Goal: Feedback & Contribution: Submit feedback/report problem

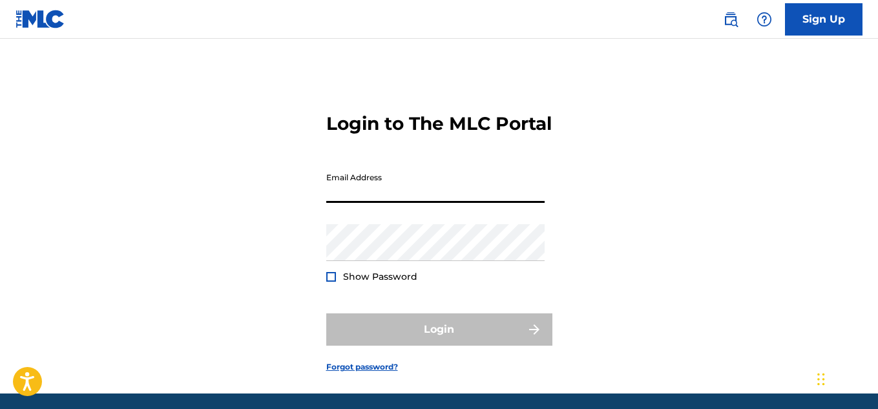
type input "[EMAIL_ADDRESS][DOMAIN_NAME]"
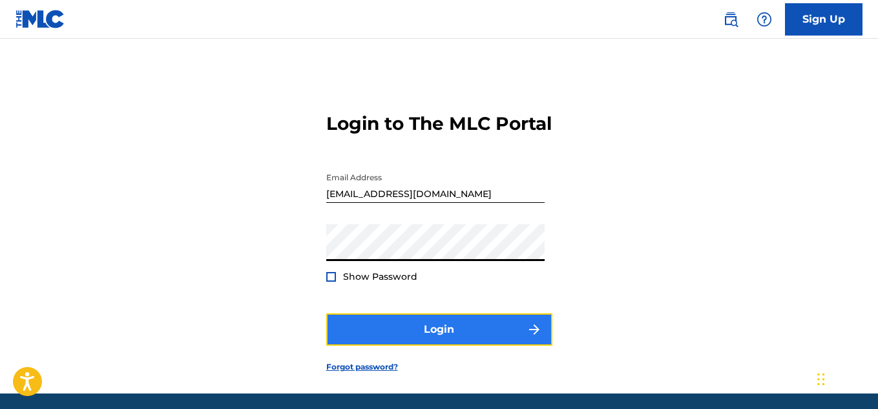
click at [408, 346] on button "Login" at bounding box center [439, 329] width 226 height 32
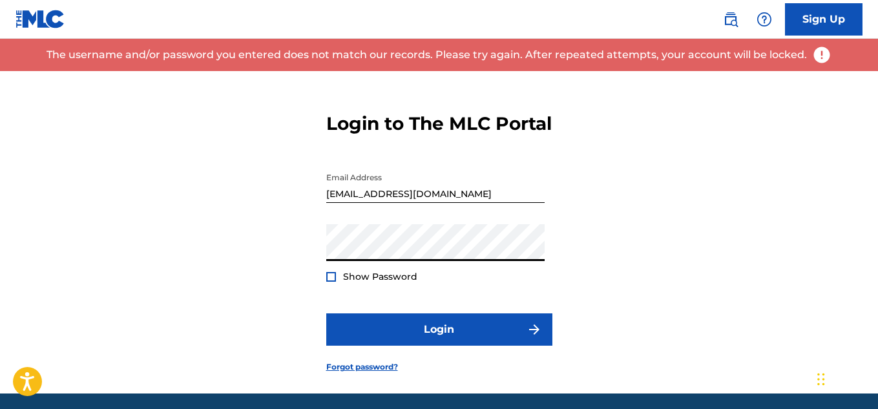
click at [309, 271] on div "Login to The MLC Portal Email Address [EMAIL_ADDRESS][DOMAIN_NAME] Password Sho…" at bounding box center [439, 232] width 878 height 322
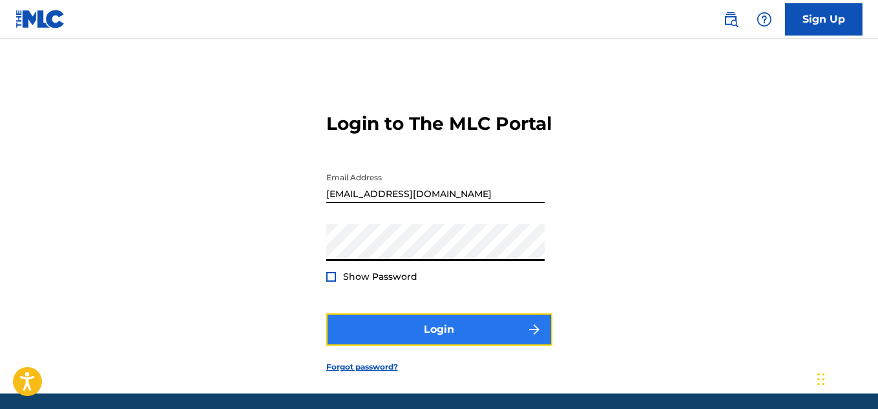
click at [399, 346] on button "Login" at bounding box center [439, 329] width 226 height 32
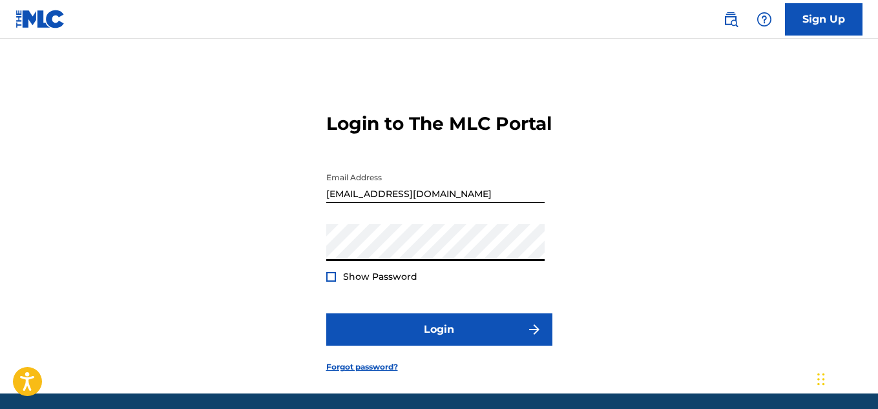
click at [317, 267] on div "Login to The MLC Portal Email Address [EMAIL_ADDRESS][DOMAIN_NAME] Password Sho…" at bounding box center [439, 232] width 878 height 322
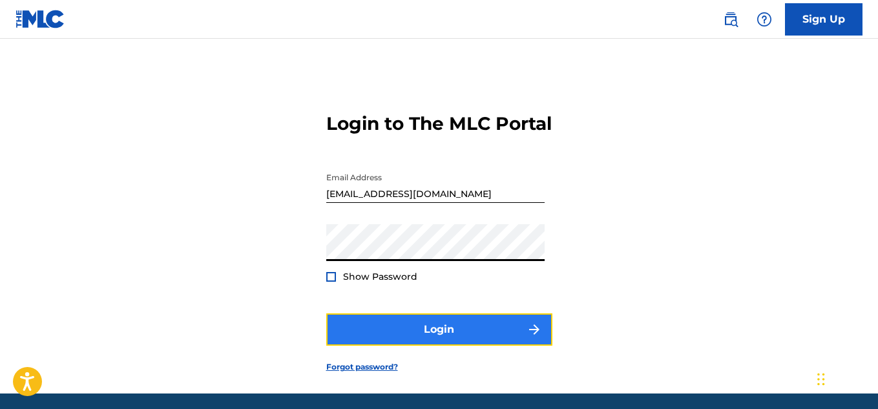
click at [381, 346] on button "Login" at bounding box center [439, 329] width 226 height 32
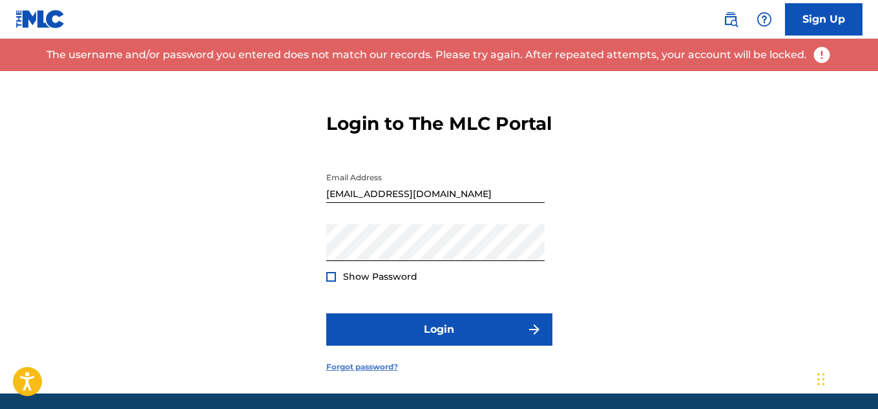
click at [365, 373] on link "Forgot password?" at bounding box center [362, 367] width 72 height 12
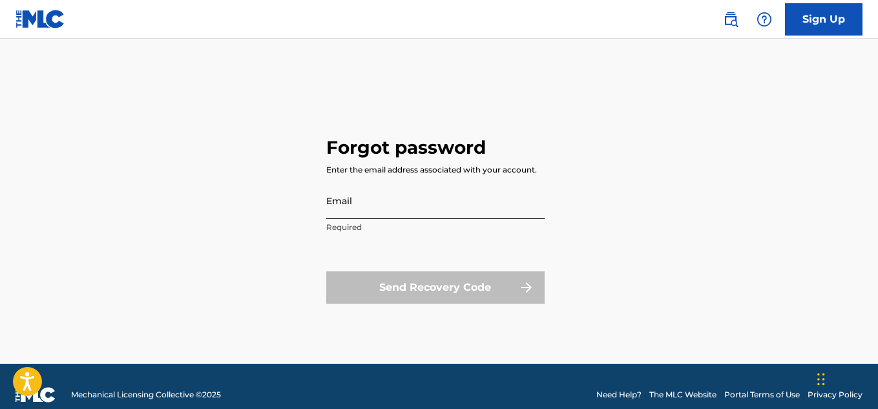
click at [363, 203] on input "Email" at bounding box center [435, 200] width 218 height 37
type input "[EMAIL_ADDRESS][DOMAIN_NAME]"
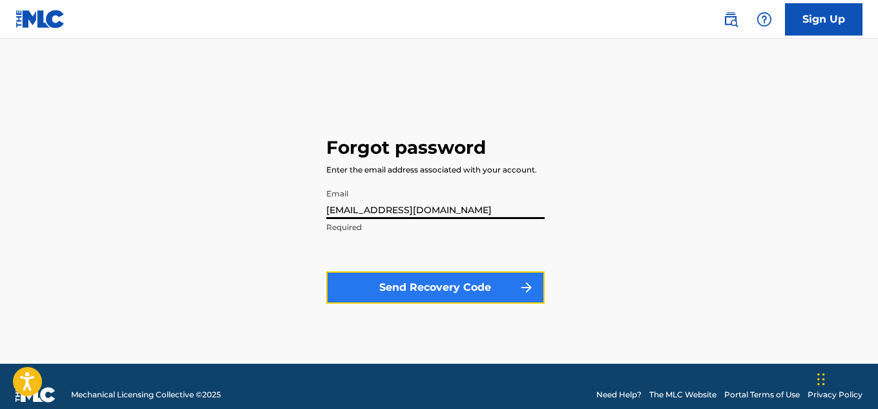
click at [428, 291] on button "Send Recovery Code" at bounding box center [435, 287] width 218 height 32
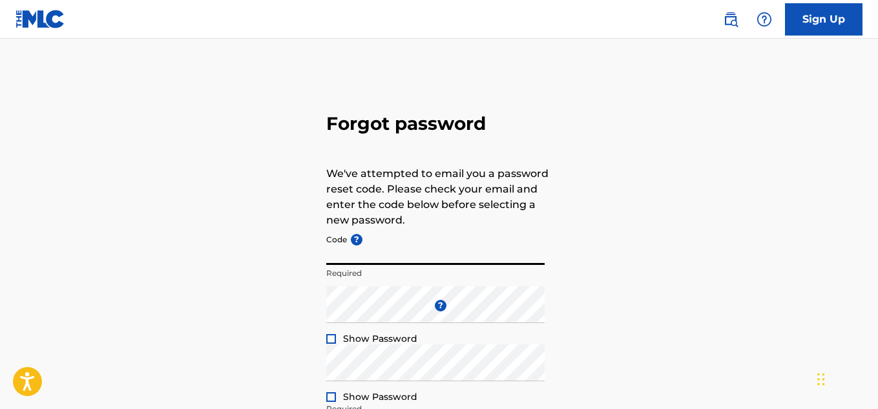
click at [379, 257] on input "Code ?" at bounding box center [435, 246] width 218 height 37
paste input "FP_b03447e2892fdffa17990d5d03b1"
type input "FP_b03447e2892fdffa17990d5d03b1"
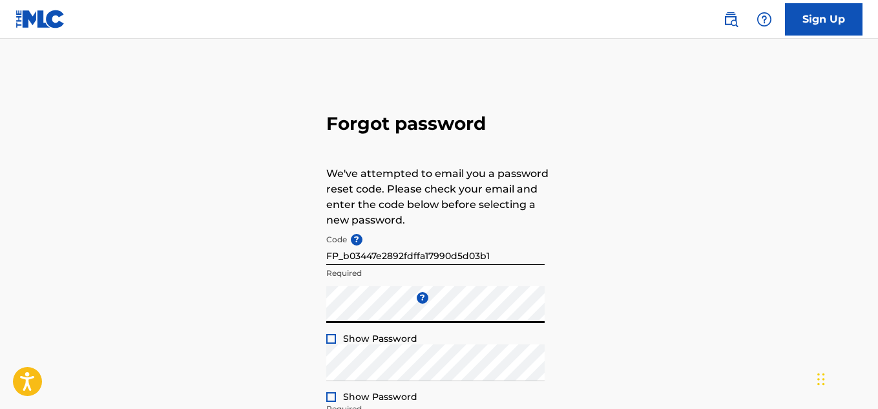
click at [324, 315] on div "Forgot password We've attempted to email you a password reset code. Please chec…" at bounding box center [439, 286] width 878 height 431
click at [331, 337] on div at bounding box center [331, 339] width 10 height 10
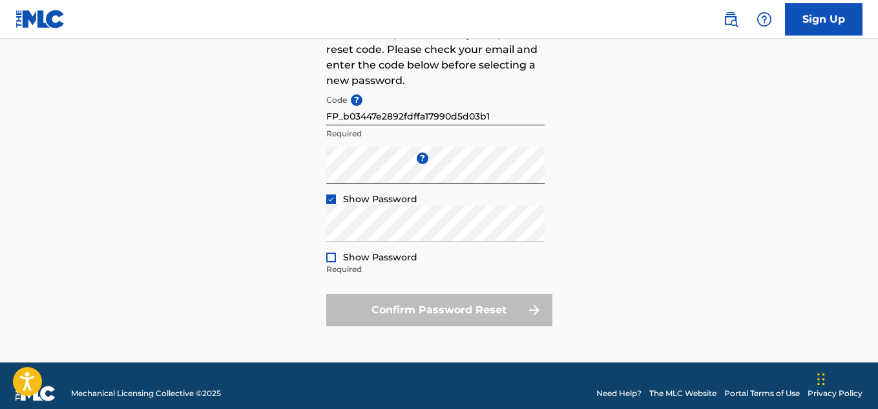
scroll to position [141, 0]
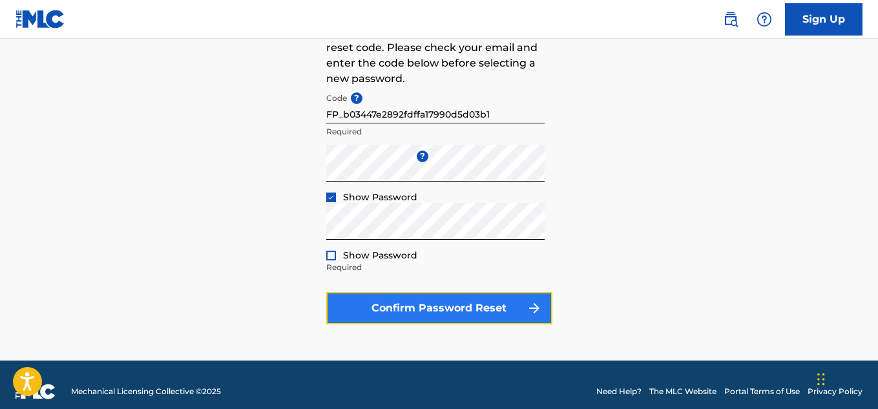
click at [374, 304] on button "Confirm Password Reset" at bounding box center [439, 308] width 226 height 32
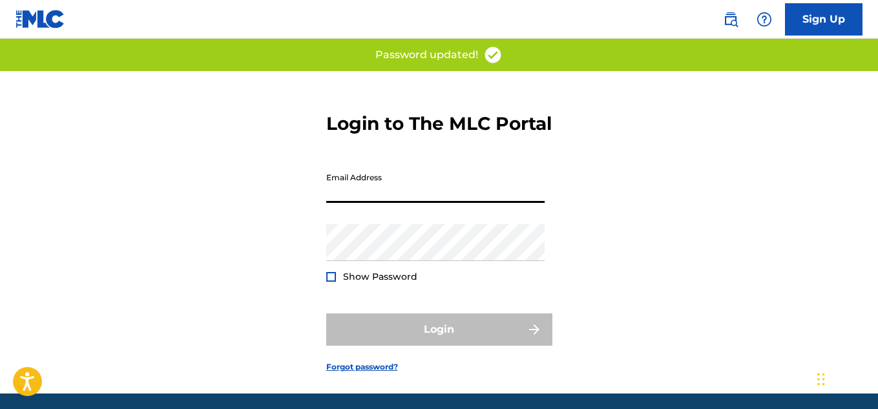
click at [397, 203] on input "Email Address" at bounding box center [435, 184] width 218 height 37
type input "[EMAIL_ADDRESS][DOMAIN_NAME]"
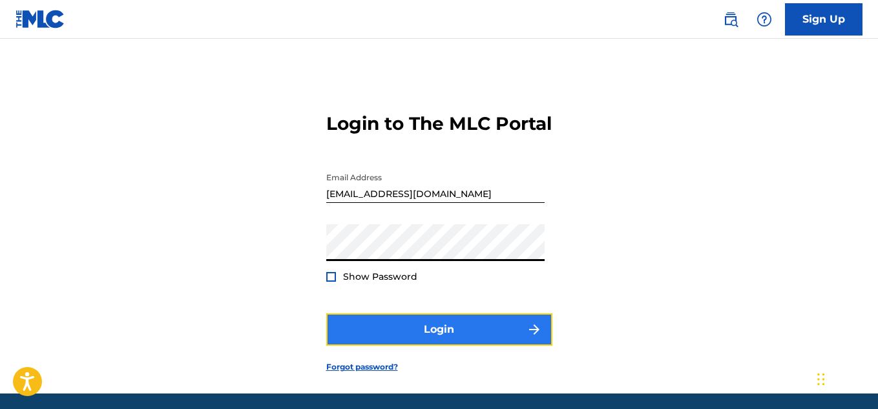
click at [400, 344] on button "Login" at bounding box center [439, 329] width 226 height 32
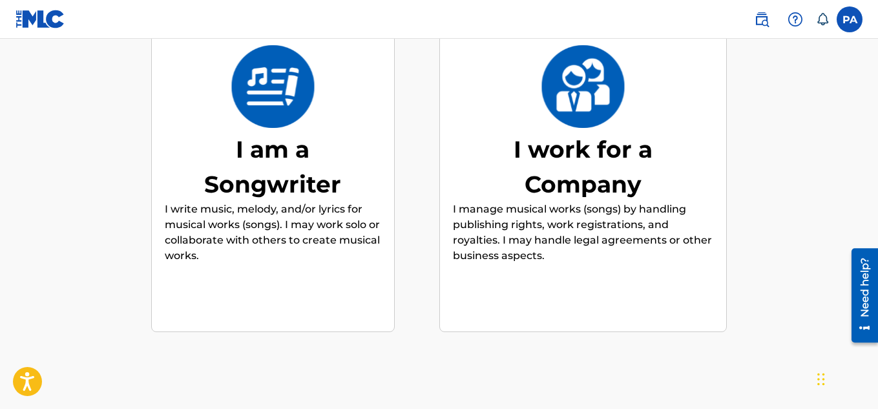
scroll to position [158, 0]
click at [306, 132] on div "I am a Songwriter" at bounding box center [273, 166] width 194 height 70
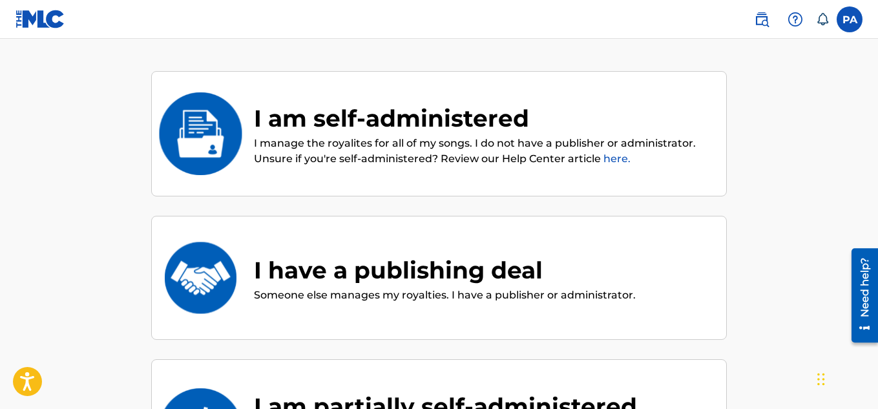
scroll to position [58, 0]
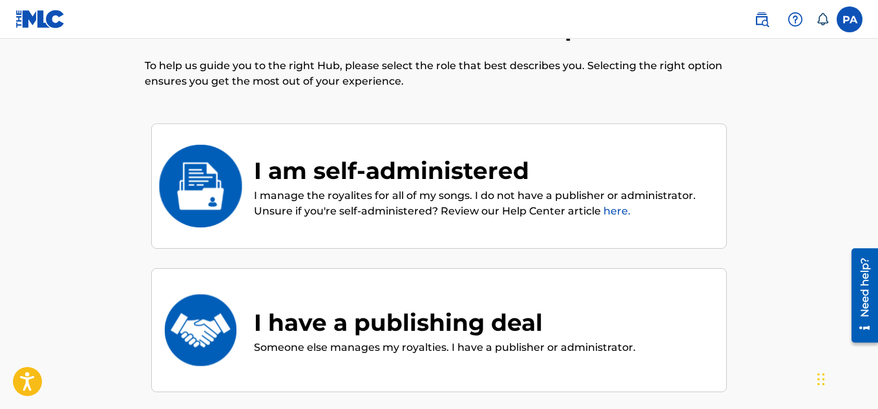
click at [596, 176] on div "I am self-administered" at bounding box center [483, 170] width 459 height 35
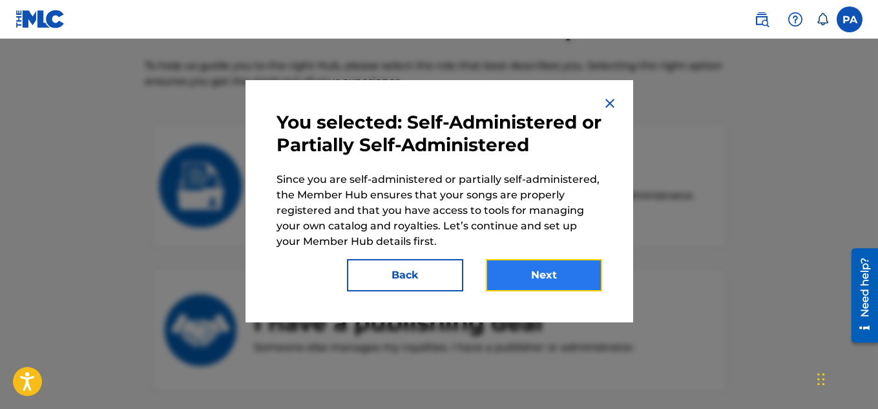
click at [550, 282] on button "Next" at bounding box center [544, 275] width 116 height 32
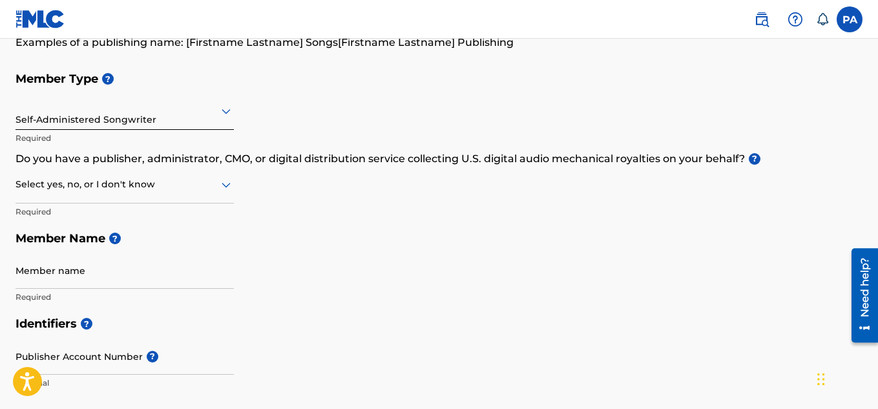
scroll to position [112, 0]
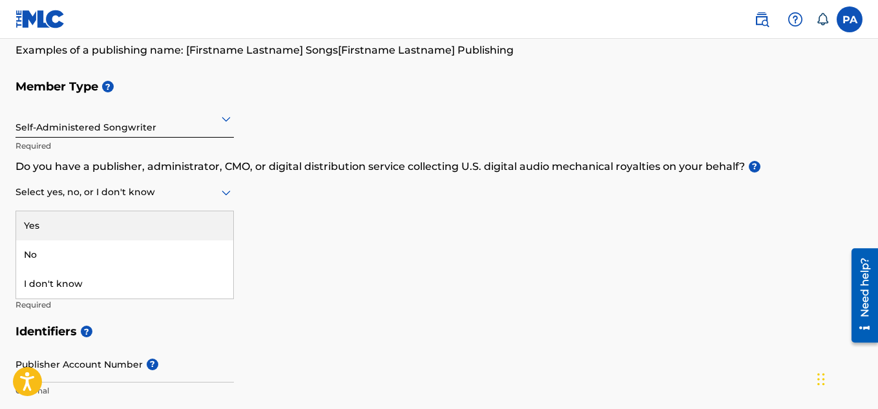
click at [221, 198] on icon at bounding box center [226, 193] width 16 height 16
click at [183, 228] on div "Yes" at bounding box center [124, 225] width 217 height 29
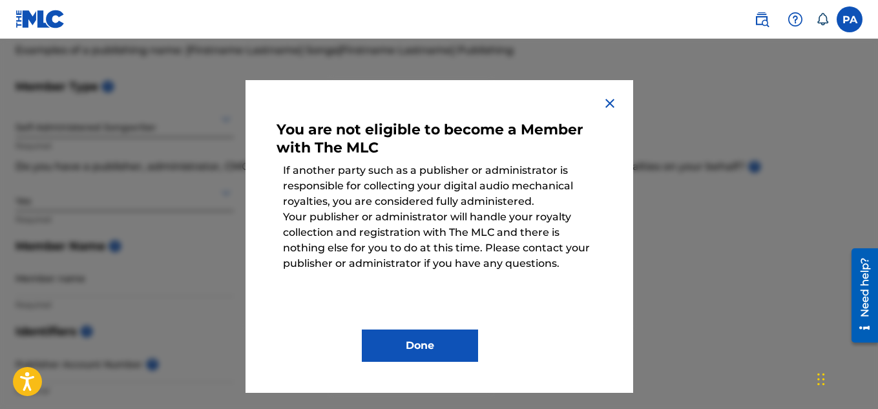
click at [606, 106] on img at bounding box center [610, 104] width 16 height 16
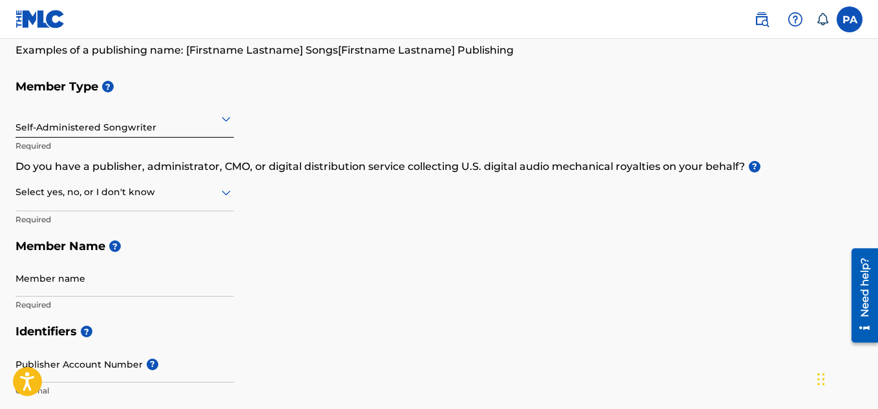
click at [161, 121] on div at bounding box center [125, 118] width 218 height 16
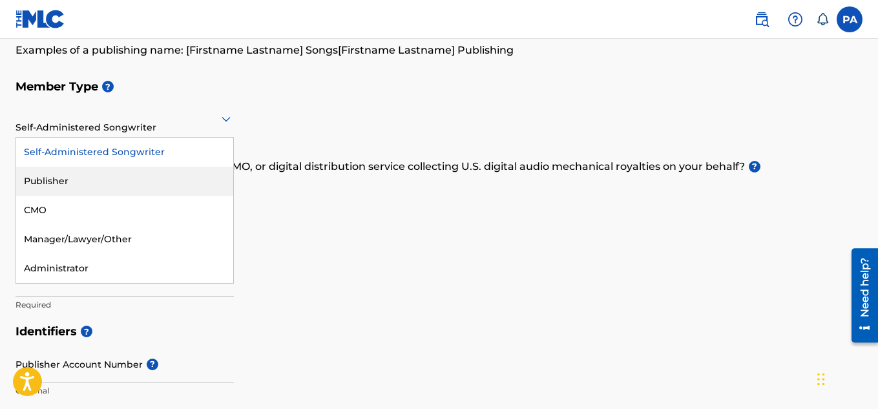
click at [123, 191] on div "Publisher" at bounding box center [124, 181] width 217 height 29
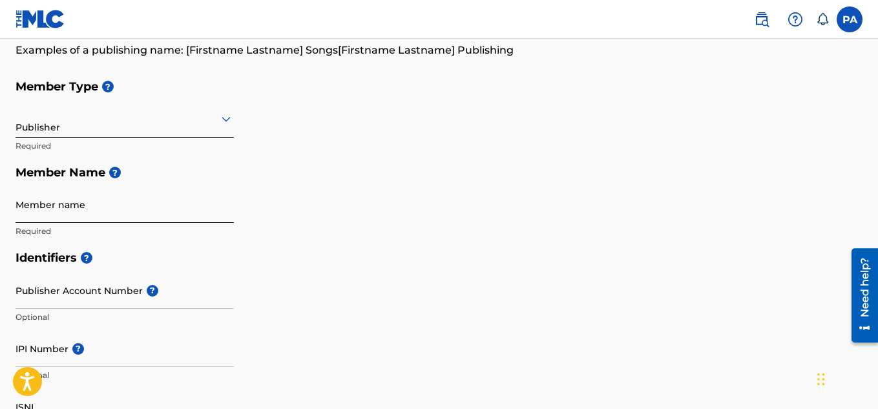
click at [91, 213] on input "Member name" at bounding box center [125, 204] width 218 height 37
type input "[PERSON_NAME]"
type input "220 [GEOGRAPHIC_DATA]"
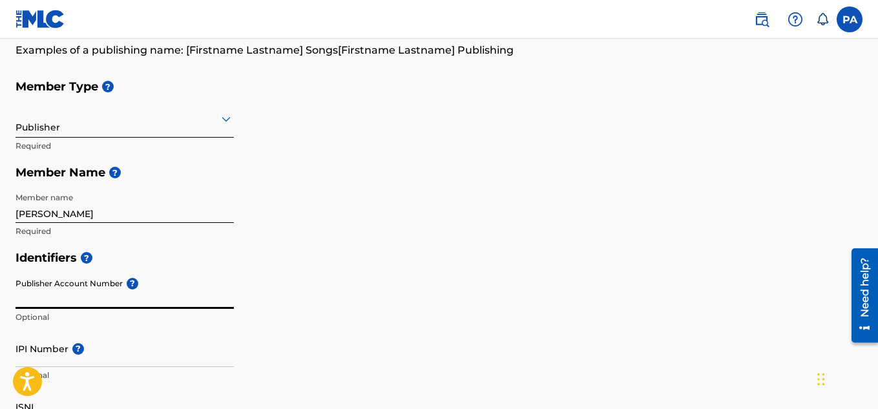
click at [192, 297] on input "Publisher Account Number ?" at bounding box center [125, 290] width 218 height 37
click at [77, 302] on input "Publisher Account Number ?" at bounding box center [125, 290] width 218 height 37
paste input "4129710"
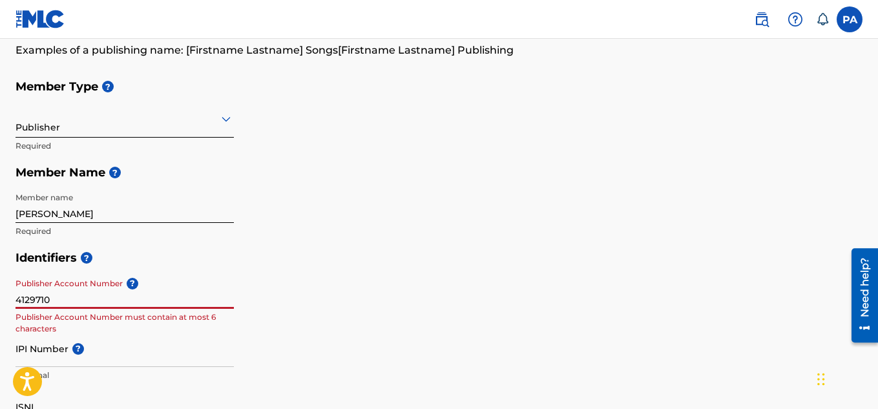
type input "4129710"
click at [50, 358] on input "IPI Number ?" at bounding box center [125, 348] width 218 height 37
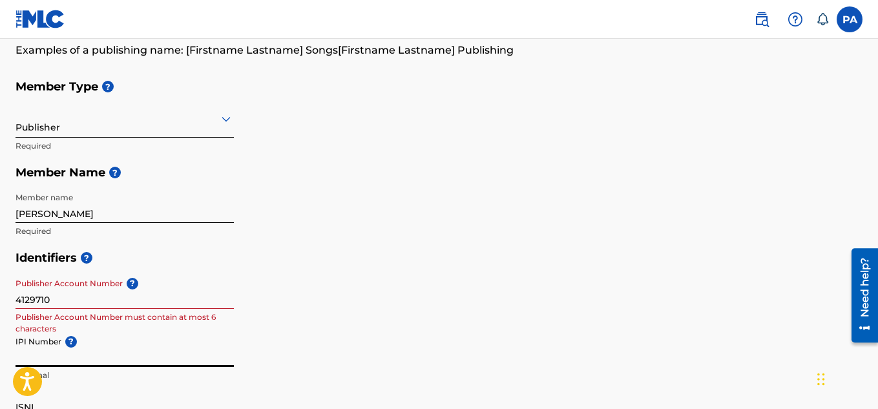
paste input "4129710"
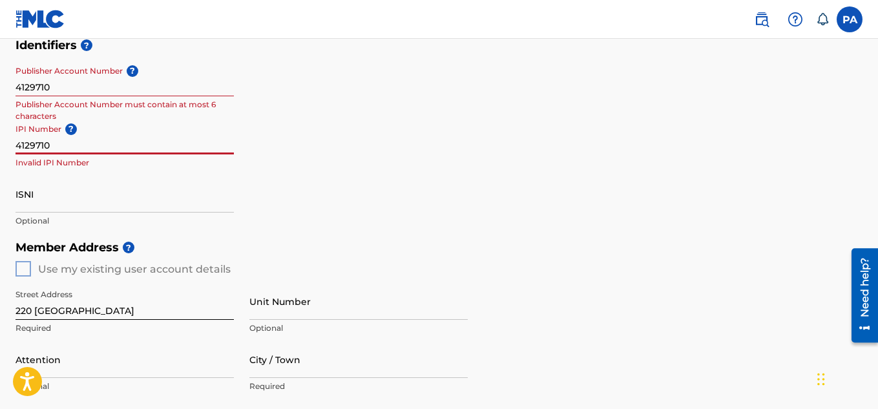
scroll to position [326, 0]
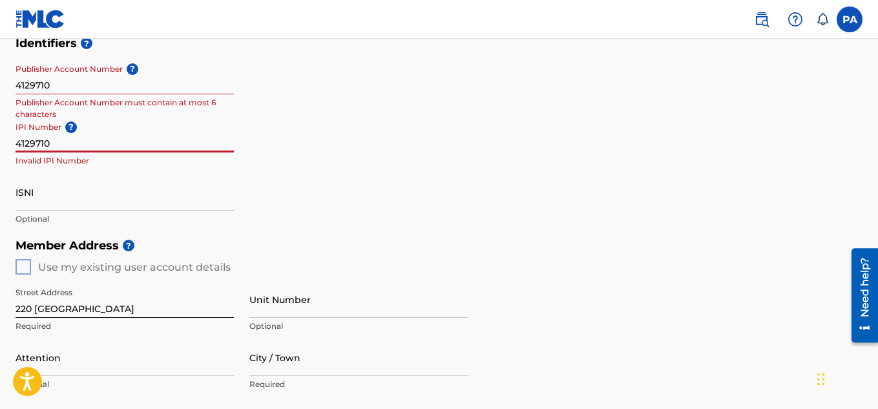
type input "4129710"
click at [151, 311] on input "220 [GEOGRAPHIC_DATA]" at bounding box center [125, 299] width 218 height 37
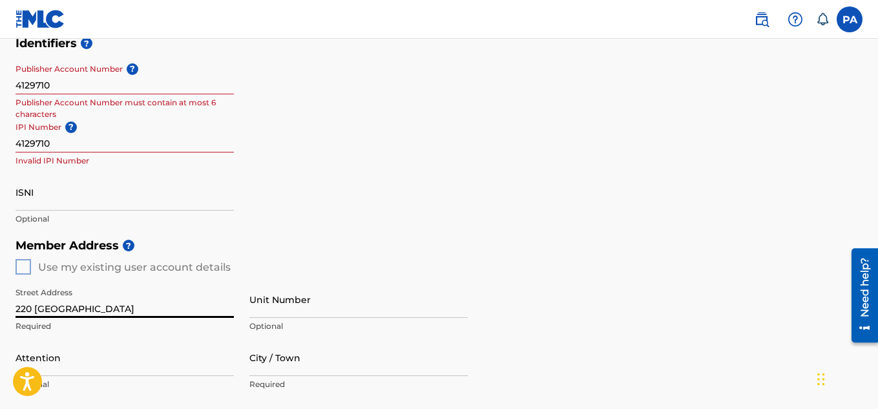
click at [138, 338] on div "Street Address [STREET_ADDRESS] Required" at bounding box center [125, 310] width 218 height 58
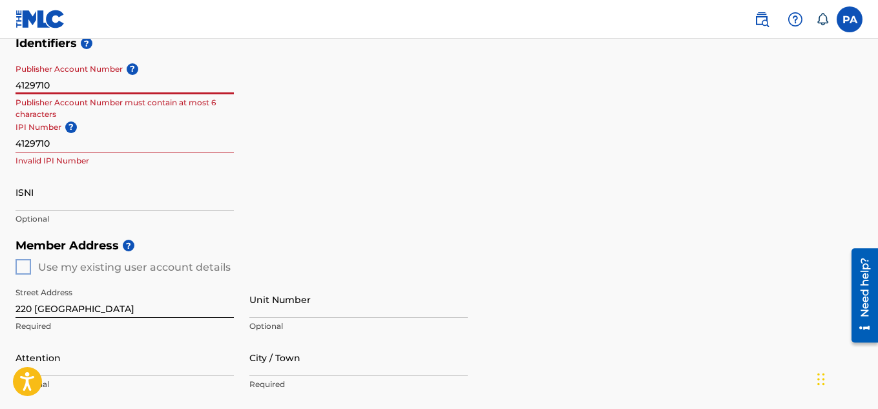
click at [132, 76] on input "4129710" at bounding box center [125, 75] width 218 height 37
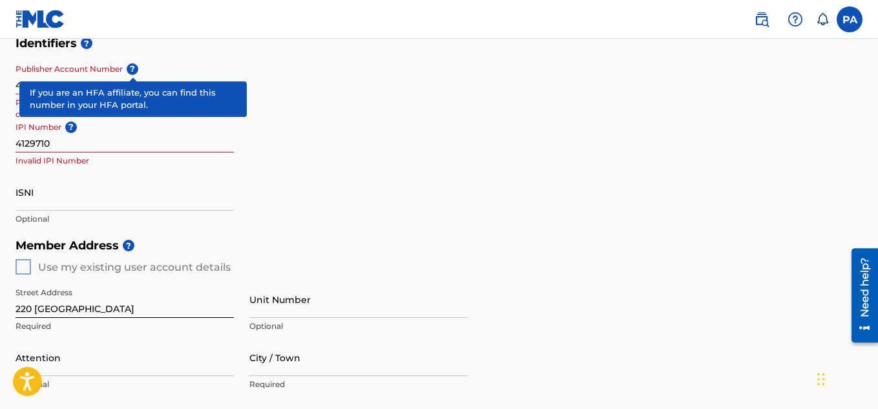
click at [134, 65] on span "?" at bounding box center [133, 69] width 12 height 12
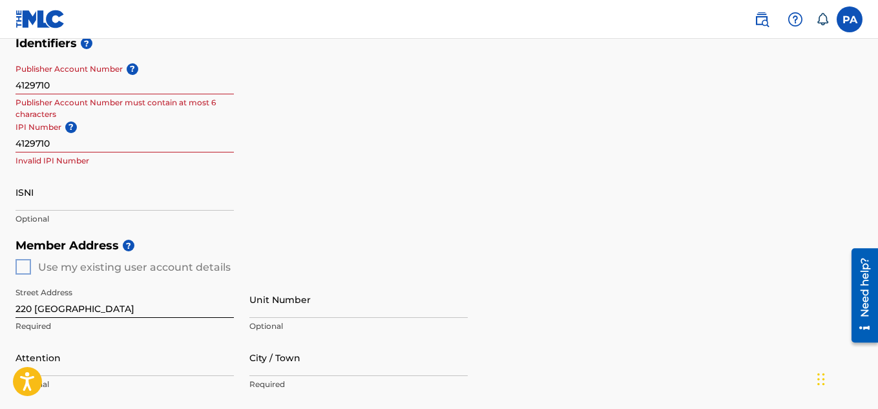
click at [178, 169] on div "IPI Number ? 4129710 Invalid IPI Number" at bounding box center [125, 145] width 218 height 58
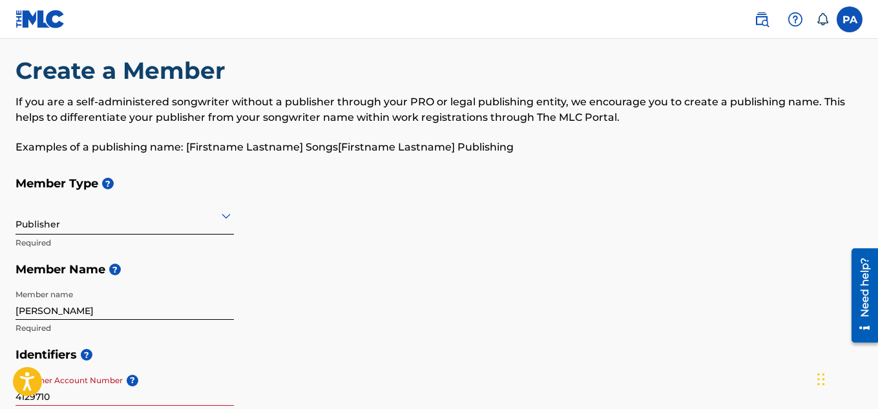
scroll to position [0, 0]
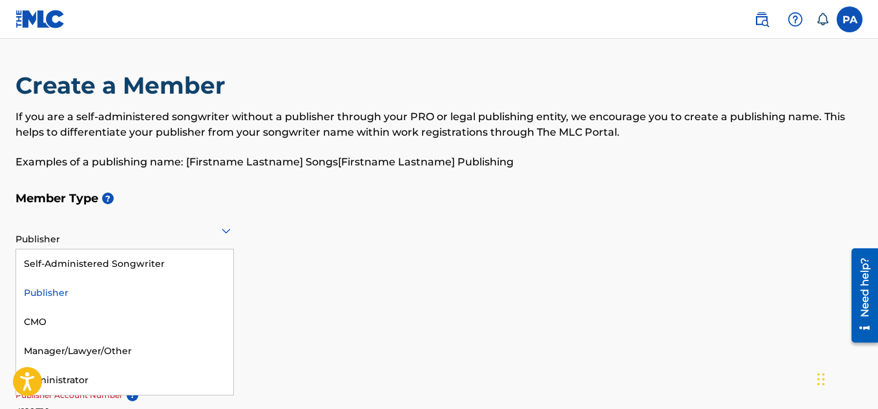
click at [218, 229] on icon at bounding box center [226, 231] width 16 height 16
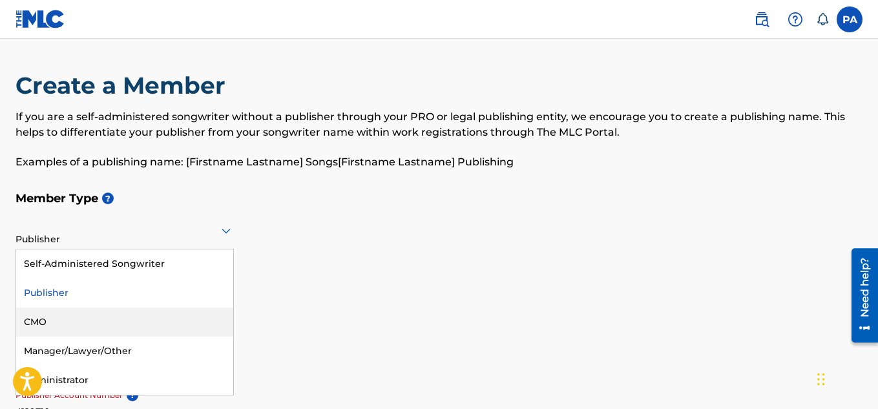
click at [191, 308] on div "CMO" at bounding box center [124, 322] width 217 height 29
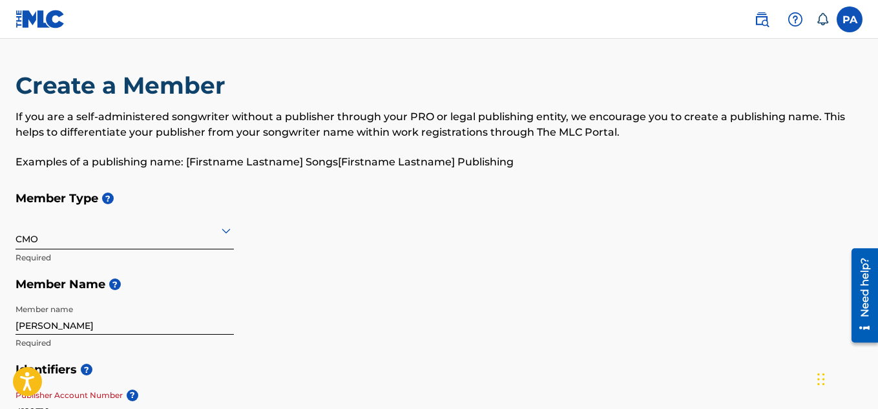
click at [227, 232] on icon at bounding box center [226, 231] width 9 height 5
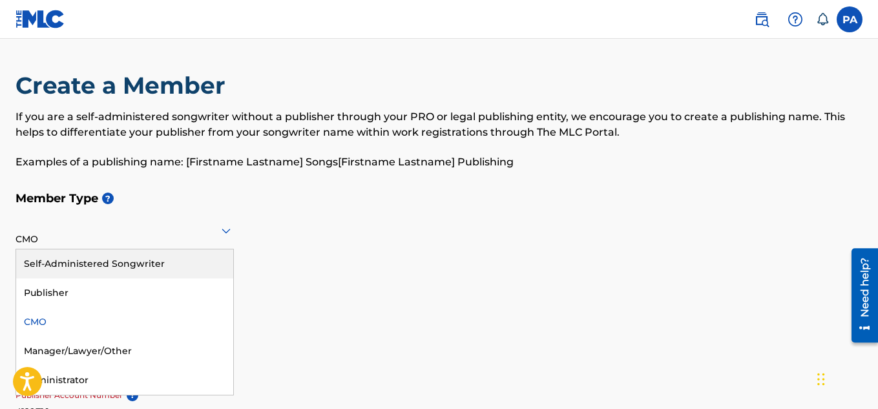
click at [163, 262] on div "Self-Administered Songwriter" at bounding box center [124, 263] width 217 height 29
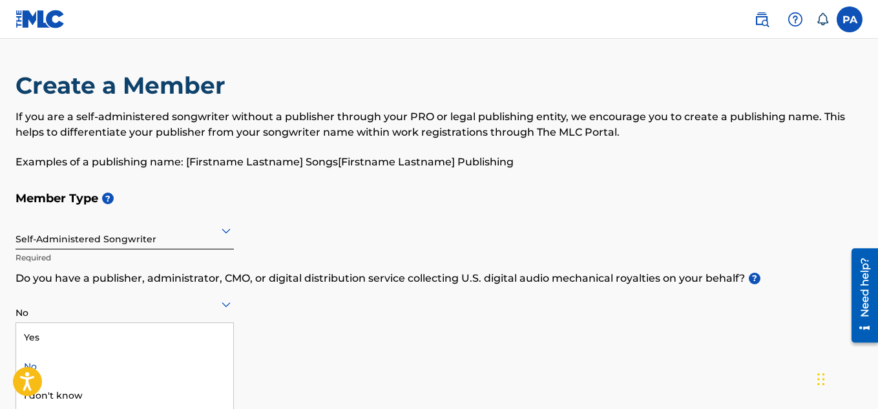
scroll to position [2, 0]
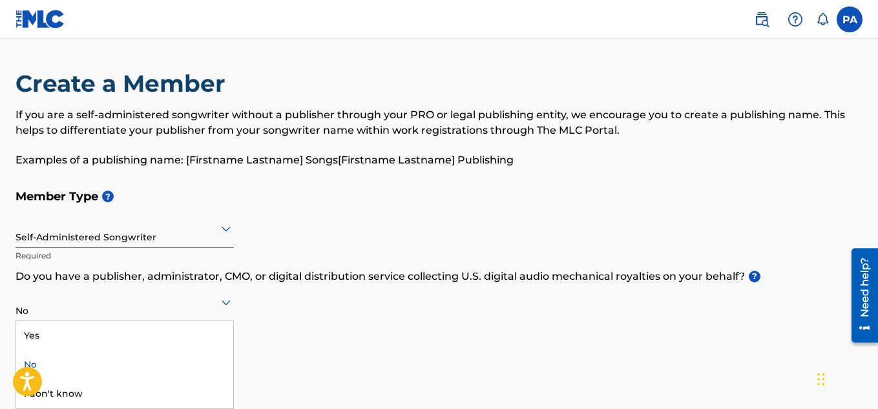
click at [220, 311] on div "No" at bounding box center [125, 302] width 218 height 37
click at [152, 360] on div "No" at bounding box center [124, 364] width 217 height 29
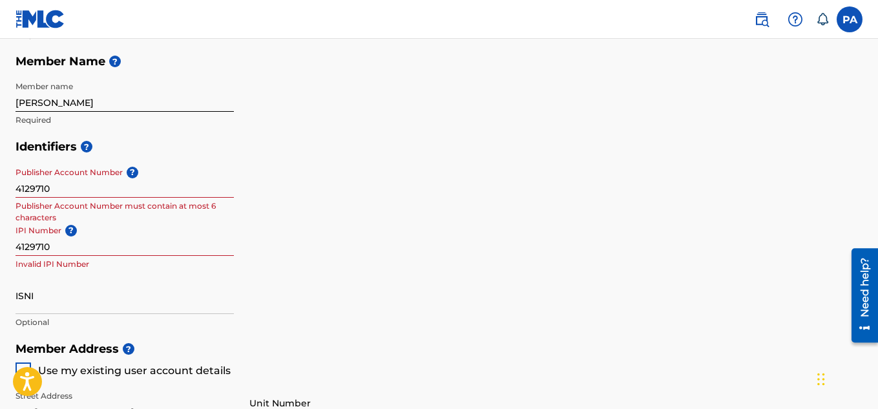
scroll to position [301, 0]
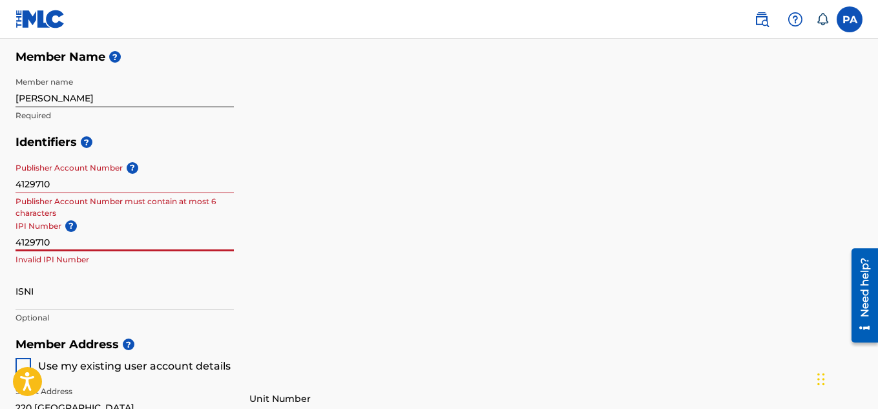
drag, startPoint x: 53, startPoint y: 242, endPoint x: 0, endPoint y: 240, distance: 53.0
click at [0, 240] on div "Create a Member If you are a self-administered songwriter without a publisher t…" at bounding box center [439, 285] width 878 height 1031
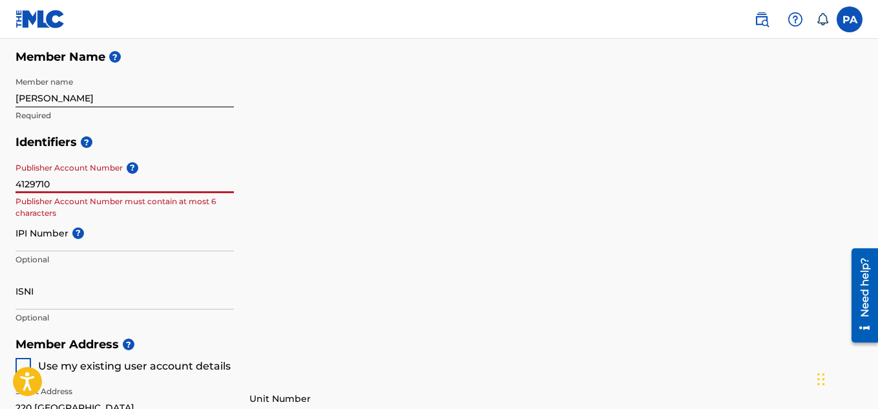
drag, startPoint x: 54, startPoint y: 185, endPoint x: 0, endPoint y: 176, distance: 54.5
click at [0, 176] on div "Create a Member If you are a self-administered songwriter without a publisher t…" at bounding box center [439, 285] width 878 height 1031
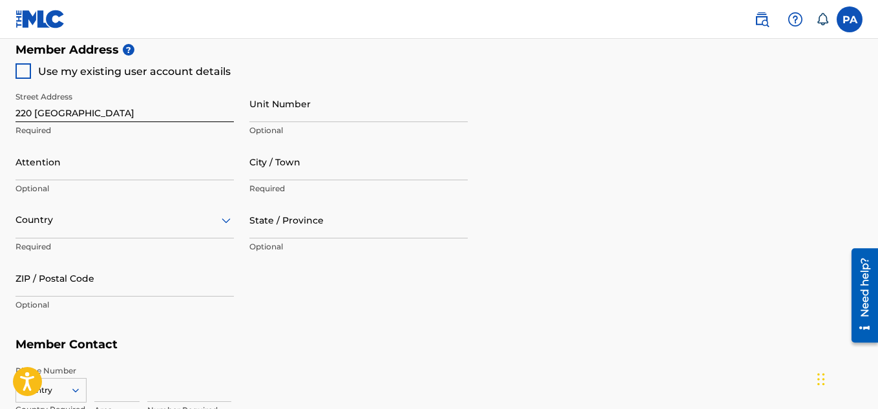
scroll to position [598, 0]
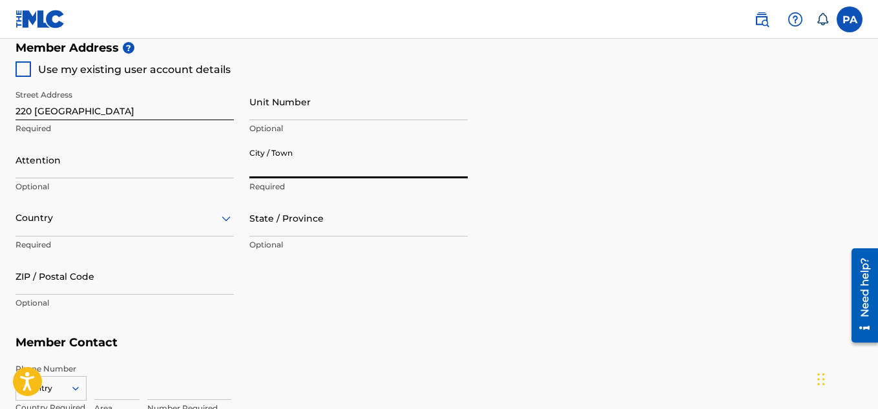
click at [253, 174] on input "City / Town" at bounding box center [358, 159] width 218 height 37
type input "San Marcos-1"
type input "[PERSON_NAME]"
type input "[GEOGRAPHIC_DATA]"
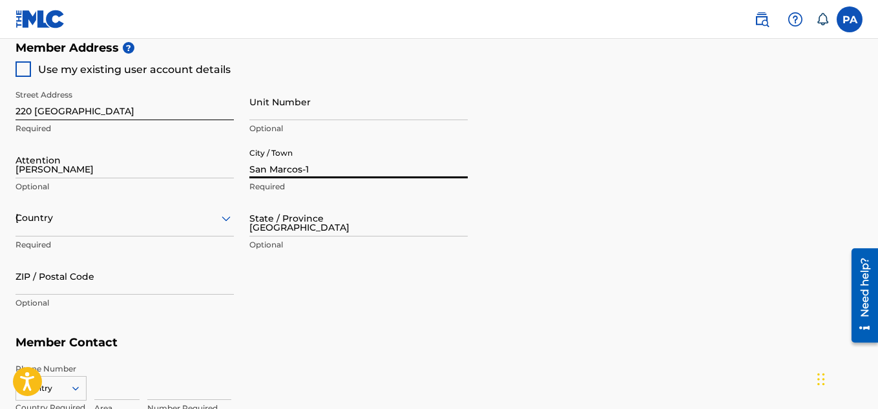
type input "78666"
type input "512"
type input "9750462"
type input "[EMAIL_ADDRESS][DOMAIN_NAME]"
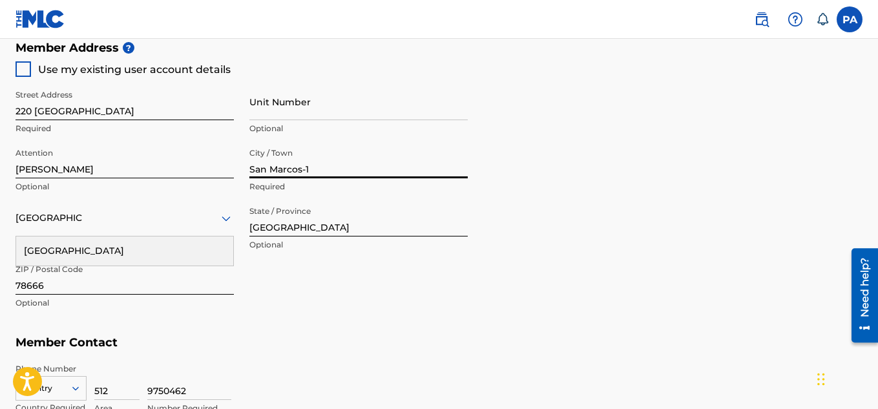
click at [311, 171] on input "San Marcos-1" at bounding box center [358, 159] width 218 height 37
type input "San Marcos"
click at [274, 284] on div "Street Address [GEOGRAPHIC_DATA] Required Unit Number Optional Attention [PERSO…" at bounding box center [242, 199] width 452 height 245
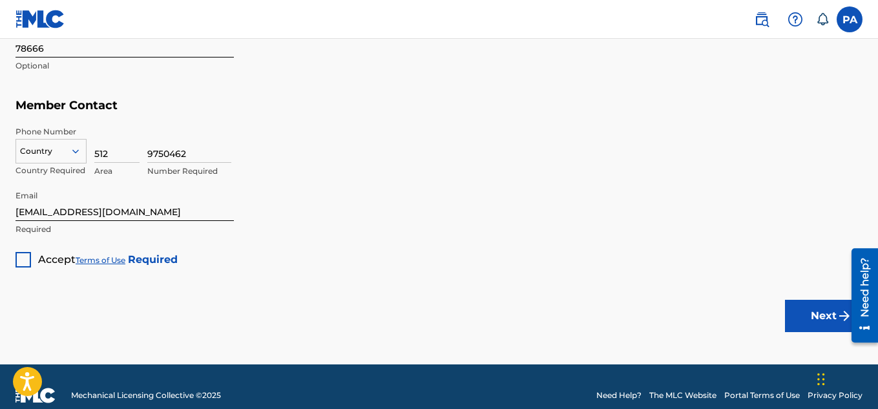
scroll to position [836, 0]
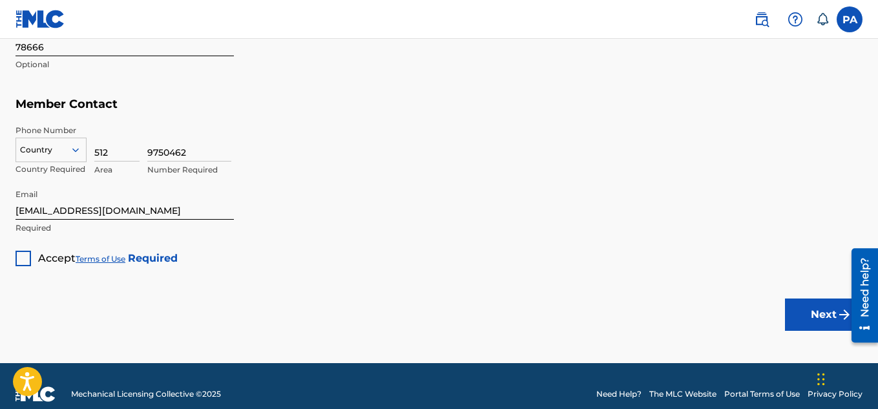
click at [30, 258] on div at bounding box center [24, 259] width 16 height 16
click at [807, 311] on button "Next" at bounding box center [824, 314] width 78 height 32
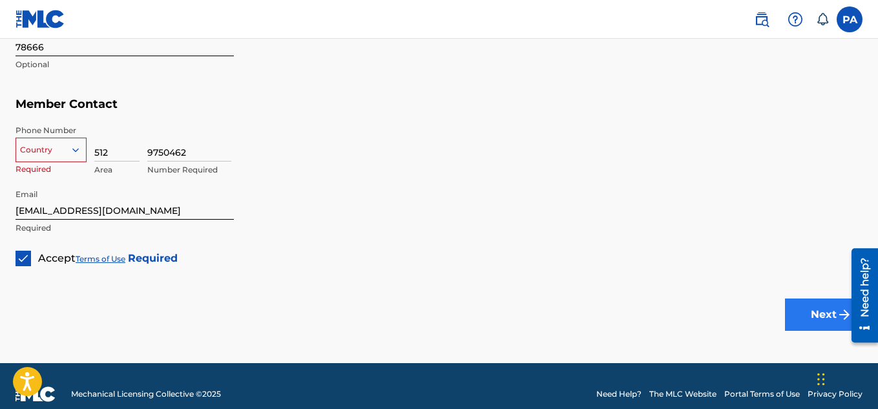
scroll to position [611, 0]
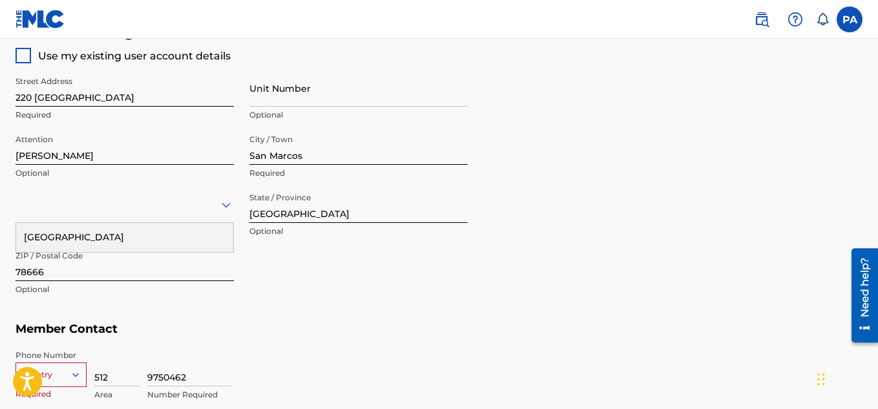
click at [746, 282] on div "Member Address ? Use my existing user account details Street Address [STREET_AD…" at bounding box center [439, 168] width 847 height 295
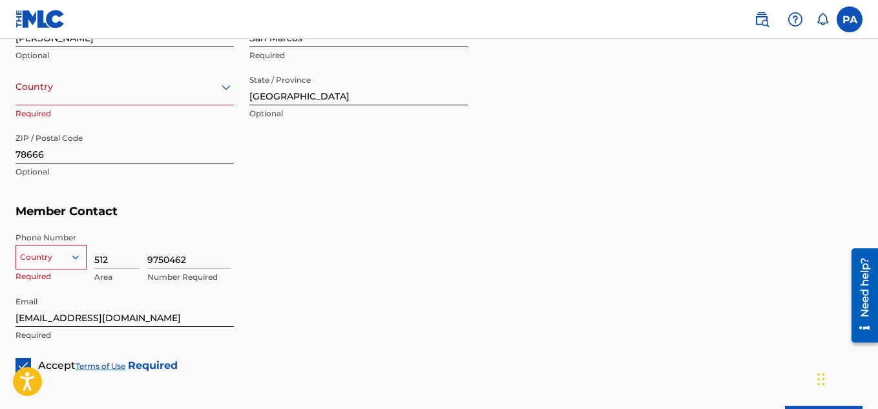
scroll to position [766, 0]
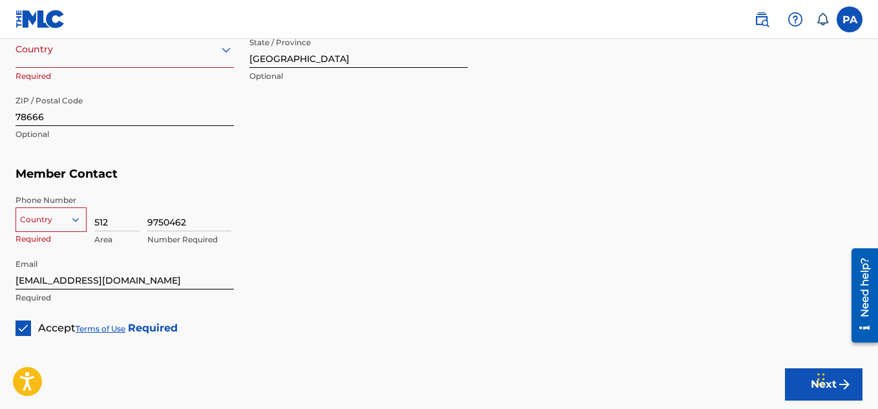
click at [65, 216] on div "Country" at bounding box center [51, 216] width 71 height 19
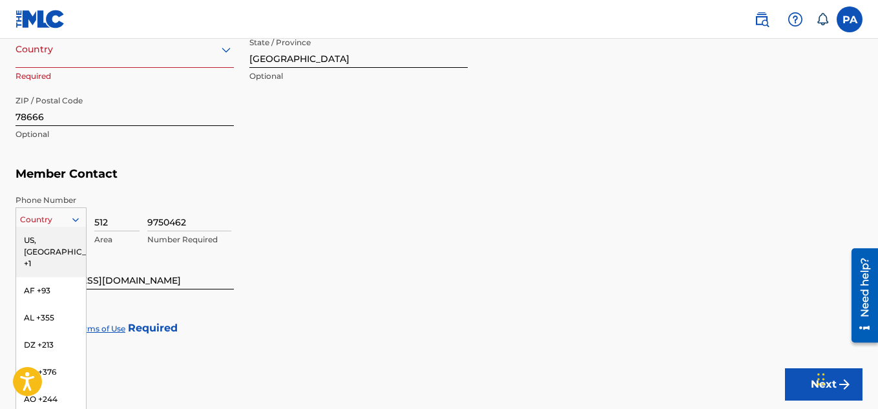
scroll to position [778, 0]
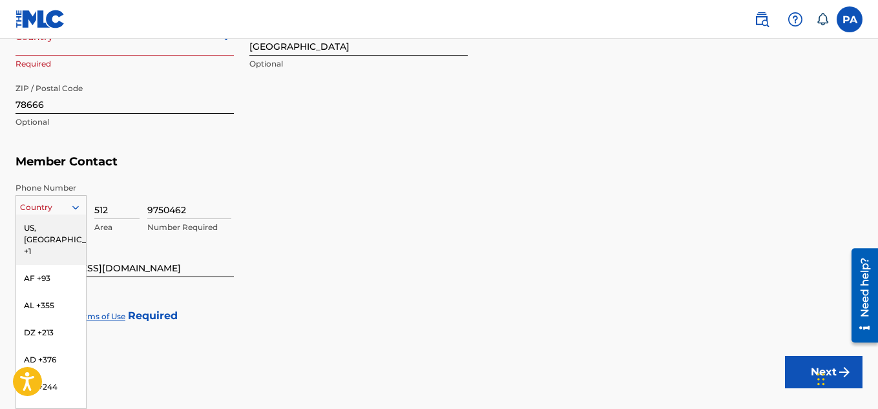
click at [61, 221] on div "US, [GEOGRAPHIC_DATA] +1" at bounding box center [51, 239] width 70 height 50
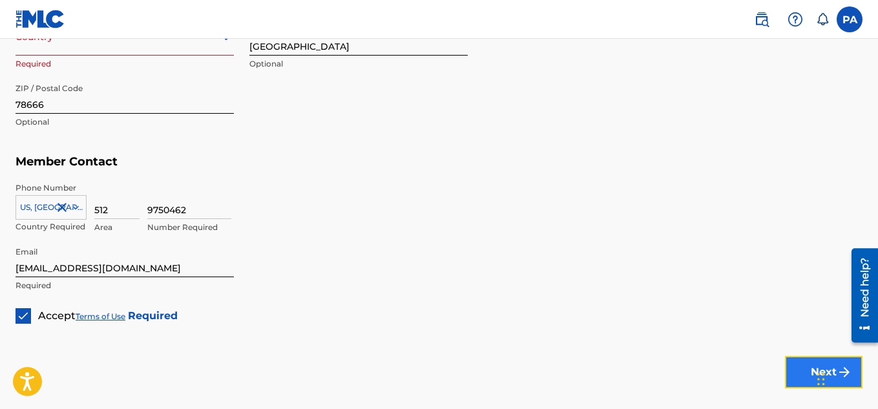
click at [811, 379] on button "Next" at bounding box center [824, 372] width 78 height 32
click at [806, 373] on button "Next" at bounding box center [824, 372] width 78 height 32
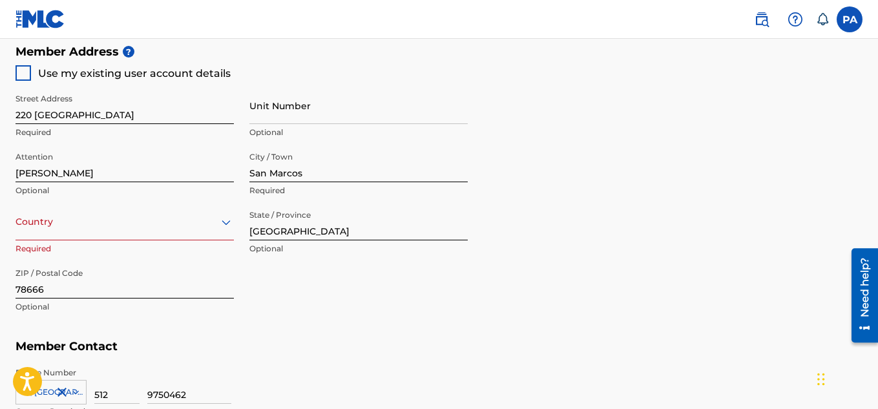
scroll to position [568, 0]
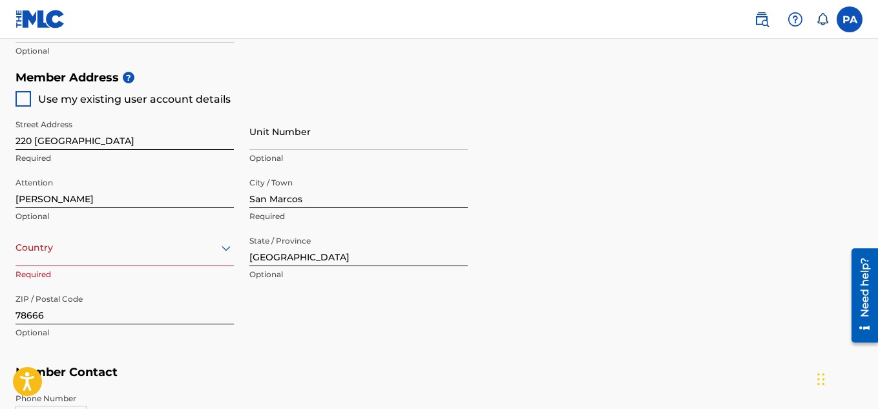
click at [223, 249] on div "Country" at bounding box center [125, 247] width 218 height 37
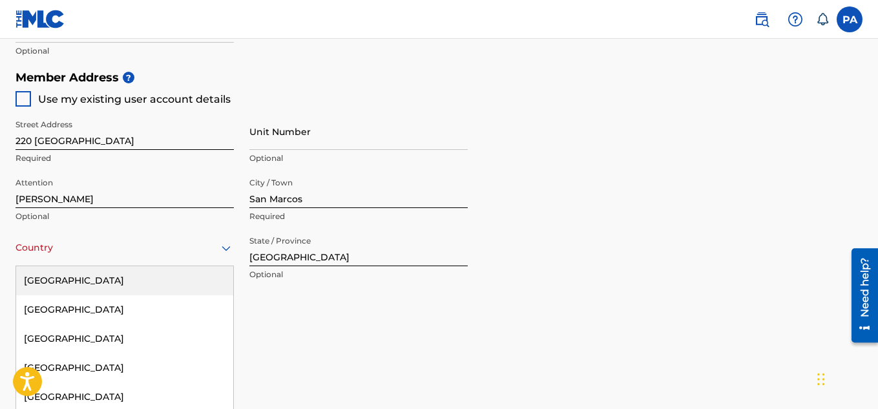
scroll to position [620, 0]
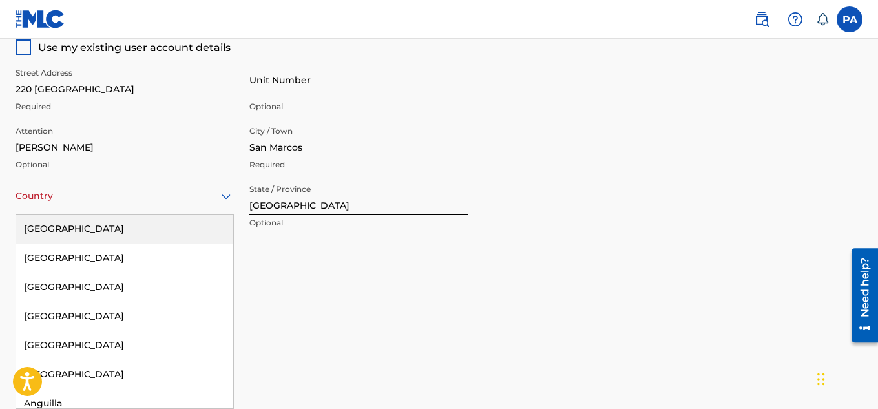
click at [198, 229] on div "[GEOGRAPHIC_DATA]" at bounding box center [124, 228] width 217 height 29
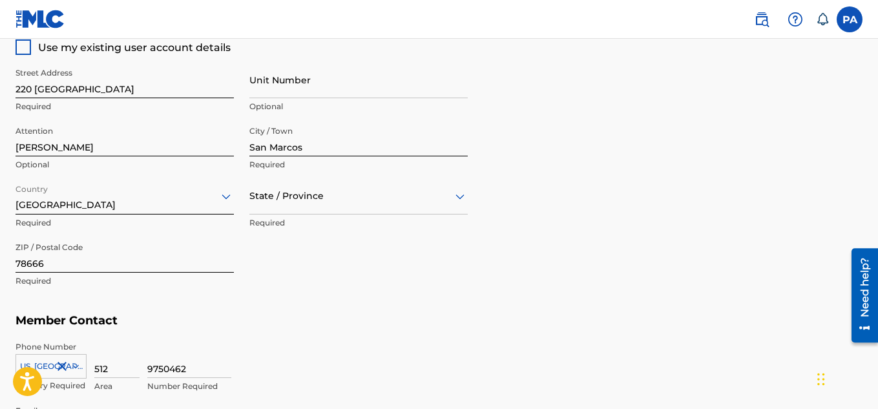
click at [586, 310] on h5 "Member Contact" at bounding box center [439, 321] width 847 height 28
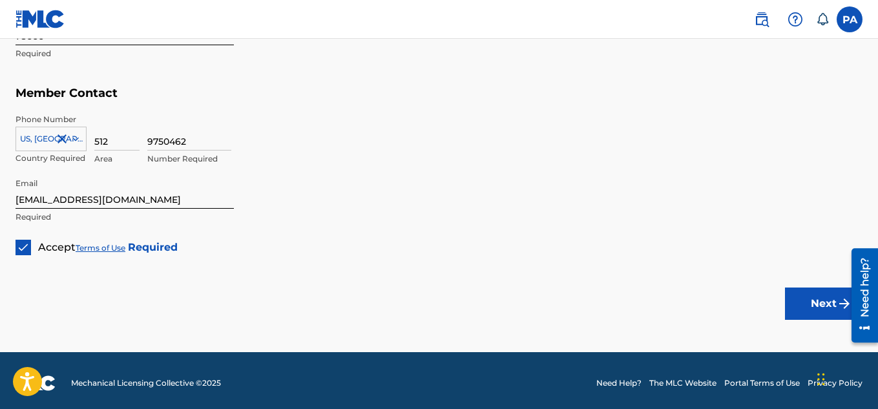
scroll to position [852, 0]
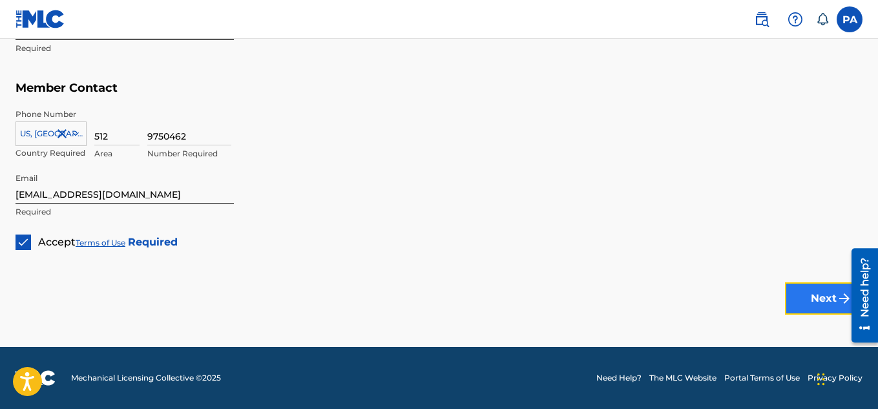
click at [811, 298] on button "Next" at bounding box center [824, 298] width 78 height 32
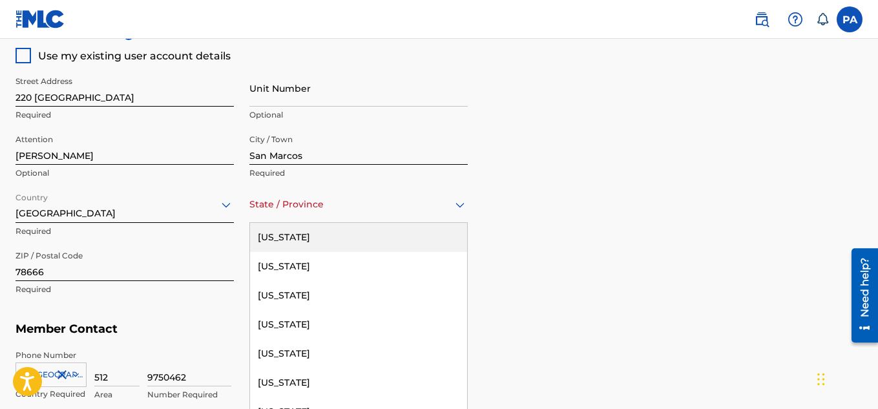
click at [442, 196] on div at bounding box center [358, 204] width 218 height 16
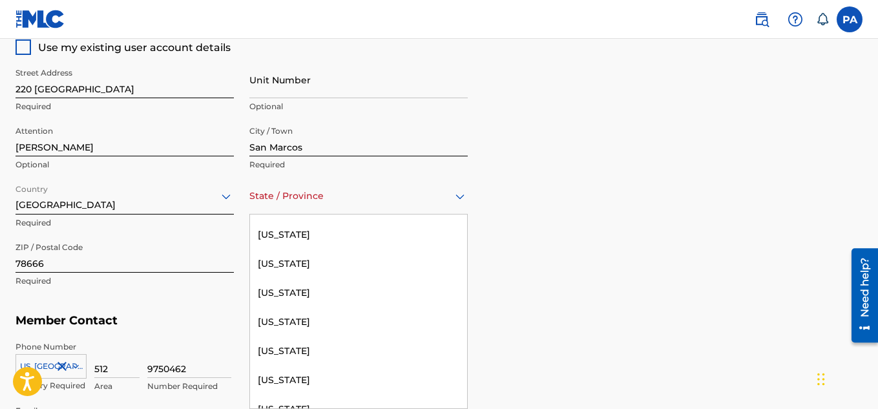
scroll to position [1250, 0]
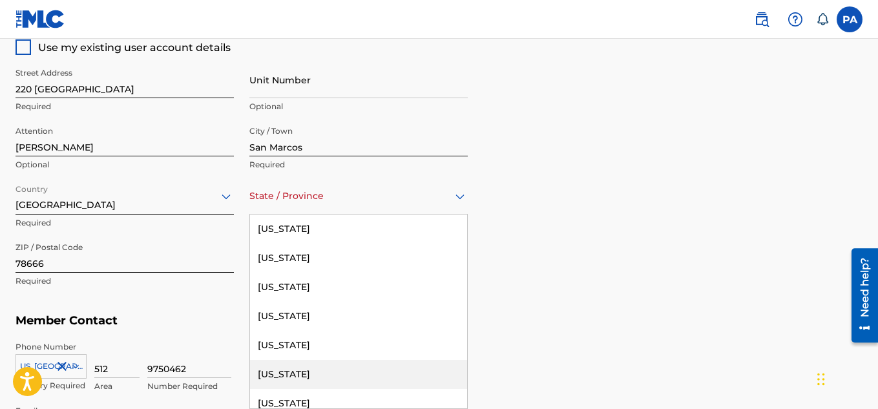
click at [426, 376] on div "[US_STATE]" at bounding box center [358, 374] width 217 height 29
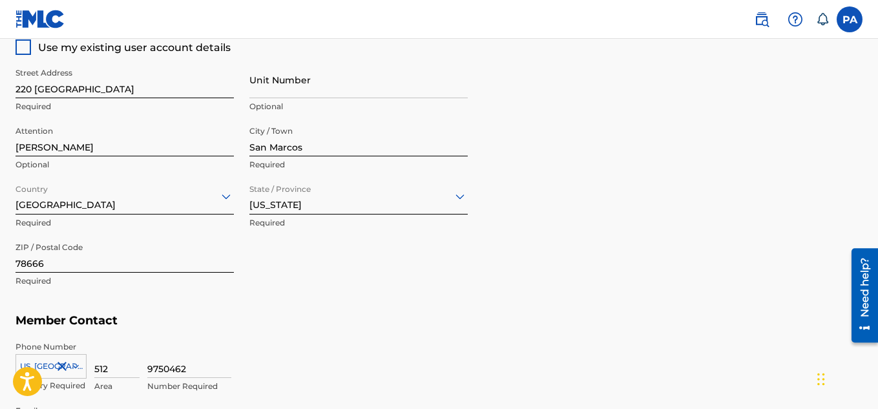
click at [751, 339] on div "Phone Number [GEOGRAPHIC_DATA], [GEOGRAPHIC_DATA] +1 Country Required 512 Area …" at bounding box center [439, 367] width 847 height 65
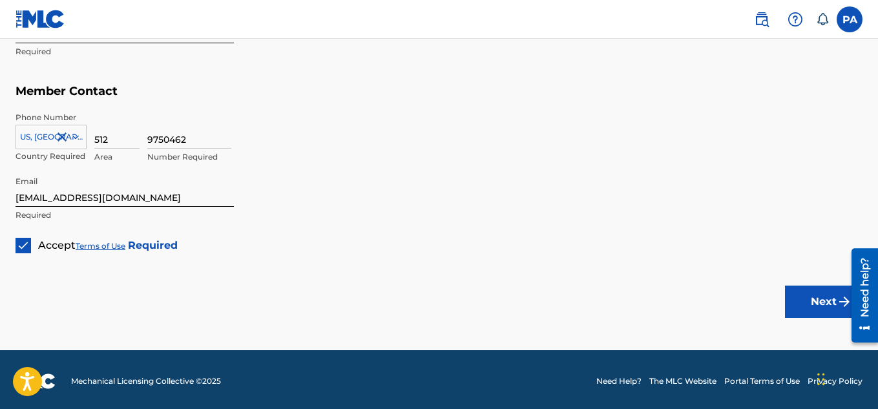
scroll to position [852, 0]
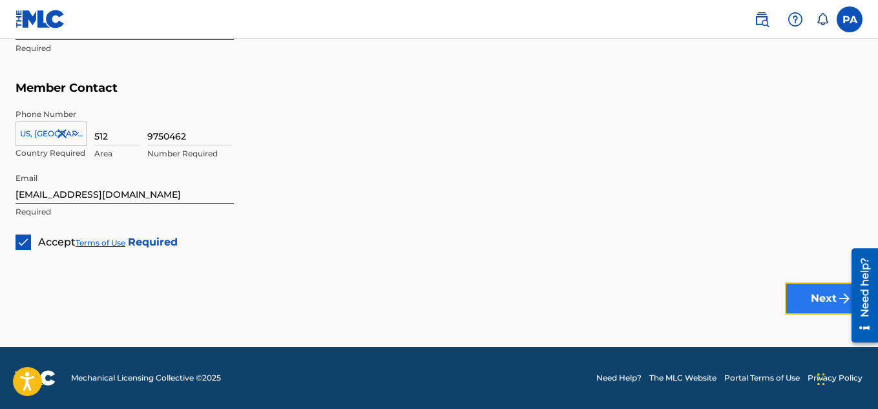
click at [830, 295] on button "Next" at bounding box center [824, 298] width 78 height 32
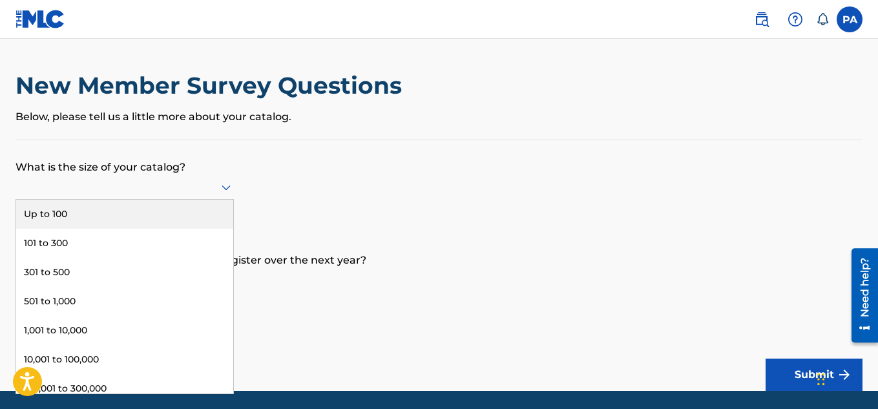
click at [220, 186] on icon at bounding box center [226, 188] width 16 height 16
click at [183, 209] on div "Up to 100" at bounding box center [124, 214] width 217 height 29
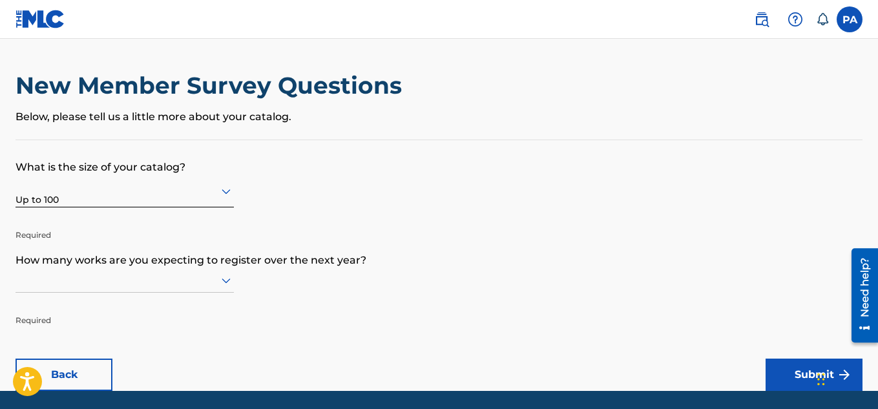
scroll to position [44, 0]
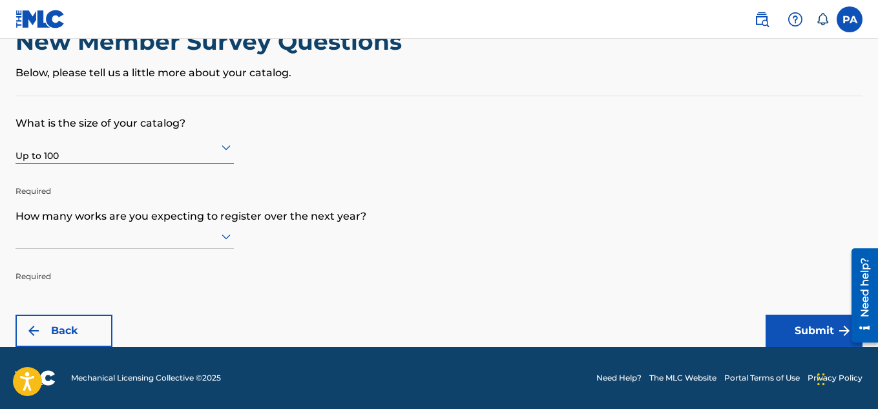
click at [221, 249] on div at bounding box center [125, 236] width 218 height 25
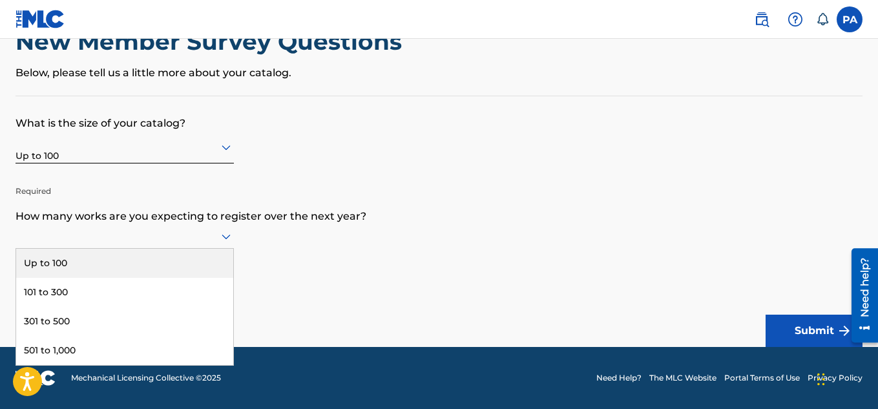
click at [216, 264] on div "Up to 100" at bounding box center [124, 263] width 217 height 29
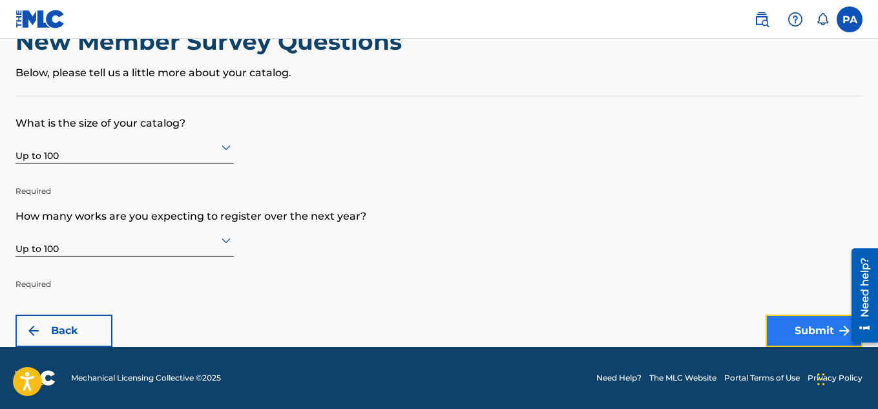
click at [781, 322] on button "Submit" at bounding box center [814, 331] width 97 height 32
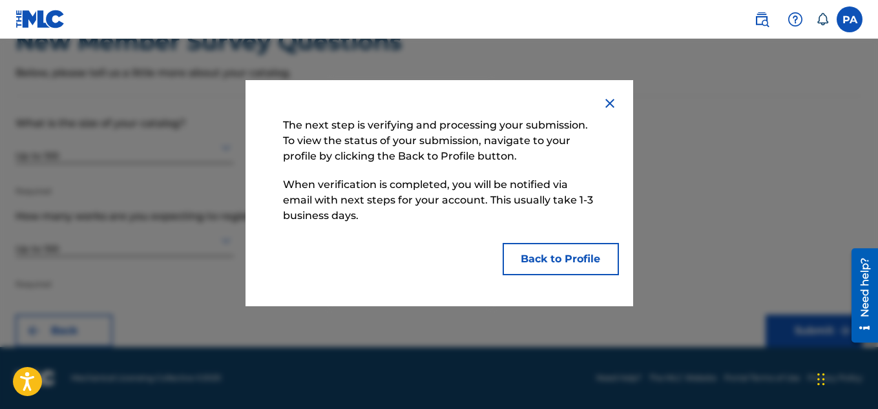
click at [614, 107] on img at bounding box center [610, 104] width 16 height 16
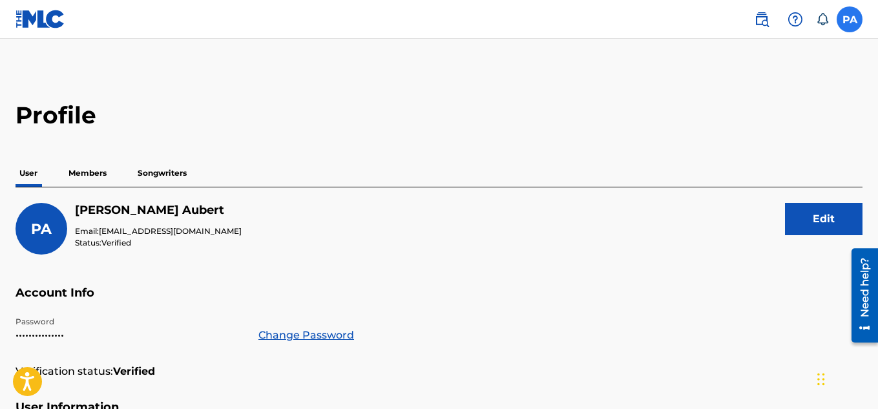
click at [851, 20] on label at bounding box center [850, 19] width 26 height 26
click at [850, 19] on input "PA [PERSON_NAME] [EMAIL_ADDRESS][DOMAIN_NAME] Notification Preferences Profile …" at bounding box center [850, 19] width 0 height 0
click at [161, 174] on p "Songwriters" at bounding box center [162, 173] width 57 height 27
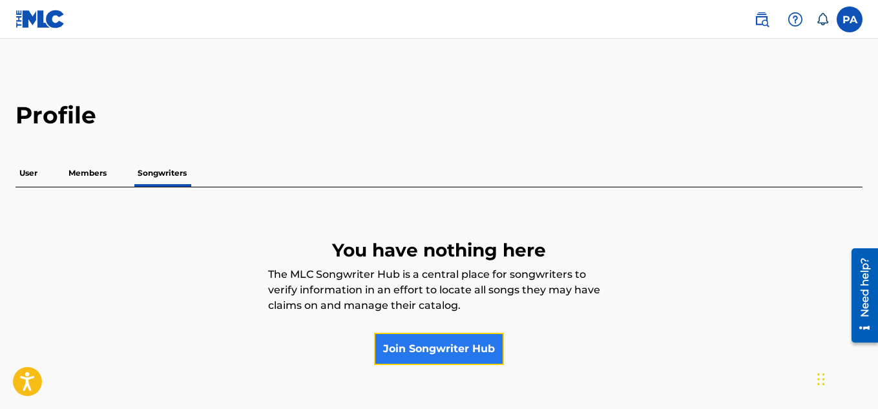
click at [410, 357] on link "Join Songwriter Hub" at bounding box center [439, 349] width 130 height 32
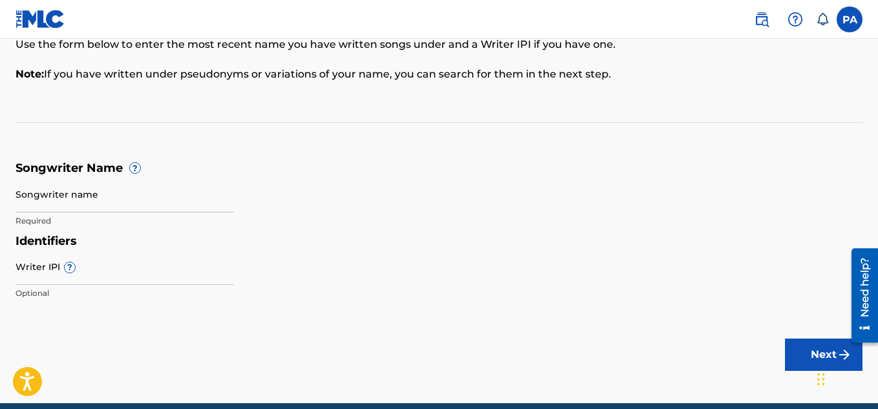
scroll to position [121, 0]
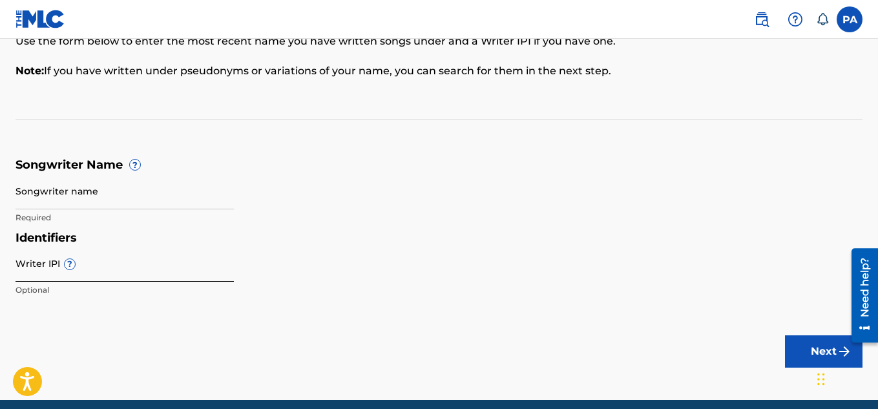
click at [54, 274] on input "Writer IPI ?" at bounding box center [125, 263] width 218 height 37
paste input "4129710"
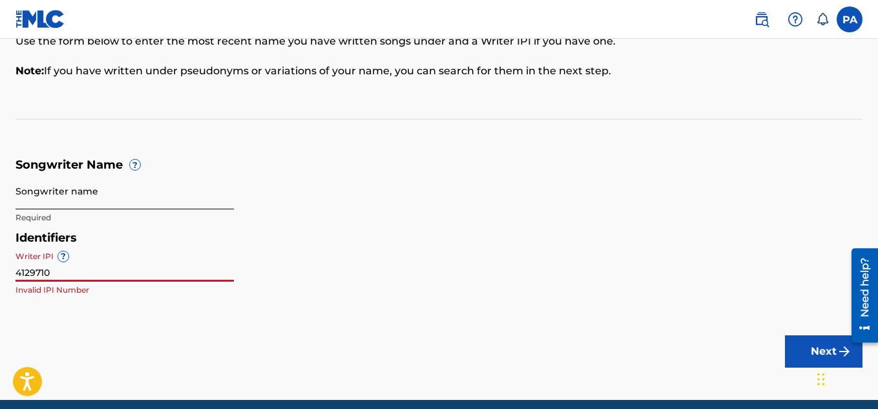
type input "4129710"
click at [71, 194] on input "Songwriter name" at bounding box center [125, 190] width 218 height 37
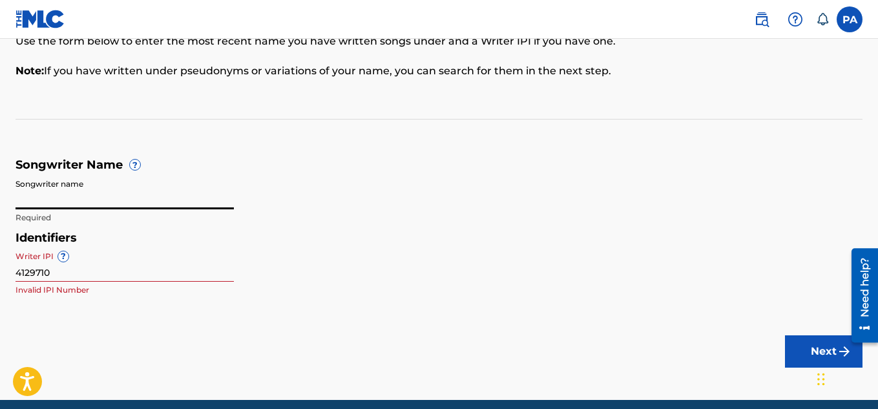
type input "[PERSON_NAME]"
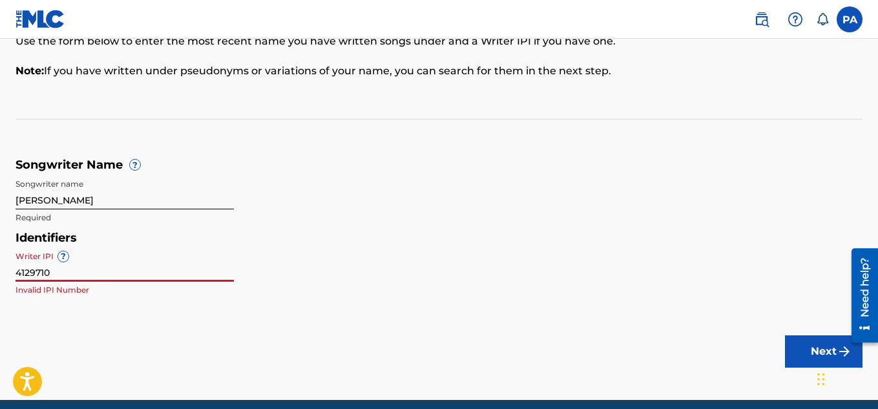
drag, startPoint x: 84, startPoint y: 278, endPoint x: 0, endPoint y: 264, distance: 85.2
click at [0, 264] on div "Songwriter Name To make sure we find the correct songs (also known as musical w…" at bounding box center [439, 126] width 878 height 353
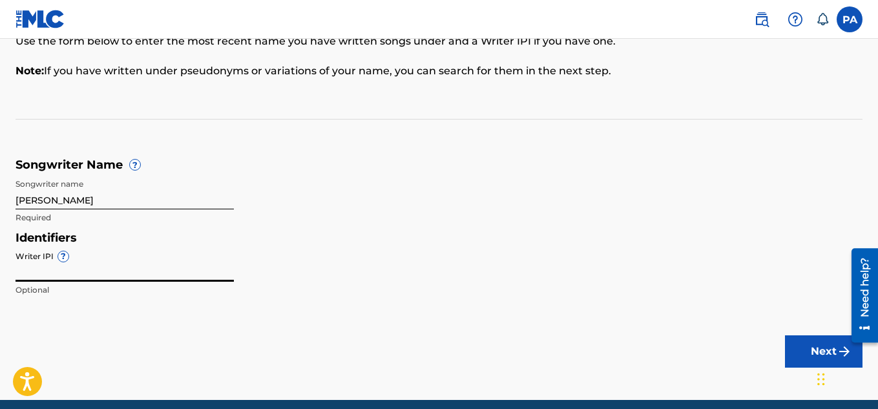
paste input "#733021292"
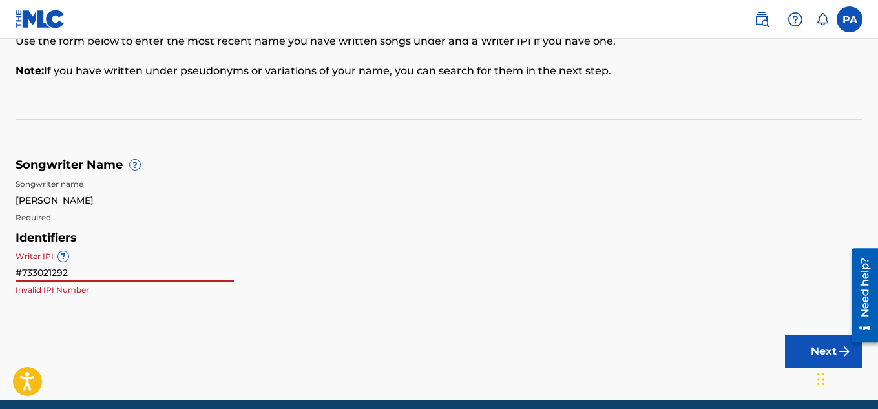
click at [22, 276] on input "#733021292" at bounding box center [125, 263] width 218 height 37
type input "733021292"
click at [81, 304] on main "Songwriter Name To make sure we find the correct songs (also known as musical w…" at bounding box center [439, 159] width 878 height 482
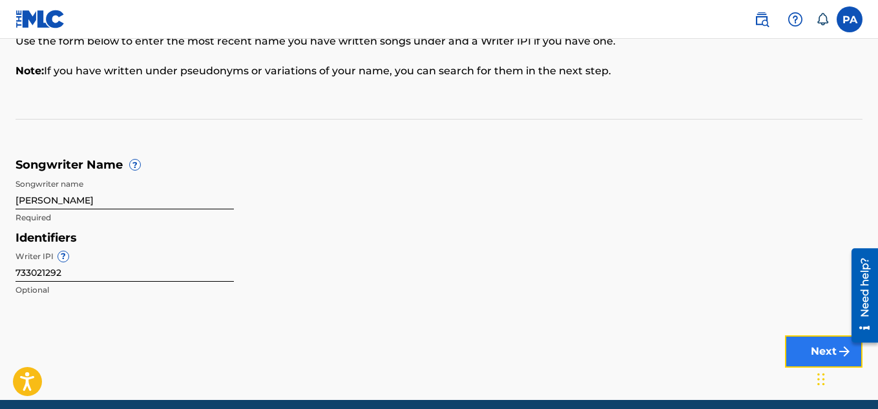
click at [805, 350] on button "Next" at bounding box center [824, 351] width 78 height 32
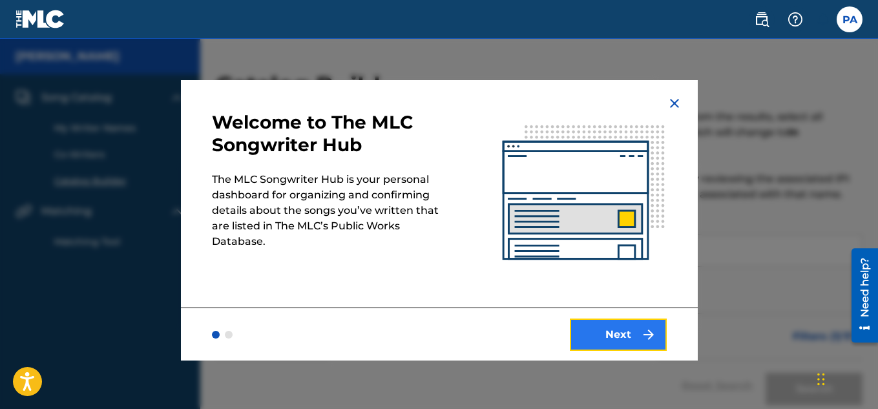
click at [616, 331] on button "Next" at bounding box center [618, 334] width 97 height 32
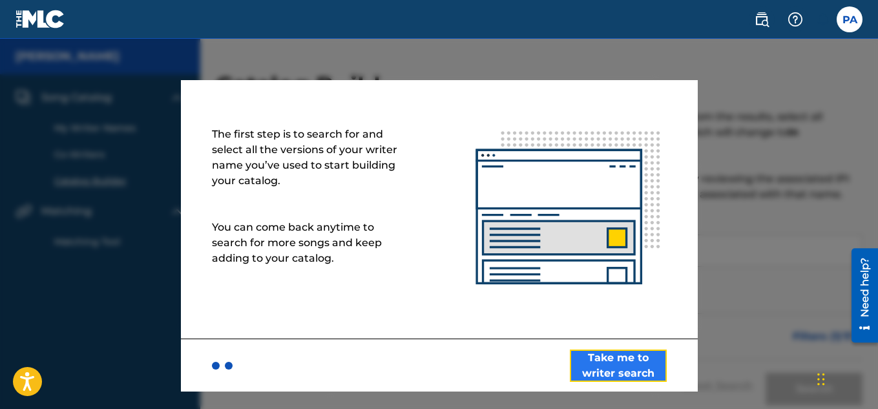
click at [618, 366] on button "Take me to writer search" at bounding box center [618, 365] width 97 height 32
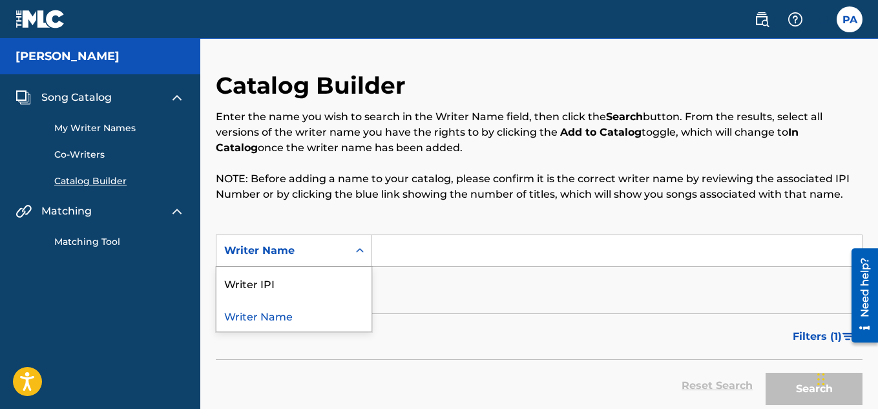
click at [353, 256] on icon "Search Form" at bounding box center [359, 250] width 13 height 13
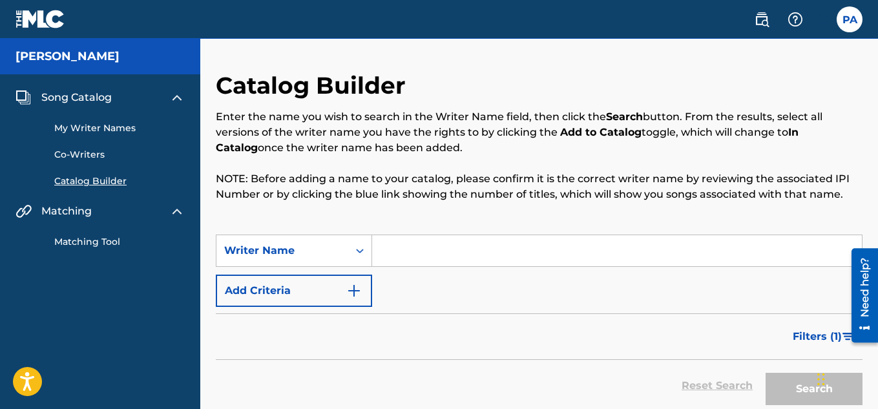
click at [393, 248] on input "Search Form" at bounding box center [617, 250] width 490 height 31
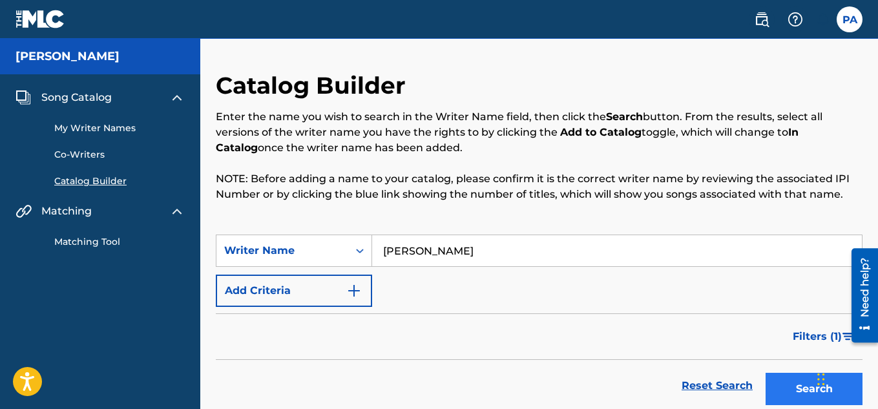
type input "[PERSON_NAME]"
click at [783, 380] on button "Search" at bounding box center [814, 389] width 97 height 32
click at [788, 388] on button "Search" at bounding box center [814, 389] width 97 height 32
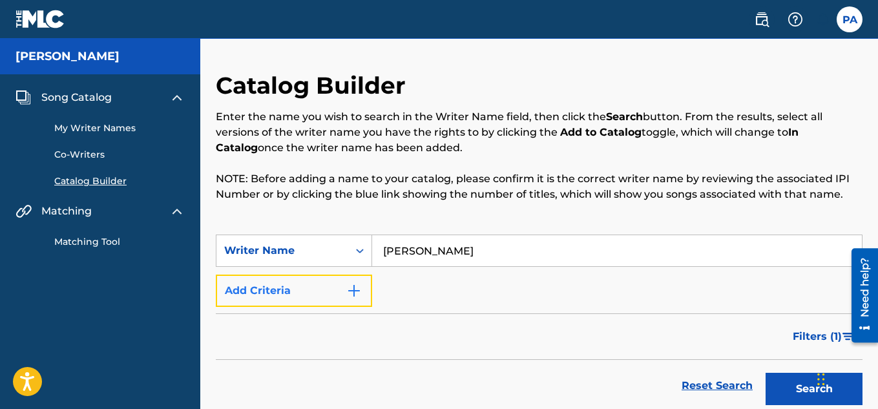
click at [354, 289] on img "Search Form" at bounding box center [354, 291] width 16 height 16
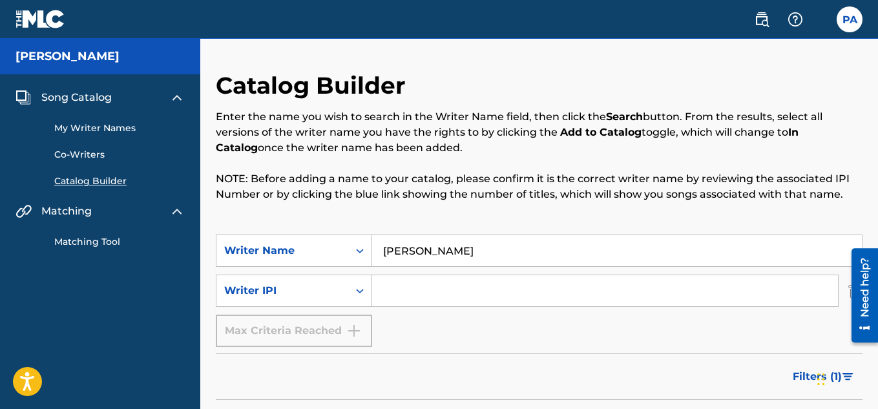
click at [395, 291] on input "Search Form" at bounding box center [605, 290] width 466 height 31
paste input "#733021292"
click at [388, 290] on input "#733021292" at bounding box center [605, 290] width 466 height 31
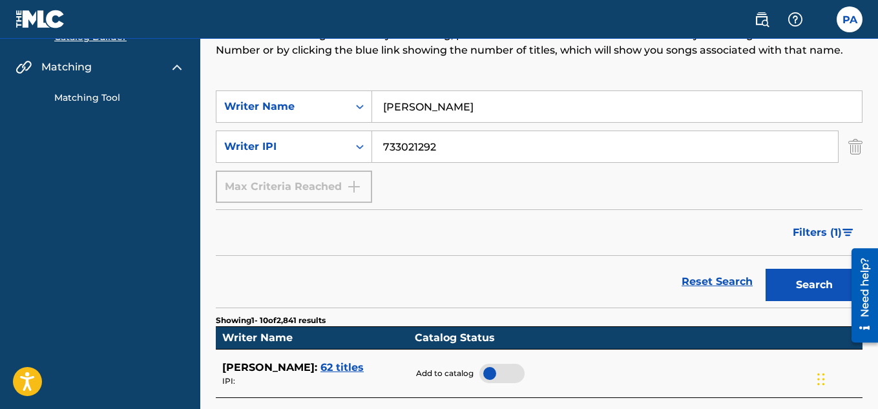
scroll to position [146, 0]
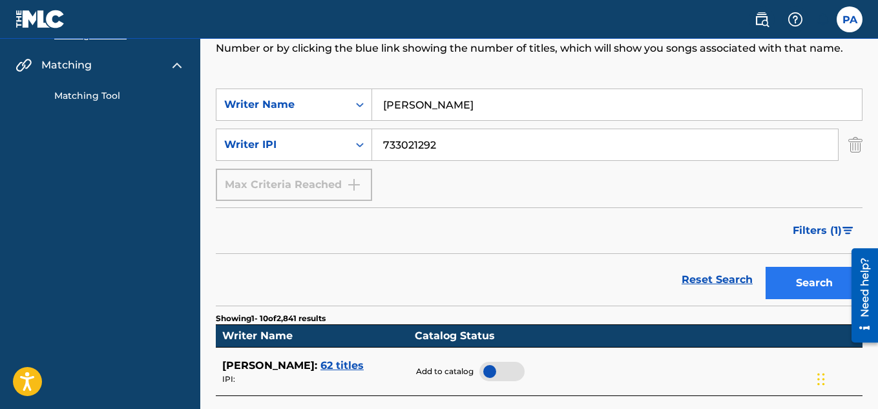
type input "733021292"
click at [810, 281] on button "Search" at bounding box center [814, 283] width 97 height 32
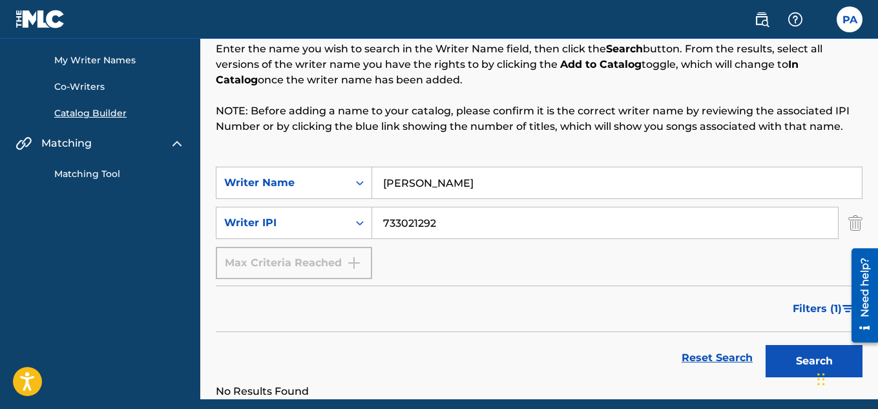
scroll to position [0, 0]
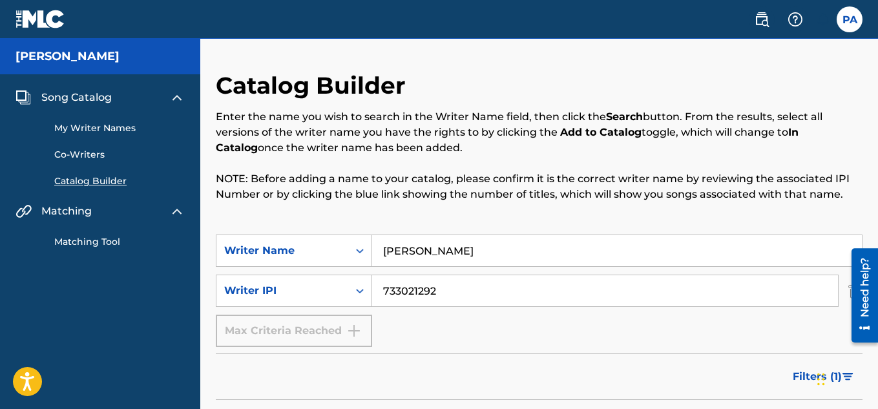
click at [119, 127] on link "My Writer Names" at bounding box center [119, 128] width 130 height 14
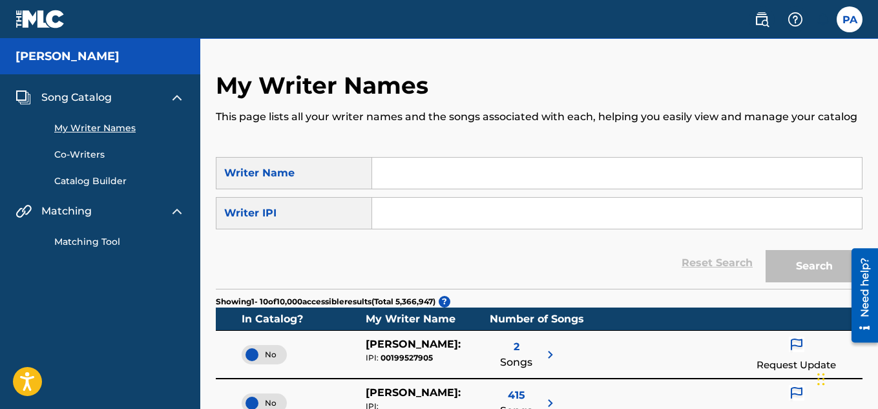
click at [442, 180] on input "Search Form" at bounding box center [617, 173] width 490 height 31
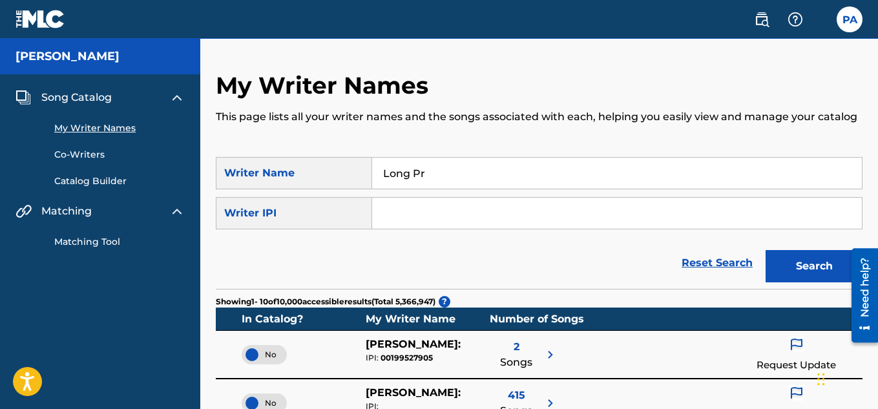
click at [459, 153] on div "My Writer Names This page lists all your writer names and the songs associated …" at bounding box center [539, 114] width 647 height 86
click at [439, 172] on input "Long Pr" at bounding box center [617, 173] width 490 height 31
type input "[GEOGRAPHIC_DATA]"
click at [434, 202] on input "Search Form" at bounding box center [617, 213] width 490 height 31
paste input "#733021292"
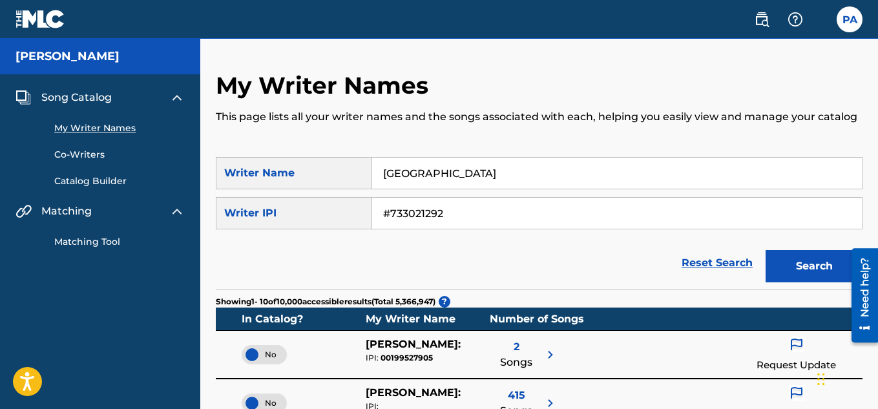
click at [393, 213] on input "#733021292" at bounding box center [617, 213] width 490 height 31
type input "733021292"
click at [787, 260] on button "Search" at bounding box center [814, 266] width 97 height 32
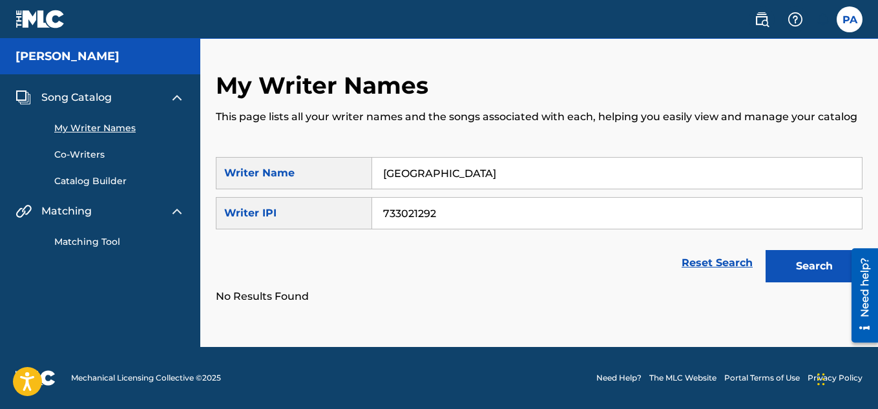
click at [120, 181] on link "Catalog Builder" at bounding box center [119, 181] width 130 height 14
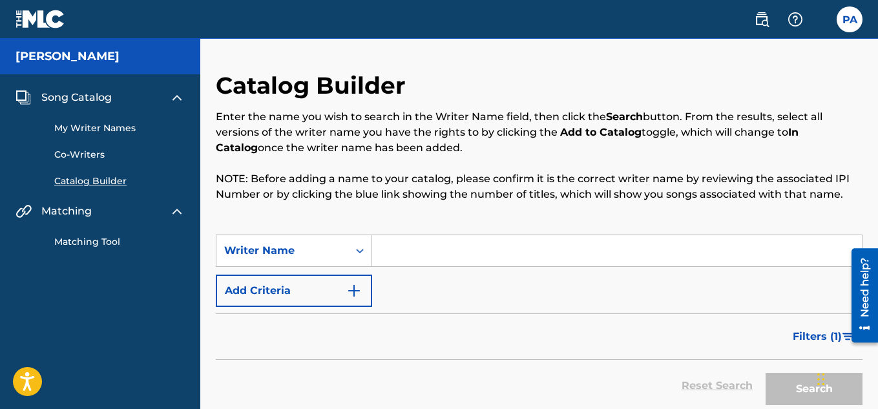
click at [419, 261] on input "Search Form" at bounding box center [617, 250] width 490 height 31
type input "[PERSON_NAME]"
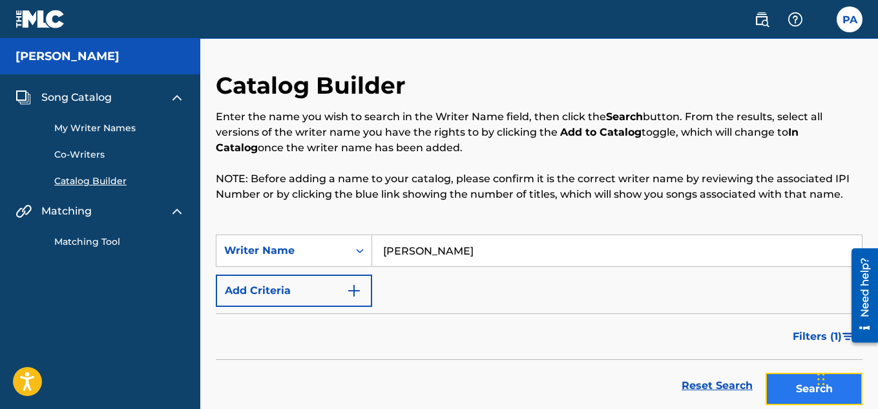
click at [783, 383] on button "Search" at bounding box center [814, 389] width 97 height 32
click at [784, 387] on button "Search" at bounding box center [814, 389] width 97 height 32
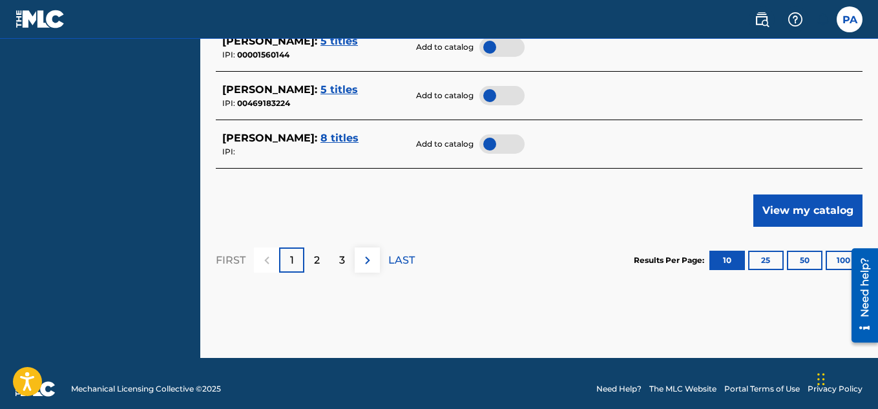
scroll to position [771, 0]
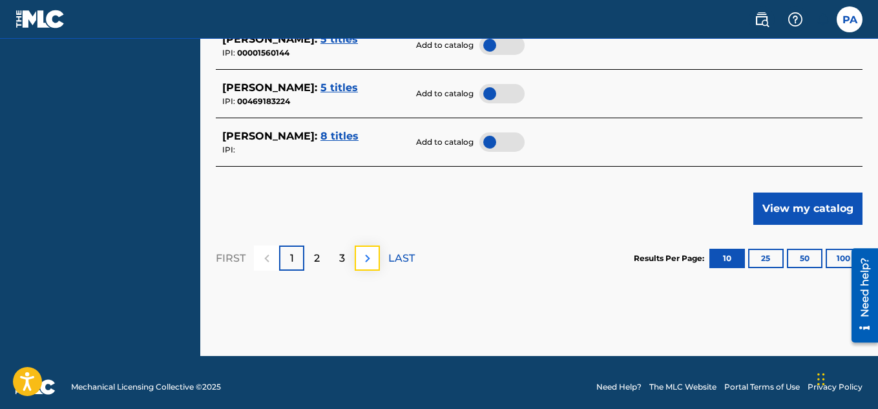
click at [362, 268] on button at bounding box center [367, 257] width 25 height 25
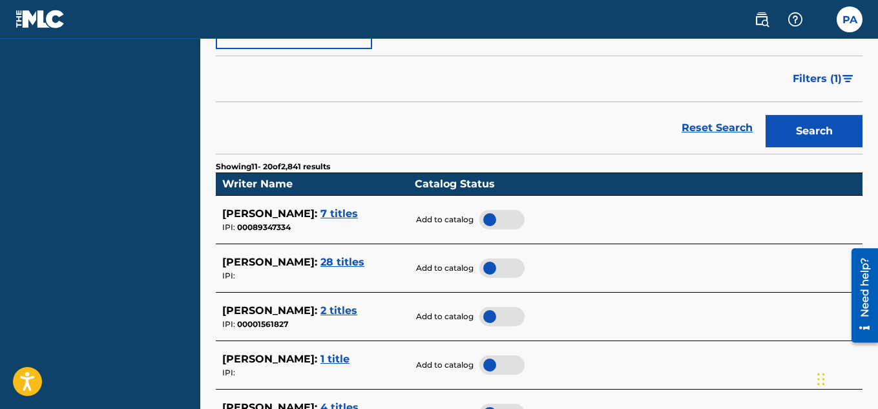
scroll to position [0, 0]
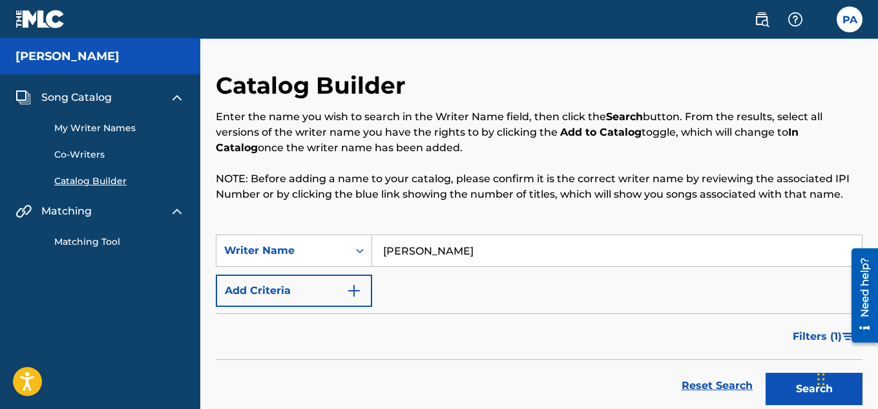
click at [98, 101] on span "Song Catalog" at bounding box center [76, 98] width 70 height 16
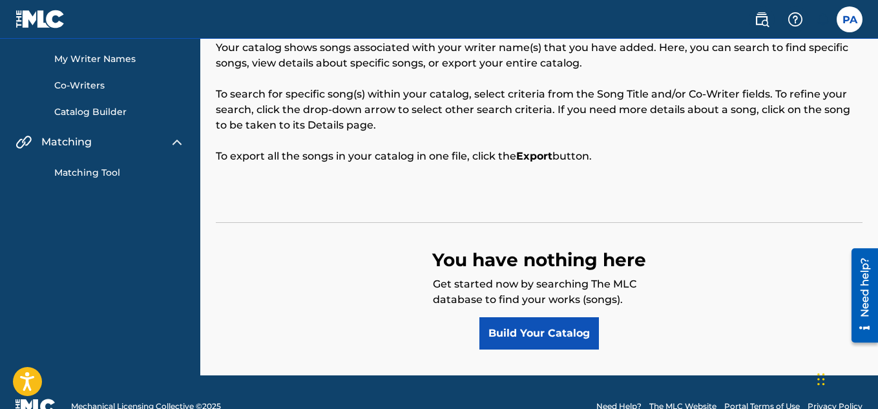
scroll to position [79, 0]
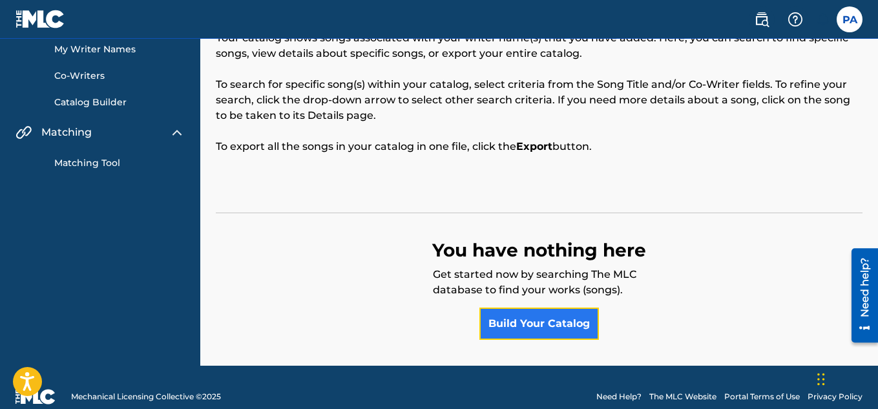
click at [550, 324] on link "Build Your Catalog" at bounding box center [539, 324] width 120 height 32
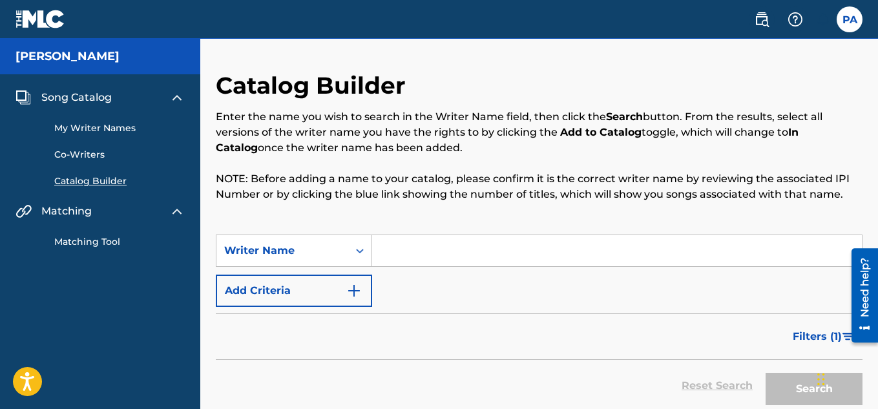
click at [452, 260] on input "Search Form" at bounding box center [617, 250] width 490 height 31
type input "[GEOGRAPHIC_DATA]"
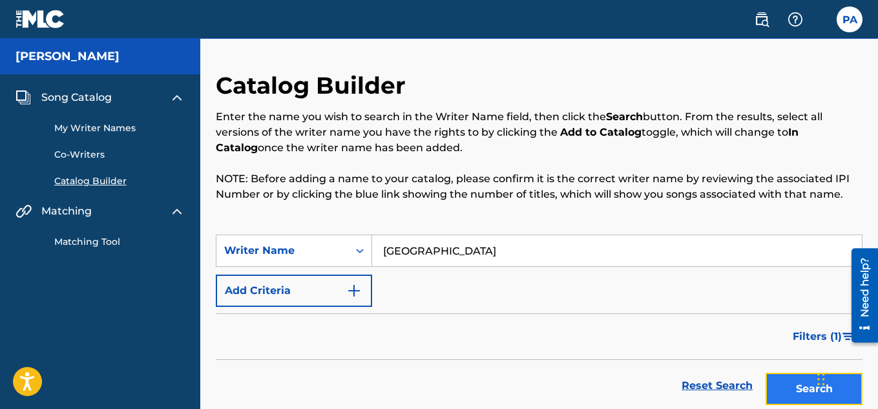
click at [789, 385] on button "Search" at bounding box center [814, 389] width 97 height 32
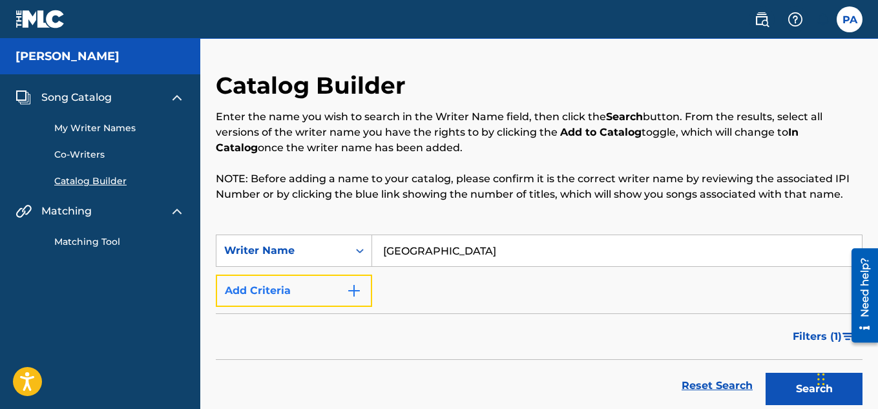
click at [347, 293] on img "Search Form" at bounding box center [354, 291] width 16 height 16
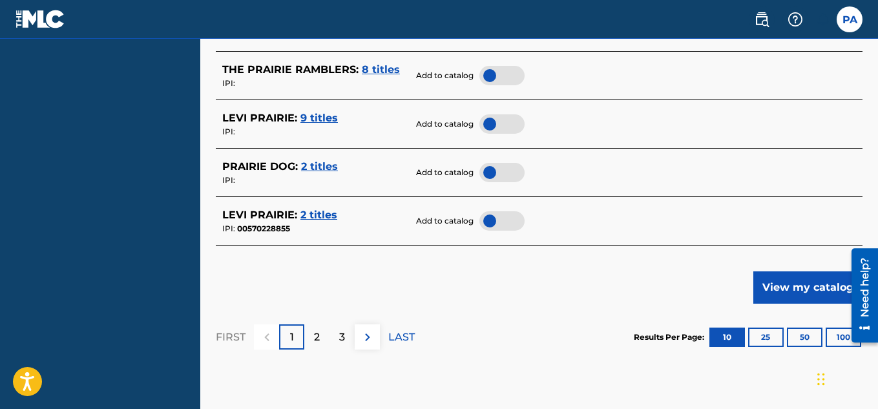
scroll to position [733, 0]
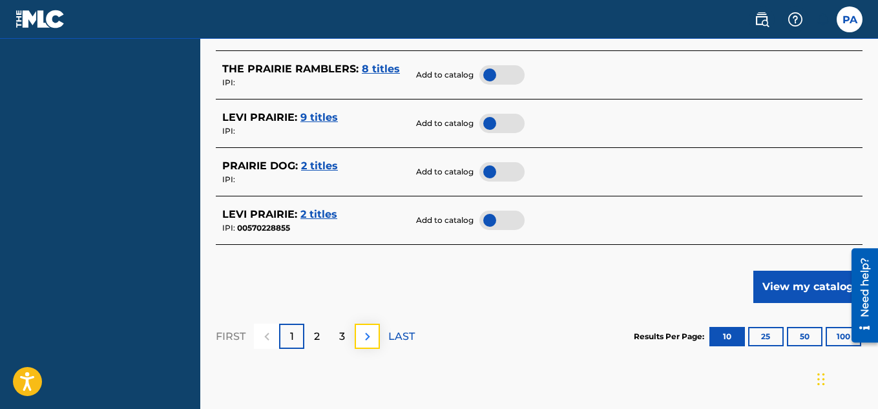
click at [371, 338] on img at bounding box center [368, 337] width 16 height 16
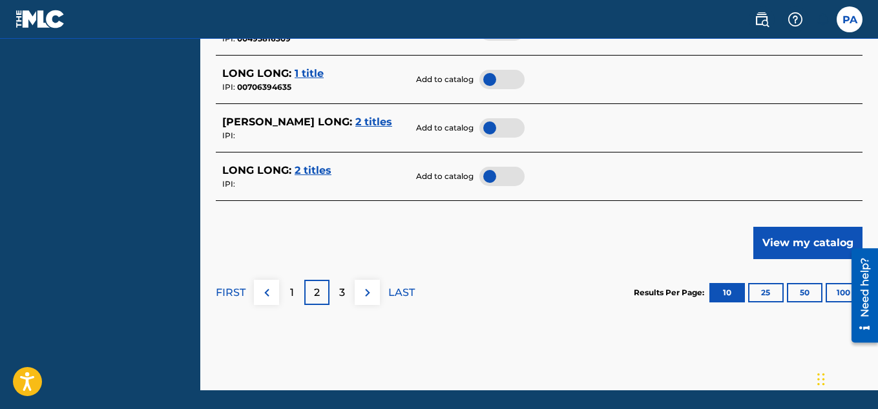
scroll to position [778, 0]
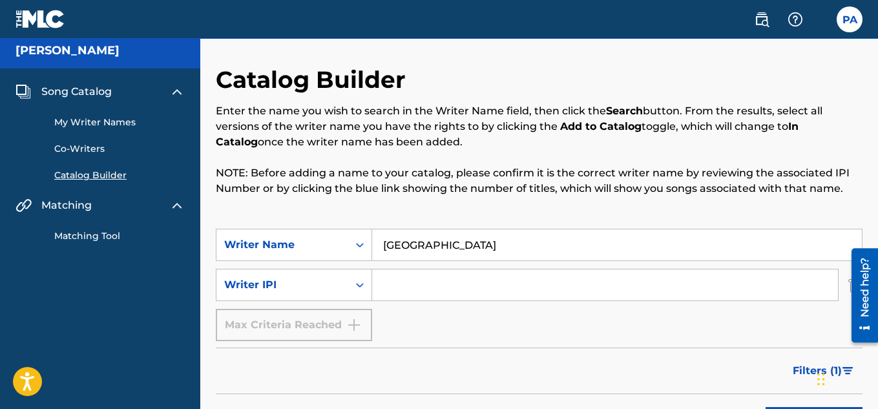
scroll to position [0, 0]
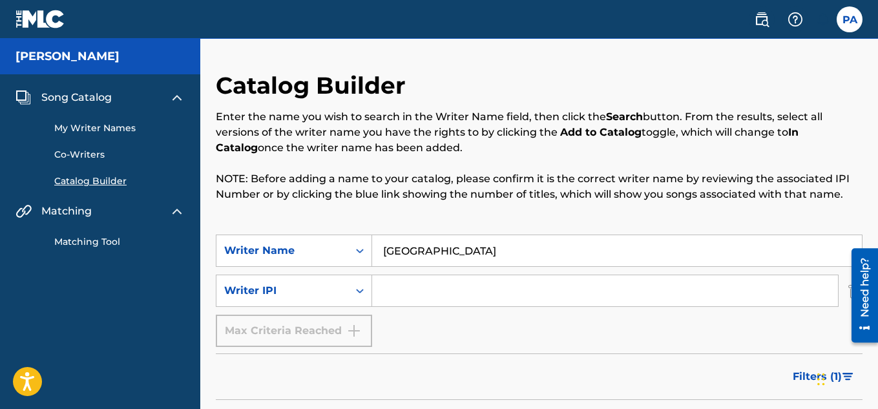
click at [513, 250] on input "[GEOGRAPHIC_DATA]" at bounding box center [617, 250] width 490 height 31
drag, startPoint x: 481, startPoint y: 253, endPoint x: 346, endPoint y: 251, distance: 135.7
click at [346, 251] on div "SearchWithCriteriaa336b097-e632-4051-8f43-f846c21f2856 Writer Name [GEOGRAPHIC_…" at bounding box center [539, 251] width 647 height 32
click at [98, 131] on link "My Writer Names" at bounding box center [119, 128] width 130 height 14
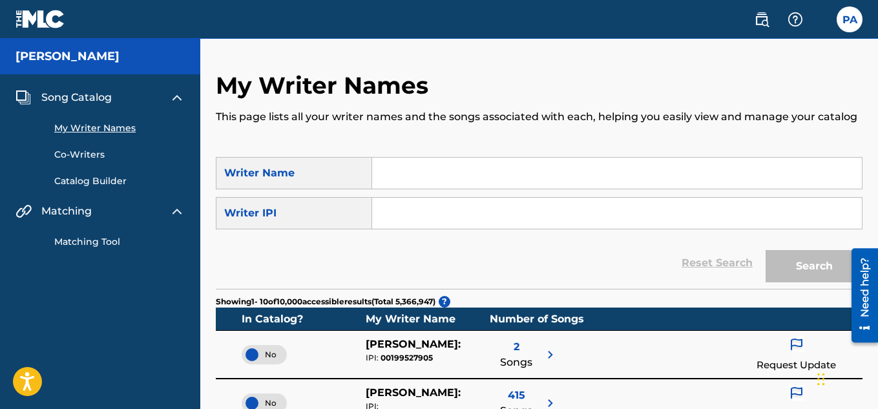
click at [420, 176] on input "Search Form" at bounding box center [617, 173] width 490 height 31
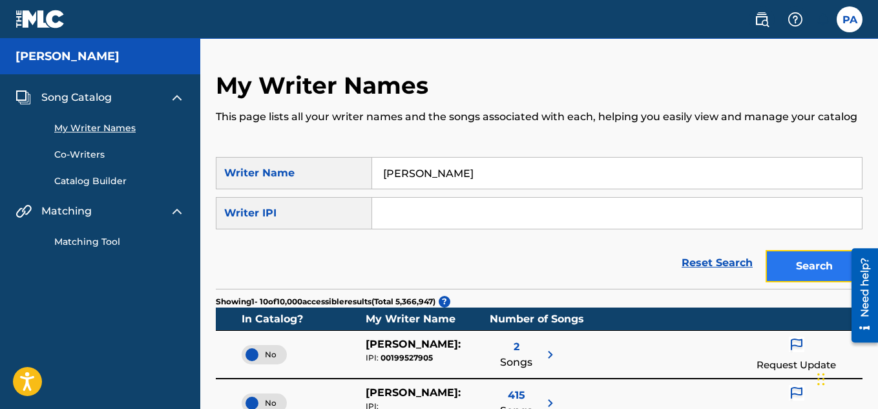
click at [795, 269] on button "Search" at bounding box center [814, 266] width 97 height 32
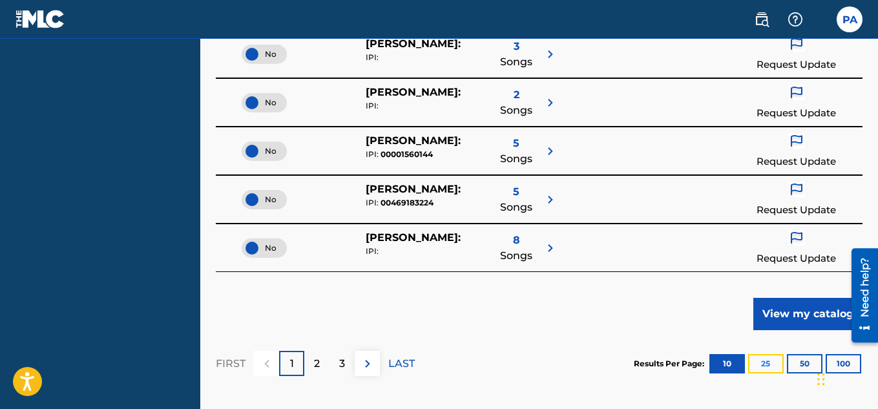
click at [775, 365] on button "25" at bounding box center [766, 363] width 36 height 19
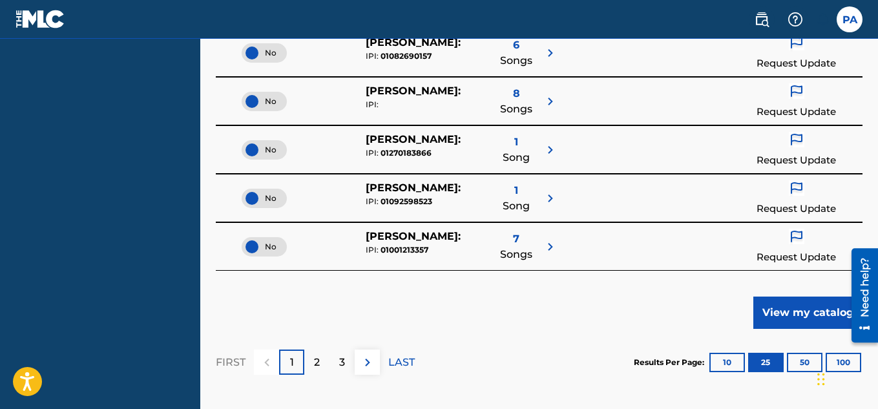
scroll to position [1273, 0]
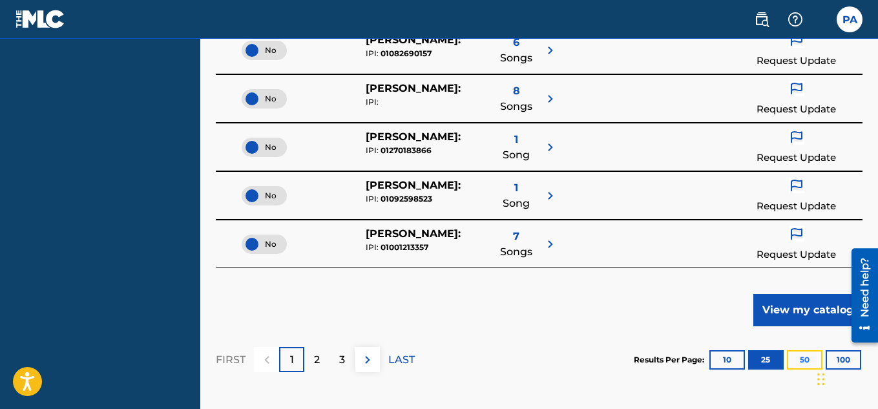
click at [804, 363] on button "50" at bounding box center [805, 359] width 36 height 19
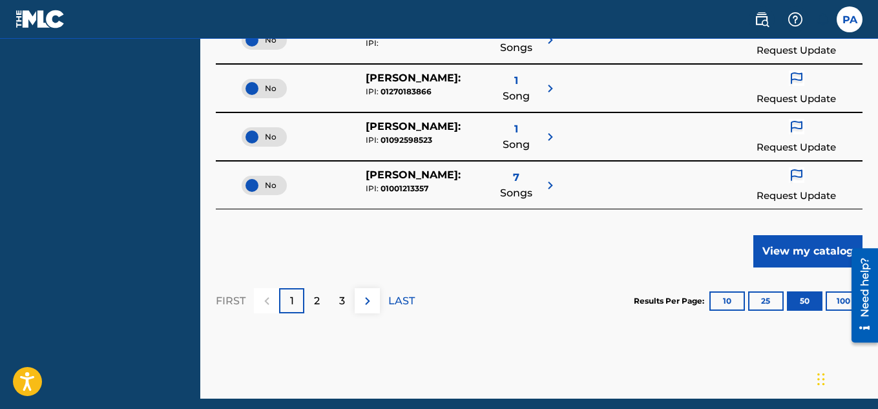
scroll to position [2552, 0]
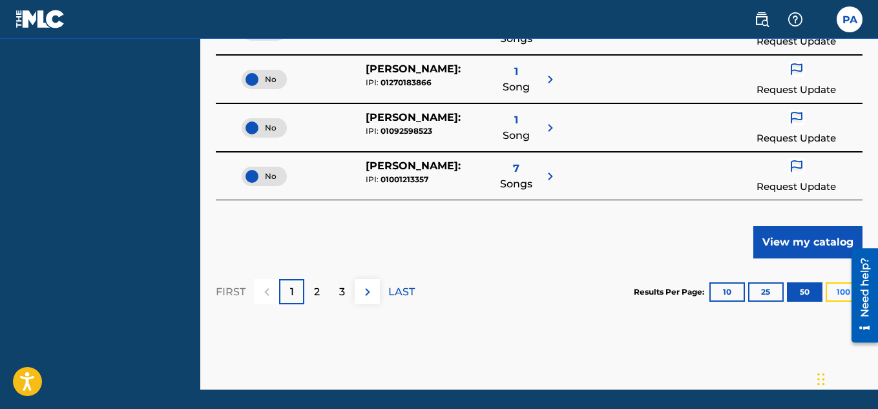
click at [837, 298] on button "100" at bounding box center [844, 291] width 36 height 19
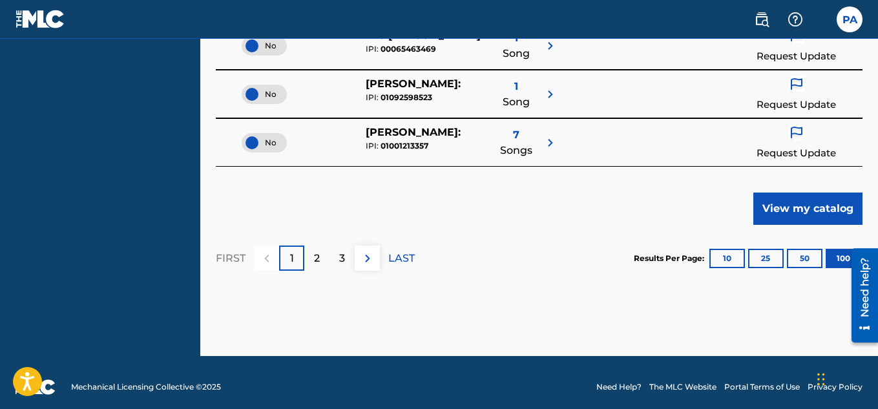
scroll to position [5018, 0]
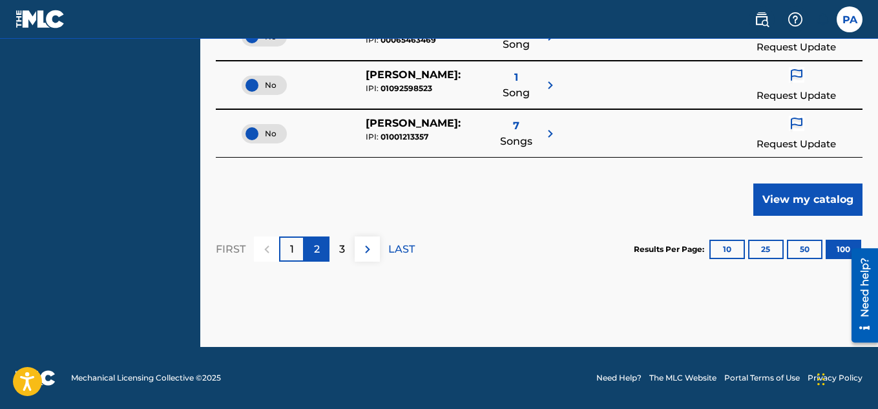
click at [317, 249] on p "2" at bounding box center [317, 250] width 6 height 16
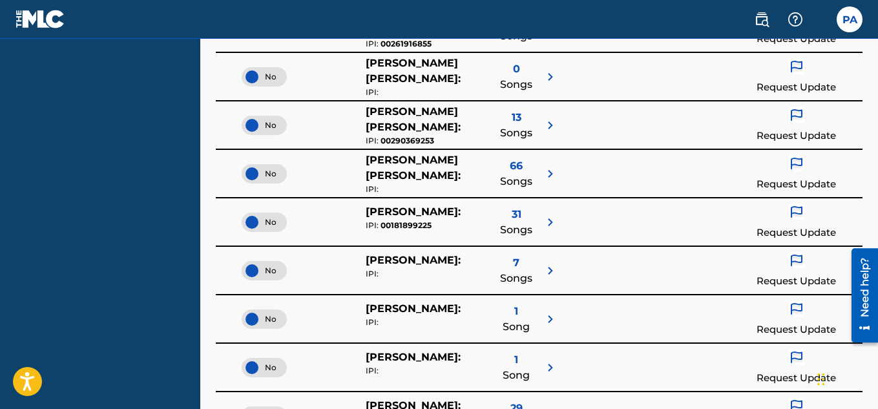
scroll to position [0, 0]
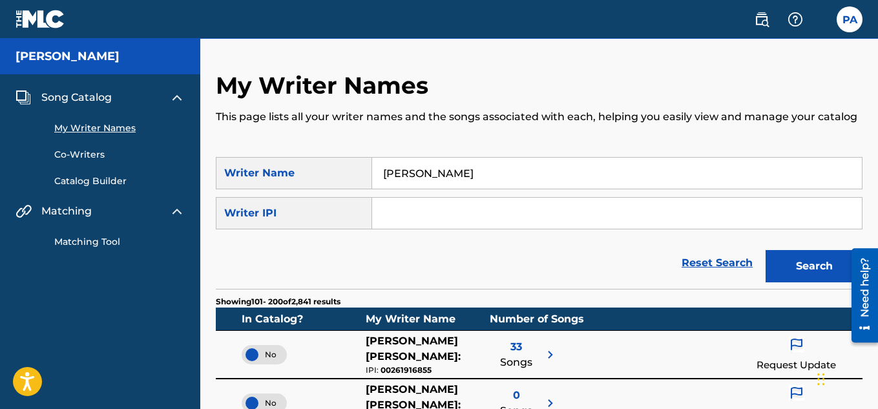
click at [417, 171] on input "[PERSON_NAME]" at bounding box center [617, 173] width 490 height 31
type input "[PERSON_NAME]"
click at [808, 262] on button "Search" at bounding box center [814, 266] width 97 height 32
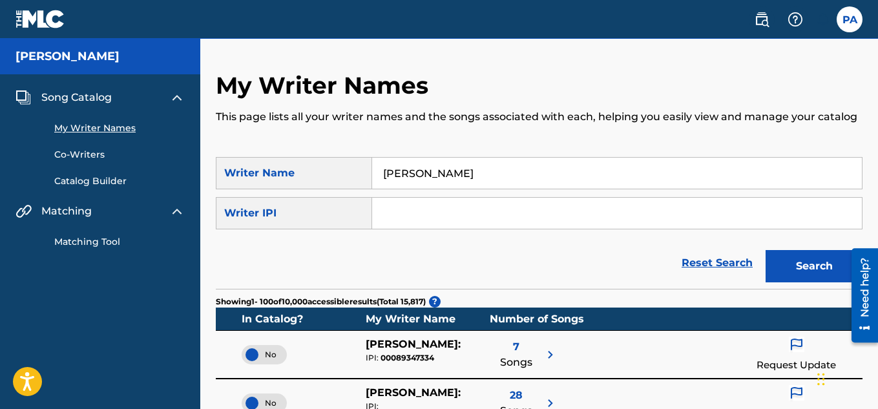
drag, startPoint x: 490, startPoint y: 172, endPoint x: 351, endPoint y: 162, distance: 138.7
click at [351, 162] on div "SearchWithCriteriaa336b097-e632-4051-8f43-f846c21f2856 Writer Name [PERSON_NAME]" at bounding box center [539, 173] width 647 height 32
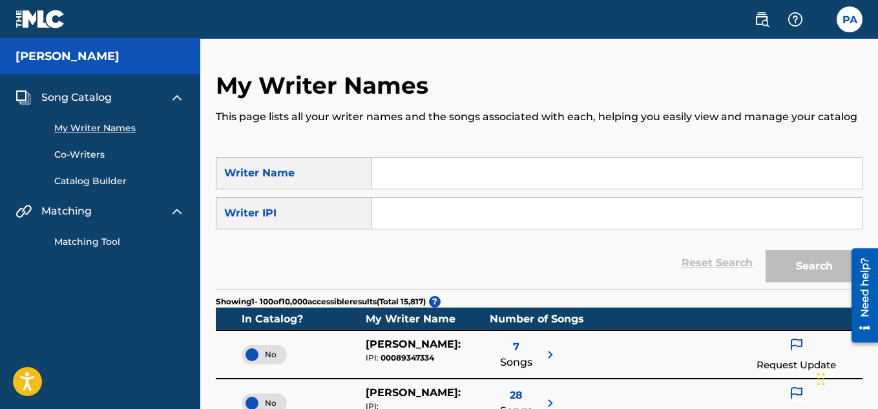
click at [419, 211] on input "Search Form" at bounding box center [617, 213] width 490 height 31
paste input "#733021292"
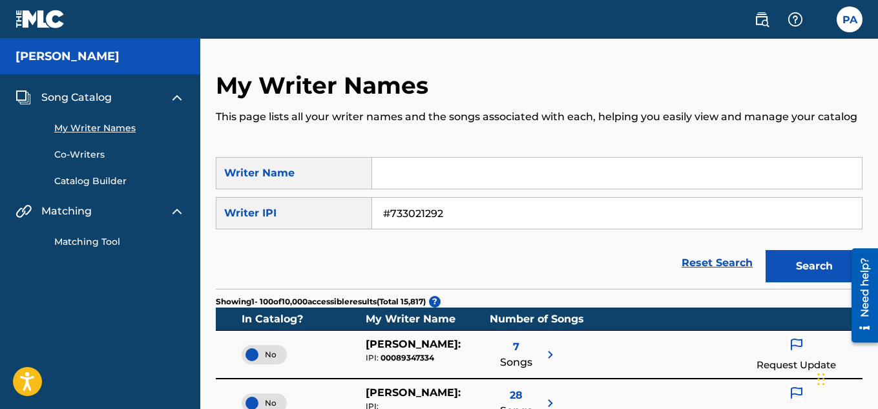
click at [393, 214] on input "#733021292" at bounding box center [617, 213] width 490 height 31
click at [391, 213] on input "#733021292" at bounding box center [617, 213] width 490 height 31
type input "733021292"
click at [833, 273] on button "Search" at bounding box center [814, 266] width 97 height 32
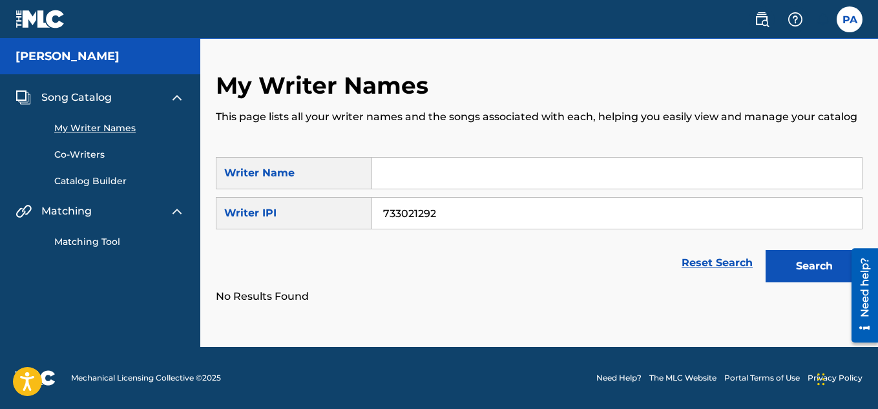
click at [472, 164] on input "Search Form" at bounding box center [617, 173] width 490 height 31
type input "[PERSON_NAME]"
click at [705, 258] on link "Reset Search" at bounding box center [717, 263] width 84 height 28
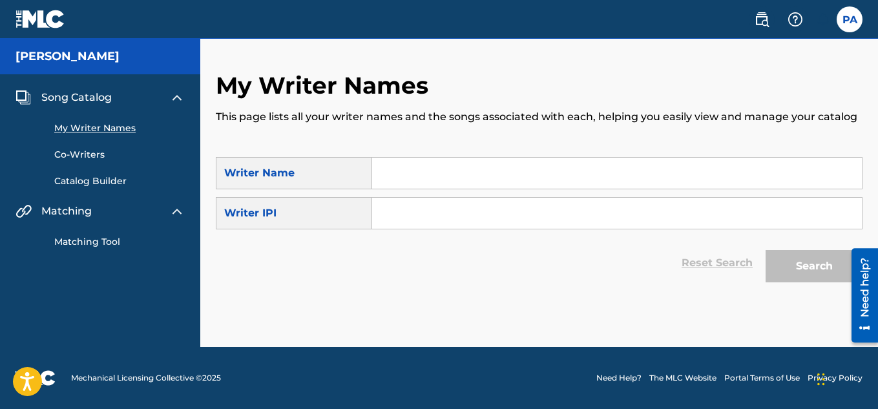
click at [510, 171] on input "Search Form" at bounding box center [617, 173] width 490 height 31
type input "[PERSON_NAME]"
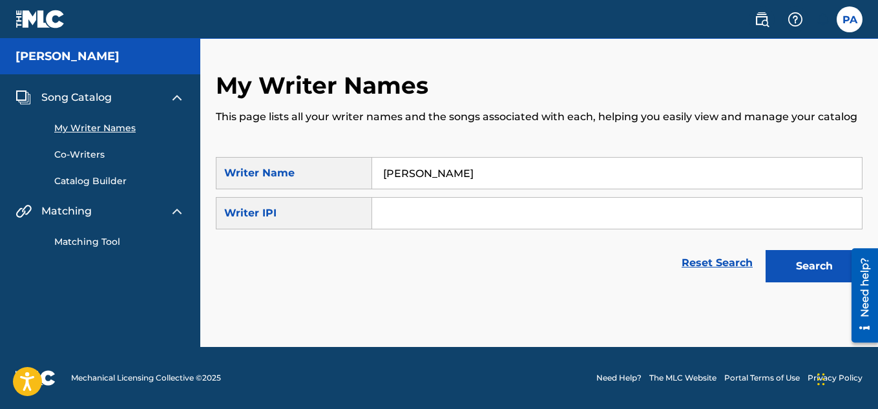
click at [452, 213] on input "Search Form" at bounding box center [617, 213] width 490 height 31
paste input "#733021292"
click at [391, 213] on input "#733021292" at bounding box center [617, 213] width 490 height 31
type input "733021292"
click at [828, 265] on button "Search" at bounding box center [814, 266] width 97 height 32
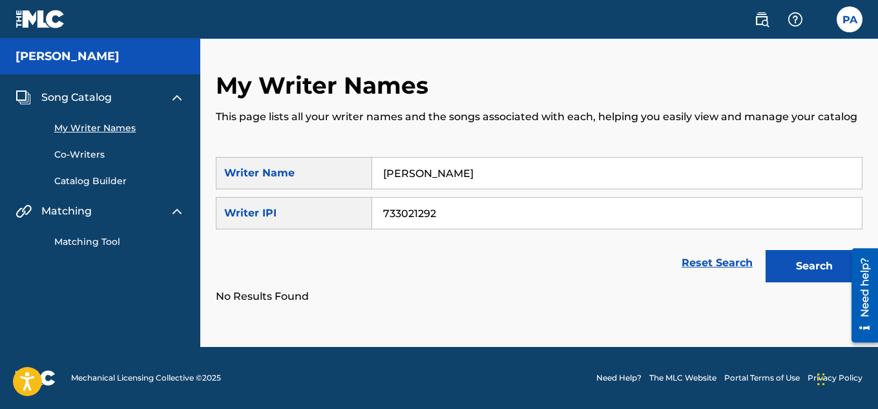
click at [91, 179] on link "Catalog Builder" at bounding box center [119, 181] width 130 height 14
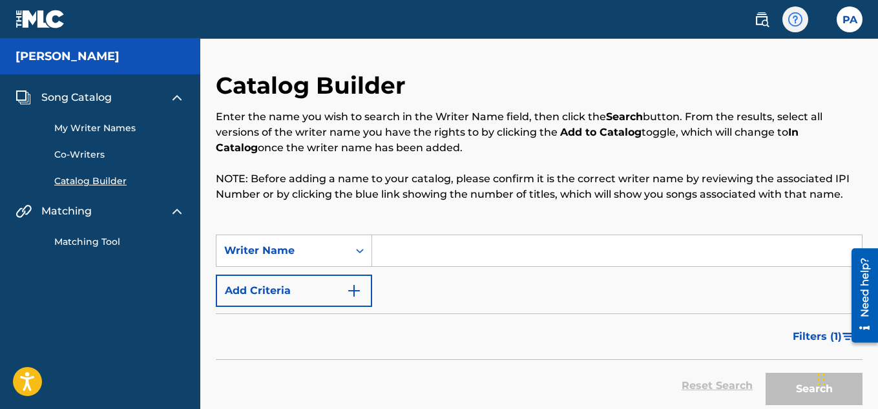
click at [792, 24] on img at bounding box center [795, 20] width 16 height 16
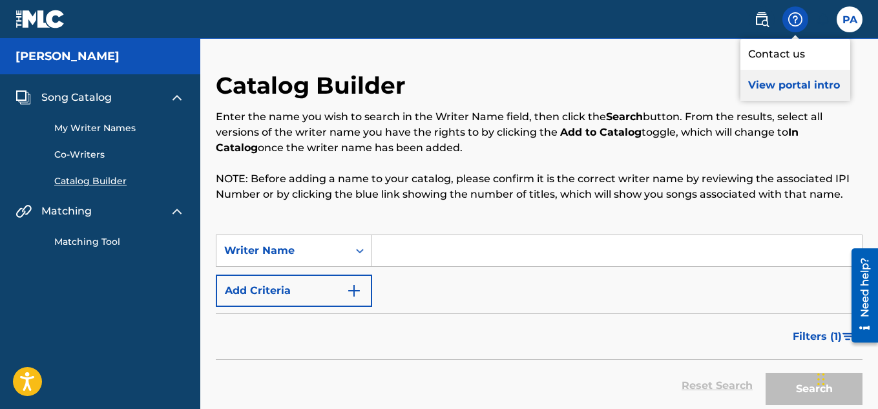
click at [780, 88] on p "View portal intro" at bounding box center [795, 85] width 110 height 31
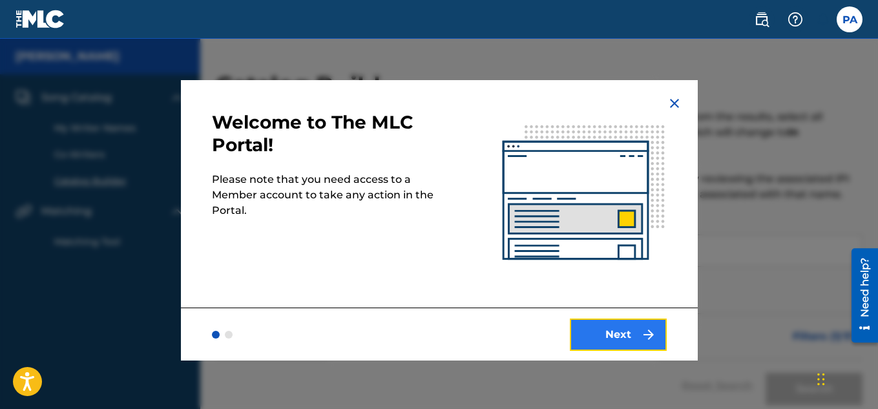
click at [610, 346] on button "Next" at bounding box center [618, 334] width 97 height 32
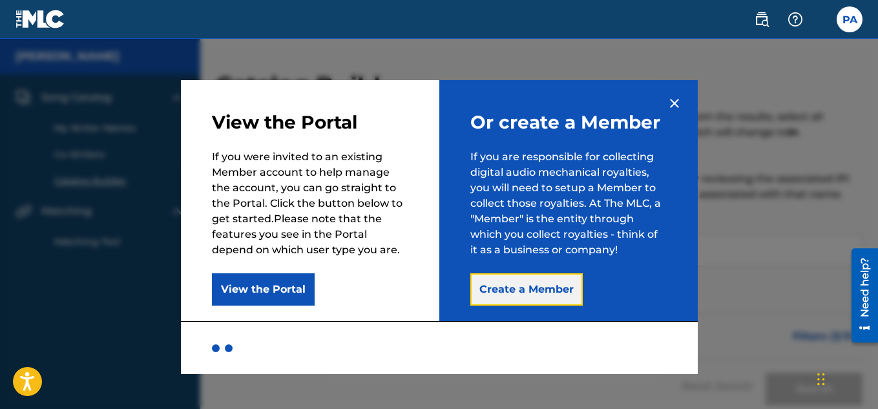
click at [559, 292] on button "Create a Member" at bounding box center [526, 289] width 112 height 32
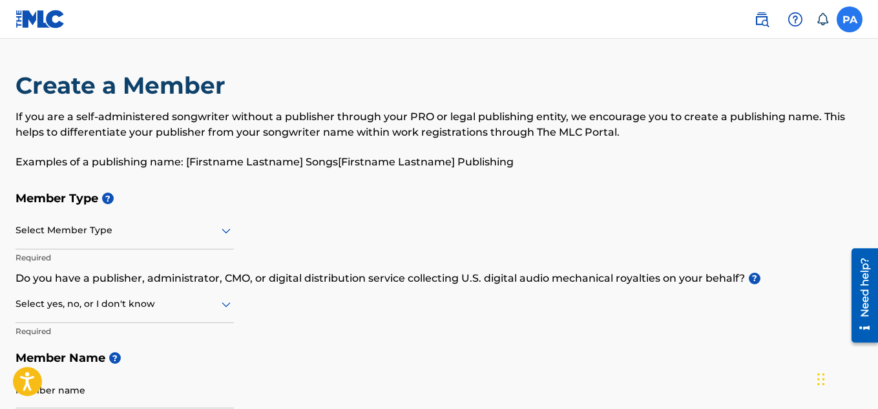
click at [855, 28] on label at bounding box center [850, 19] width 26 height 26
click at [850, 19] on input "PA [PERSON_NAME] [EMAIL_ADDRESS][DOMAIN_NAME] Notification Preferences Profile …" at bounding box center [850, 19] width 0 height 0
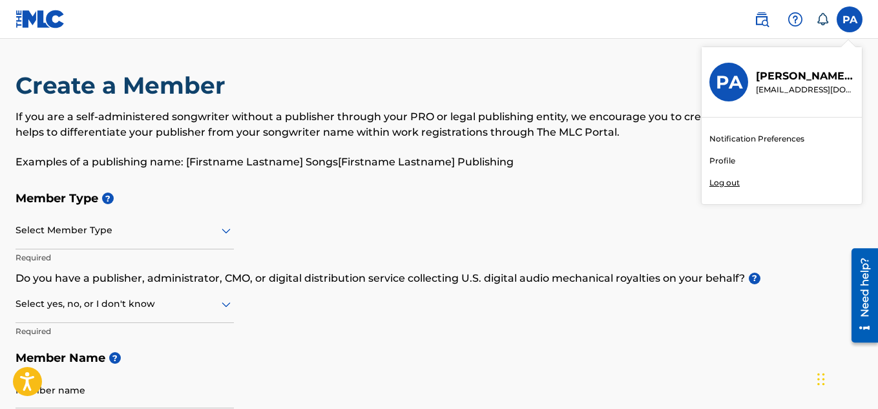
click at [724, 162] on link "Profile" at bounding box center [722, 161] width 26 height 12
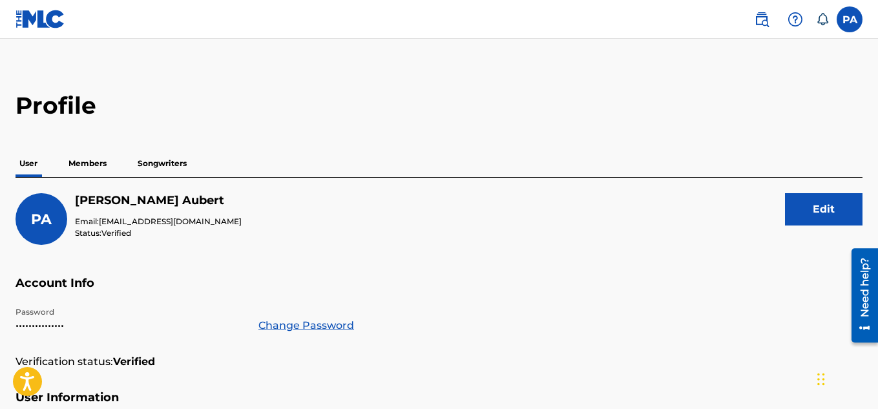
scroll to position [3, 0]
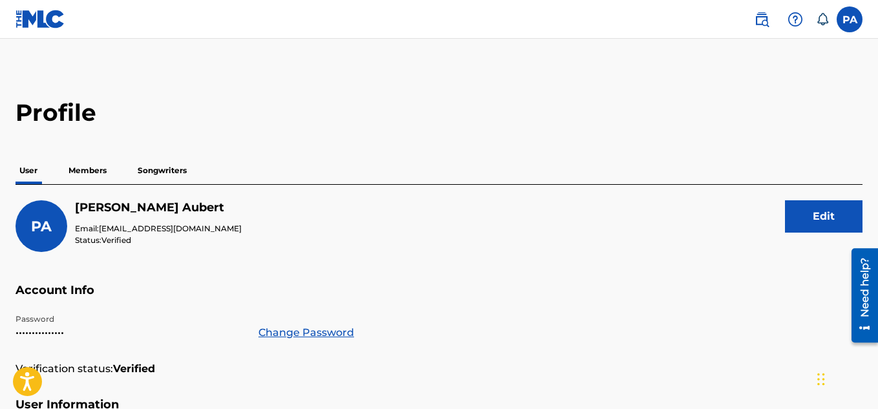
click at [99, 171] on p "Members" at bounding box center [88, 170] width 46 height 27
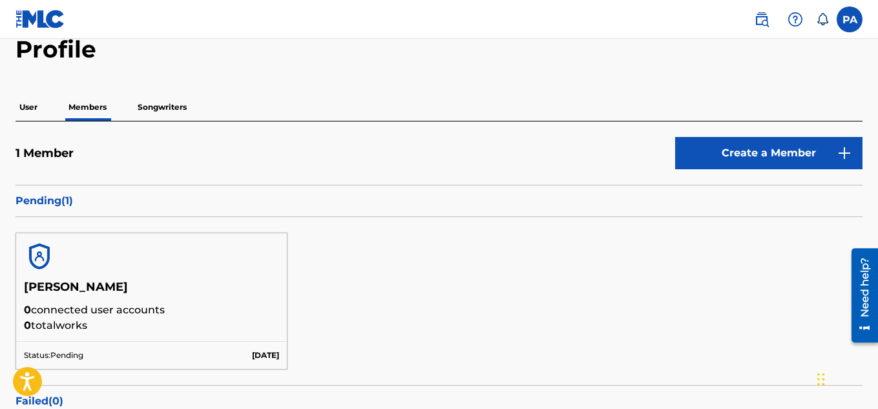
scroll to position [65, 0]
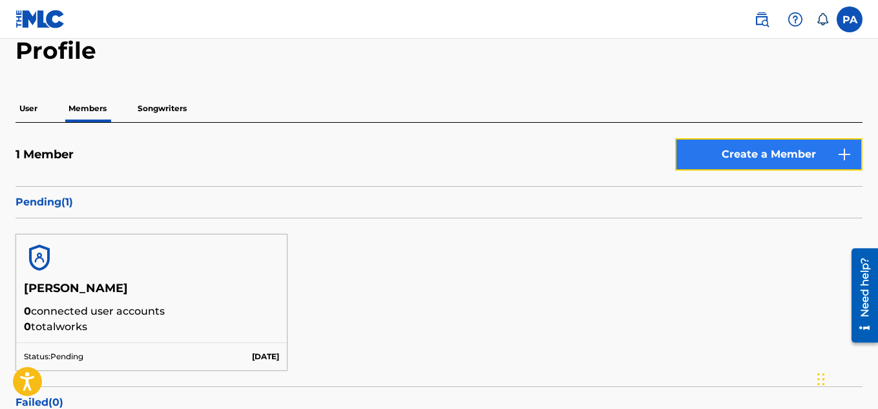
click at [713, 156] on link "Create a Member" at bounding box center [768, 154] width 187 height 32
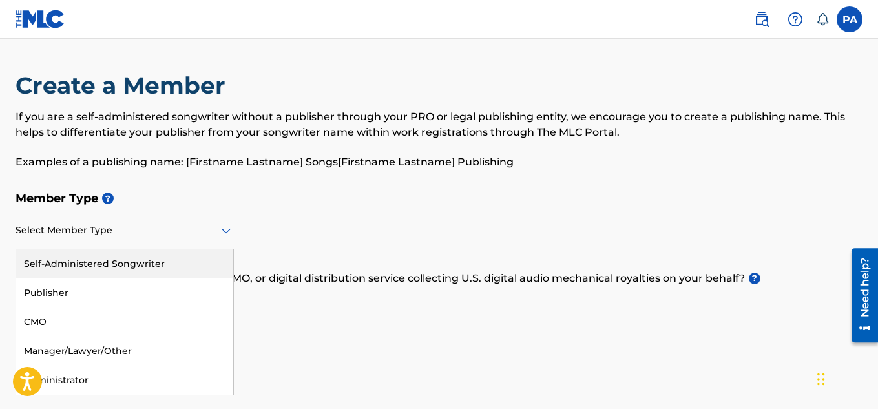
click at [188, 230] on div at bounding box center [125, 230] width 218 height 16
click at [167, 264] on div "Self-Administered Songwriter" at bounding box center [124, 263] width 217 height 29
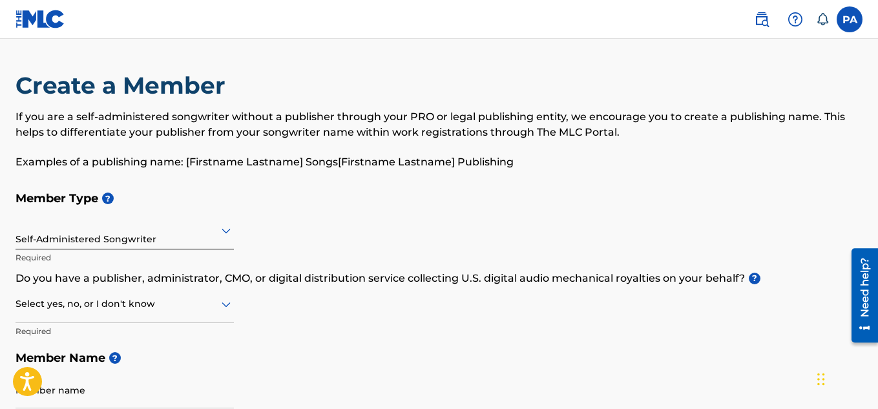
scroll to position [2, 0]
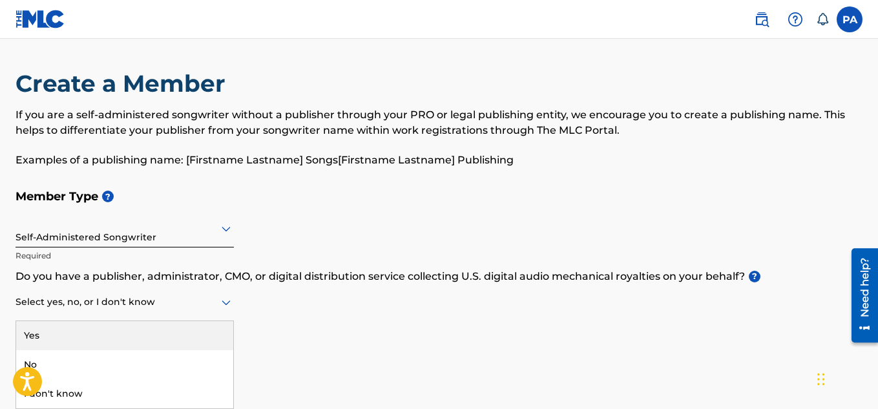
click at [182, 308] on div at bounding box center [125, 302] width 218 height 16
click at [141, 332] on div "Yes" at bounding box center [124, 335] width 217 height 29
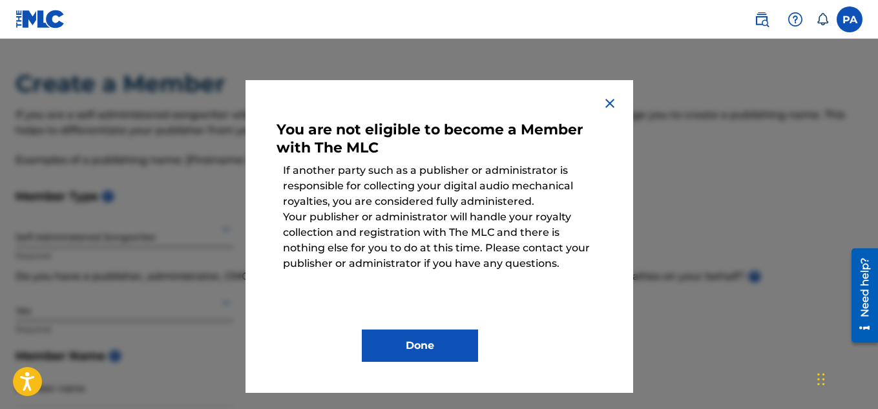
click at [609, 99] on img at bounding box center [610, 104] width 16 height 16
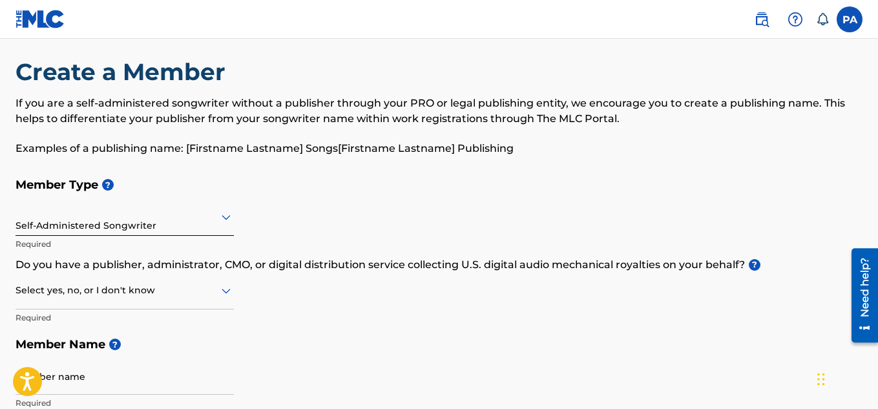
scroll to position [14, 0]
click at [216, 216] on div at bounding box center [125, 216] width 218 height 16
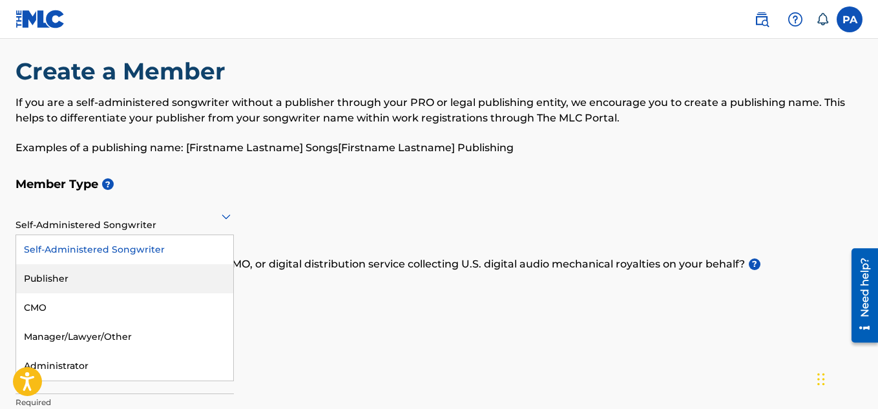
click at [187, 270] on div "Publisher" at bounding box center [124, 278] width 217 height 29
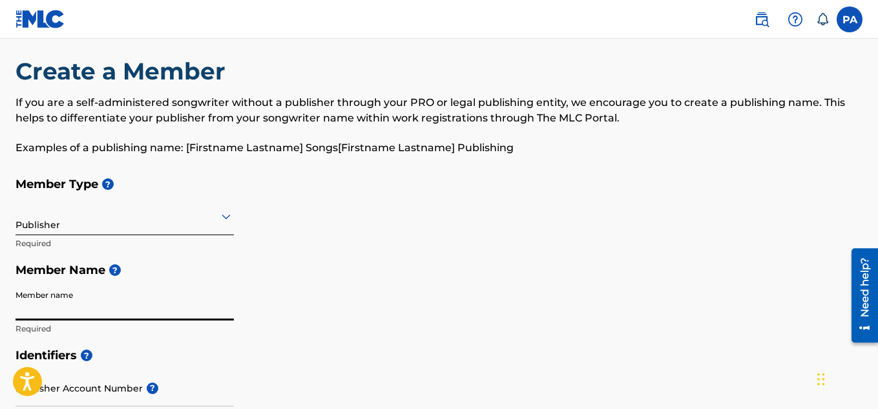
click at [96, 308] on input "Member name" at bounding box center [125, 302] width 218 height 37
type input "[PERSON_NAME]"
type input "220 [GEOGRAPHIC_DATA]"
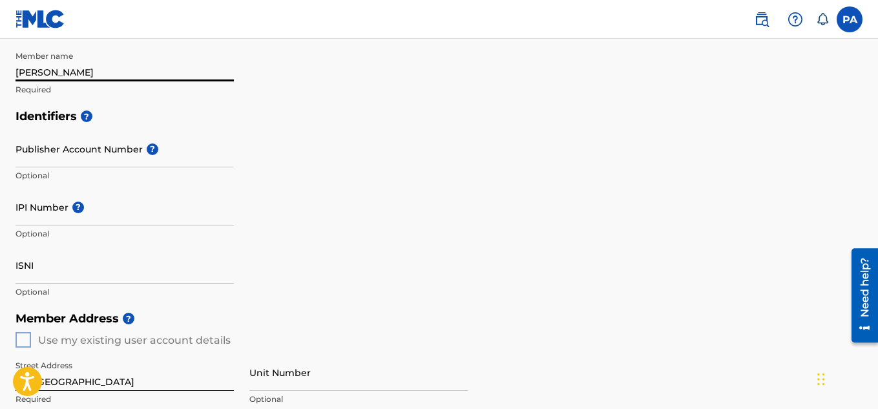
scroll to position [255, 0]
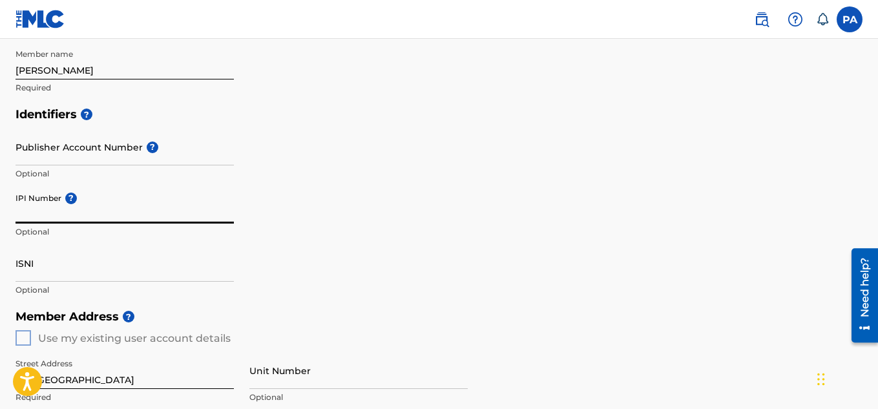
click at [86, 214] on input "IPI Number ?" at bounding box center [125, 205] width 218 height 37
paste input "#733021292"
click at [23, 216] on input "#733021292" at bounding box center [125, 205] width 218 height 37
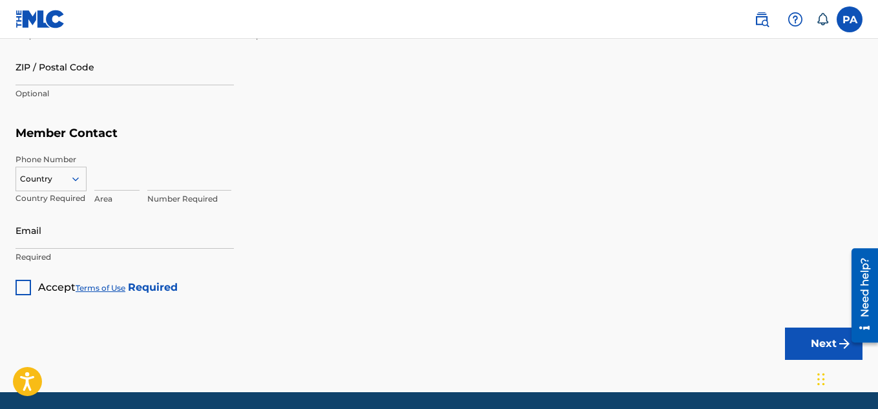
scroll to position [735, 0]
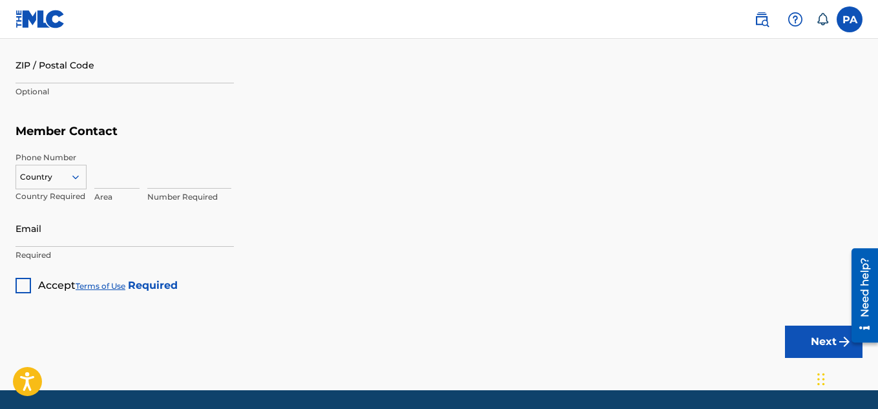
type input "733021292"
click at [78, 178] on icon at bounding box center [76, 177] width 12 height 12
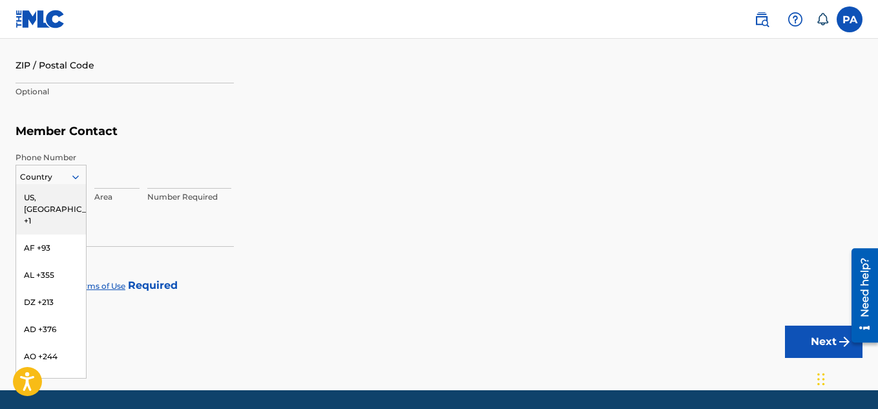
click at [65, 198] on div "US, [GEOGRAPHIC_DATA] +1" at bounding box center [51, 209] width 70 height 50
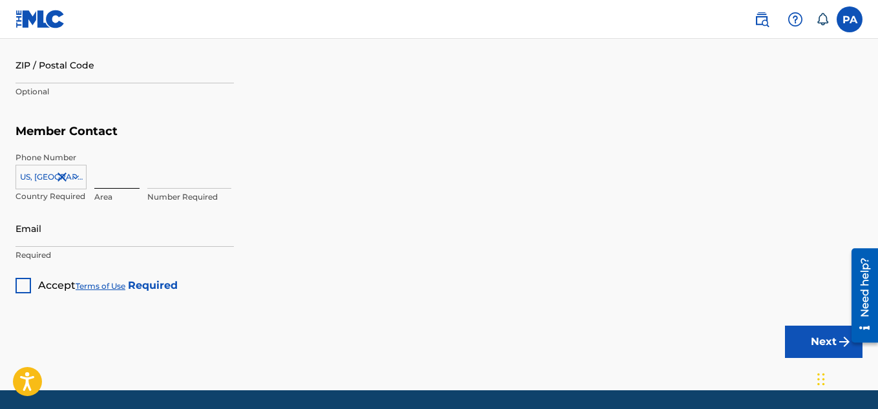
click at [112, 186] on input at bounding box center [116, 170] width 45 height 37
type input "512"
type input "[PERSON_NAME]"
type input "San Marcos-1"
type input "[GEOGRAPHIC_DATA]"
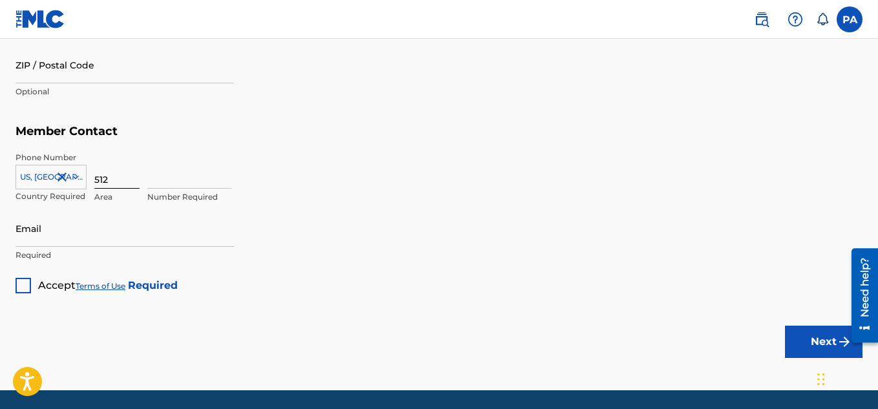
type input "[GEOGRAPHIC_DATA]"
type input "78666"
type input "9750462"
type input "[EMAIL_ADDRESS][DOMAIN_NAME]"
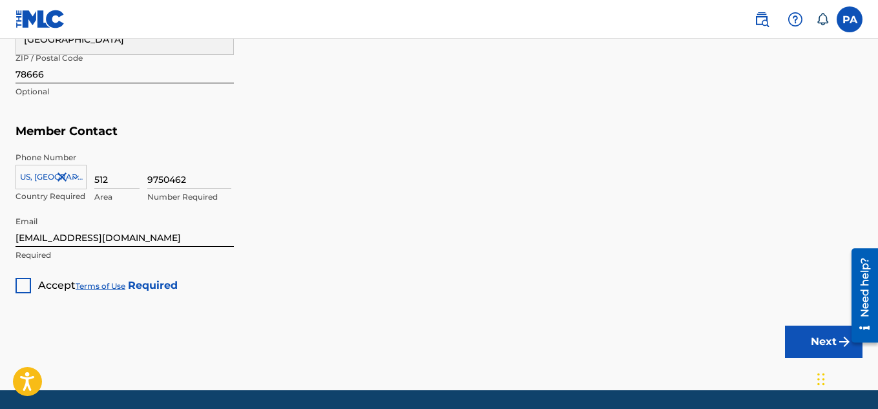
click at [24, 283] on div at bounding box center [24, 286] width 16 height 16
click at [805, 335] on button "Next" at bounding box center [824, 342] width 78 height 32
click at [570, 143] on h5 "Member Contact" at bounding box center [439, 132] width 847 height 28
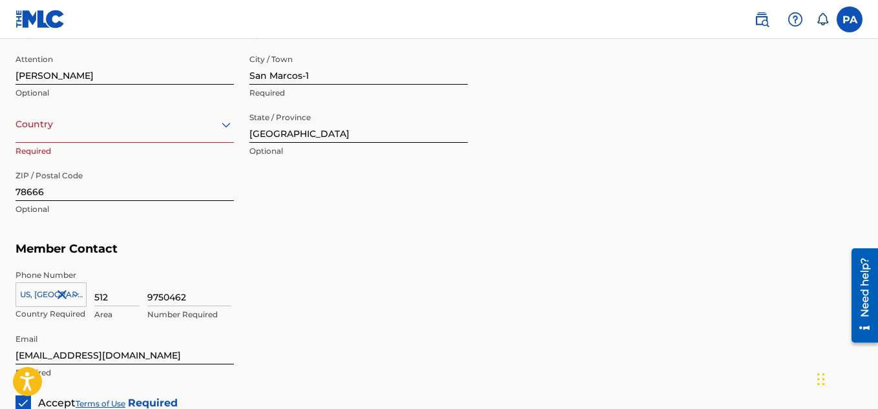
scroll to position [580, 0]
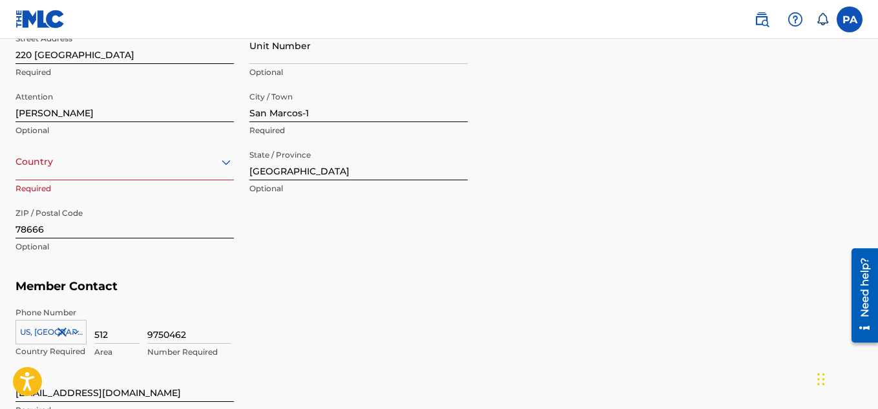
click at [211, 158] on div at bounding box center [125, 162] width 218 height 16
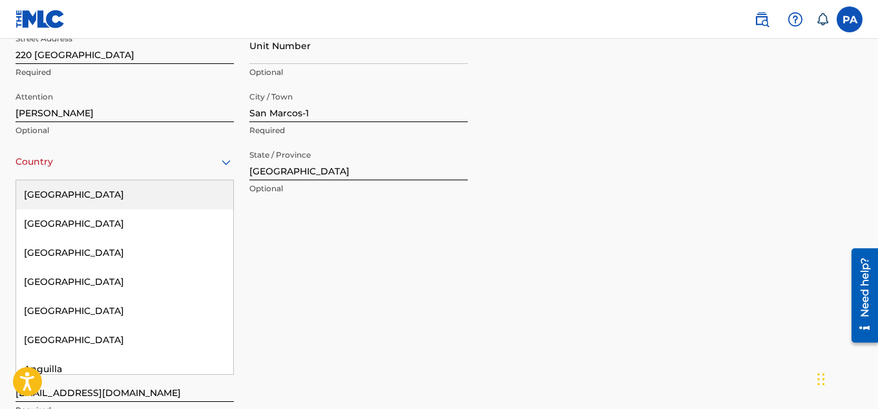
click at [184, 202] on div "[GEOGRAPHIC_DATA]" at bounding box center [124, 194] width 217 height 29
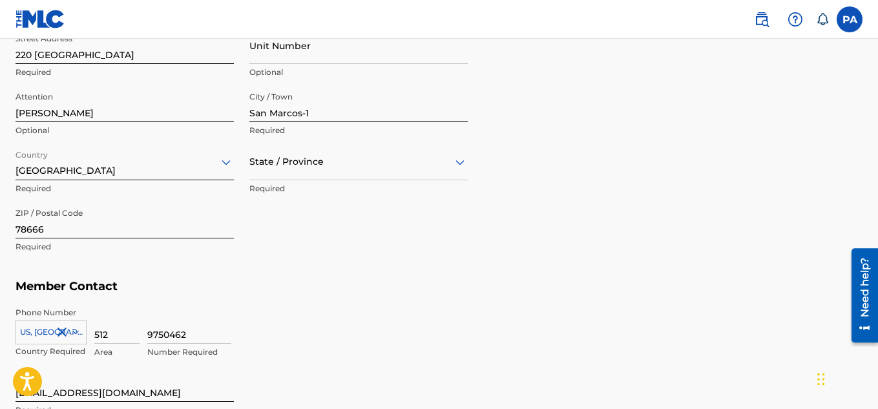
click at [765, 318] on div "9750462 Number Required" at bounding box center [504, 336] width 715 height 58
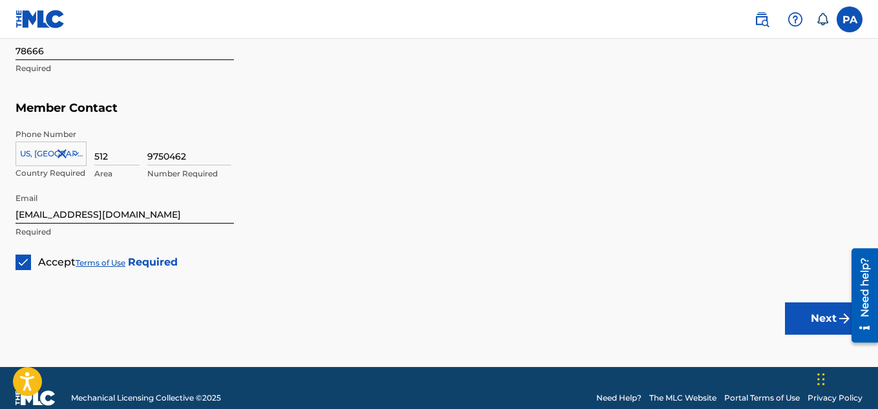
scroll to position [778, 0]
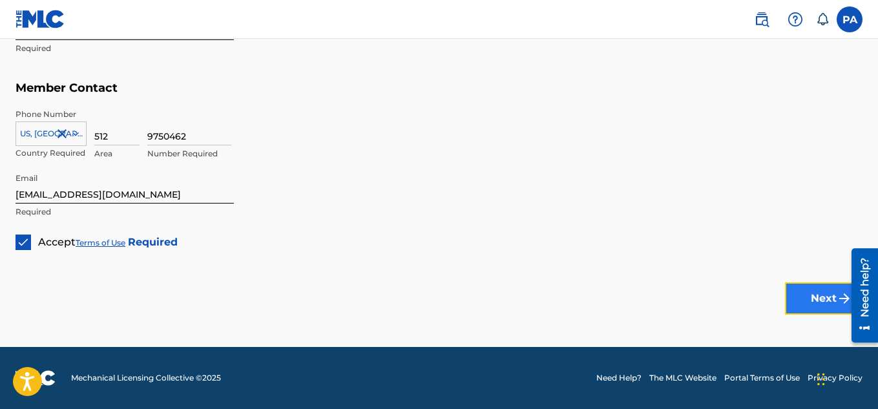
click at [829, 293] on button "Next" at bounding box center [824, 298] width 78 height 32
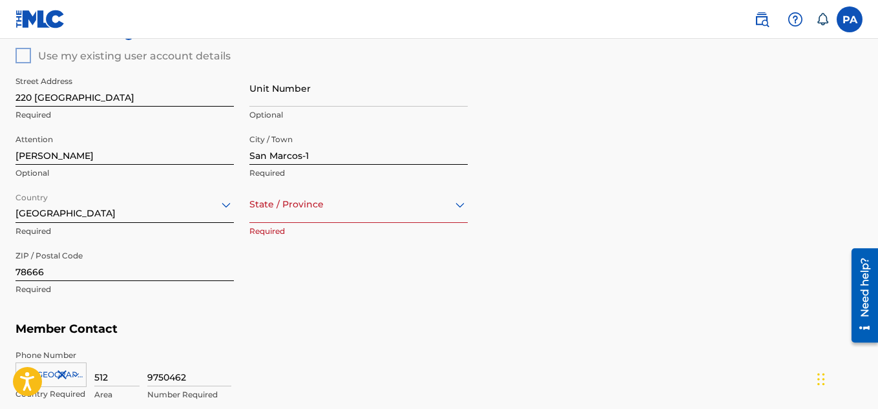
click at [399, 207] on div "State / Province" at bounding box center [358, 204] width 218 height 37
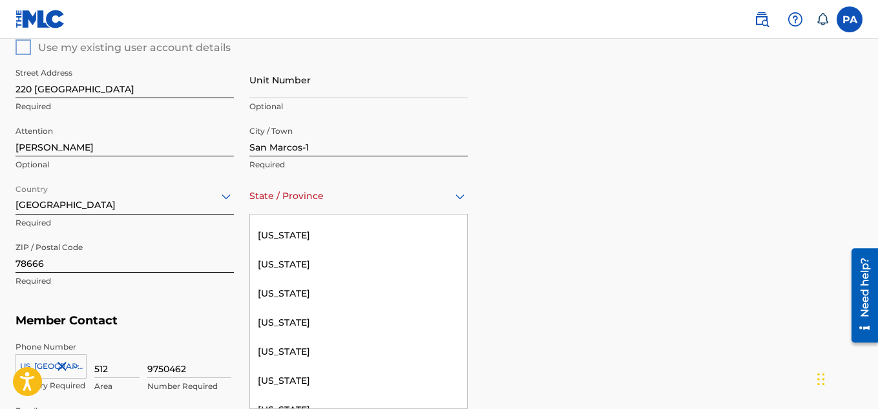
scroll to position [1255, 0]
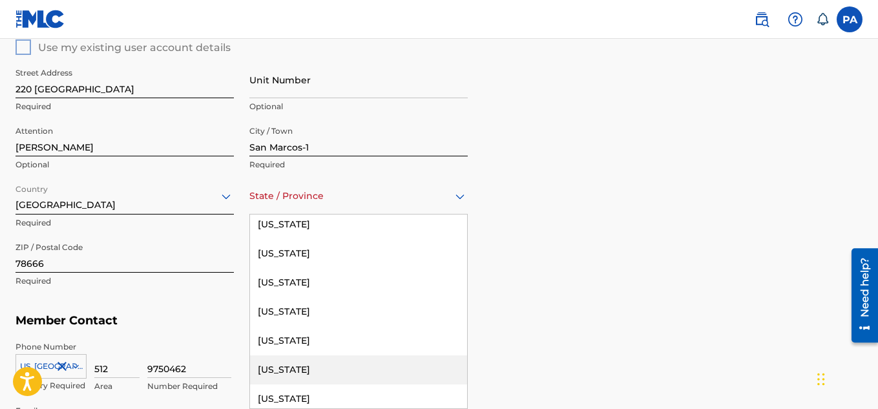
click at [412, 375] on div "[US_STATE]" at bounding box center [358, 369] width 217 height 29
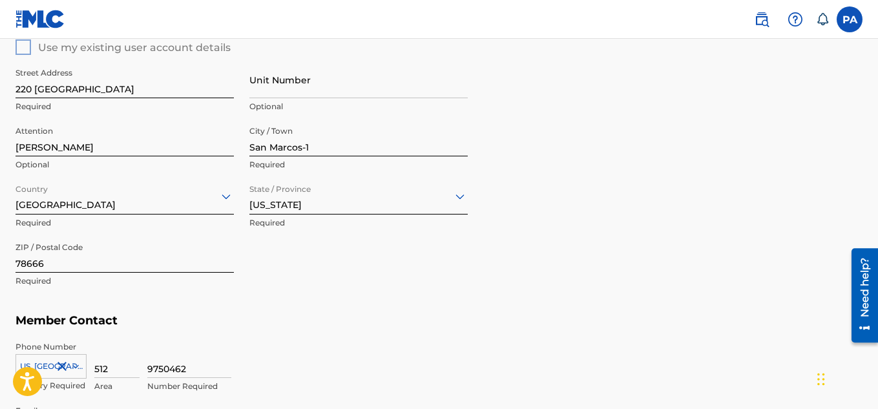
click at [612, 348] on div "9750462 Number Required" at bounding box center [504, 370] width 715 height 58
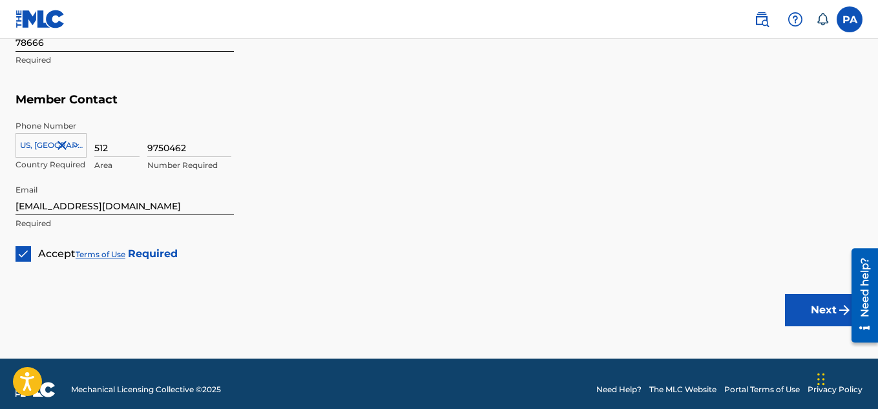
scroll to position [778, 0]
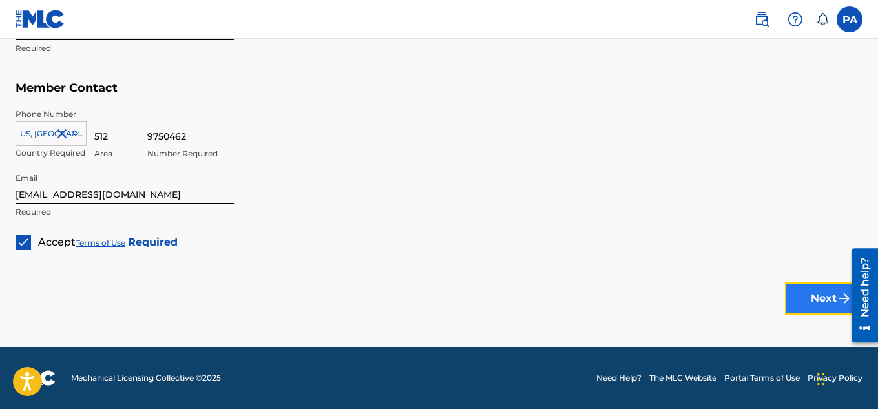
click at [817, 306] on button "Next" at bounding box center [824, 298] width 78 height 32
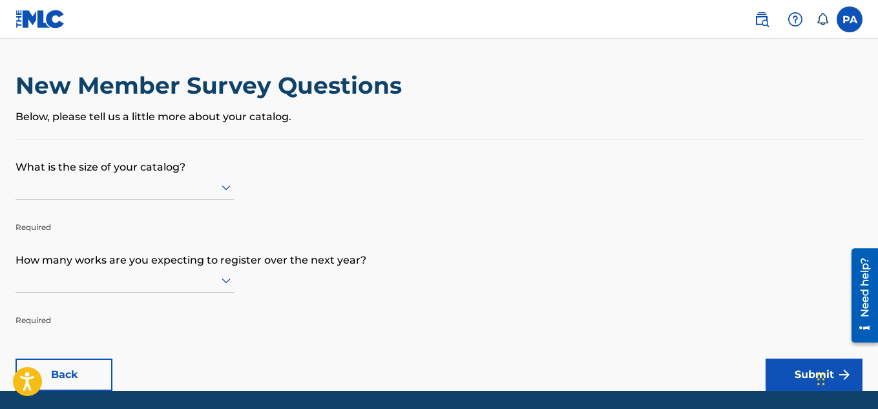
click at [154, 183] on div at bounding box center [125, 187] width 218 height 16
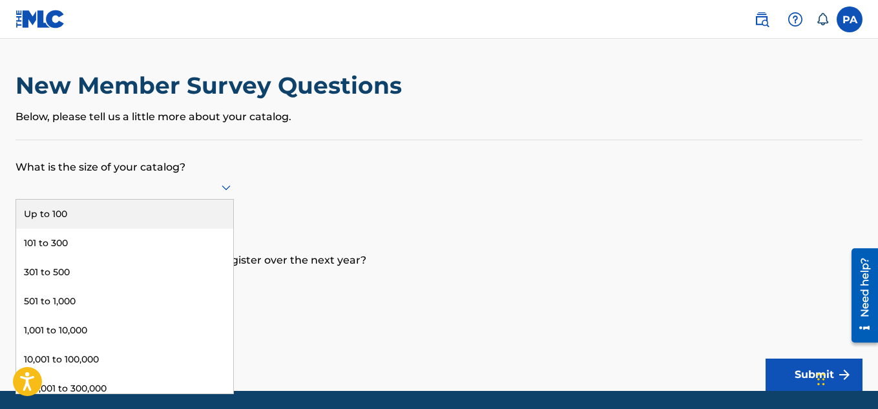
click at [125, 210] on div "Up to 100" at bounding box center [124, 214] width 217 height 29
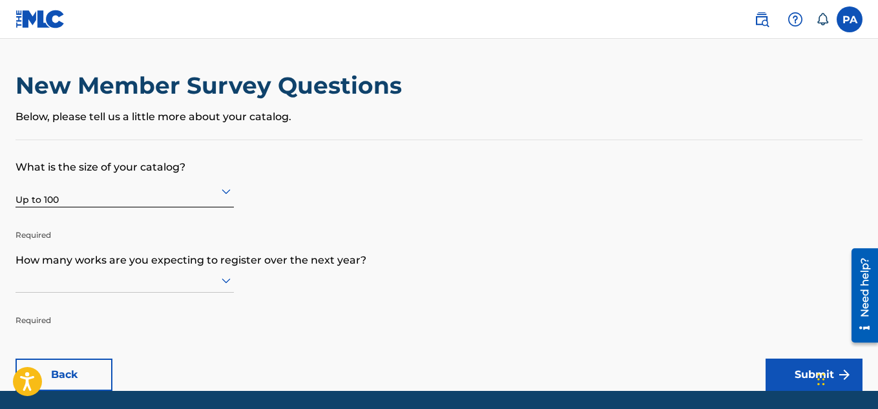
scroll to position [44, 0]
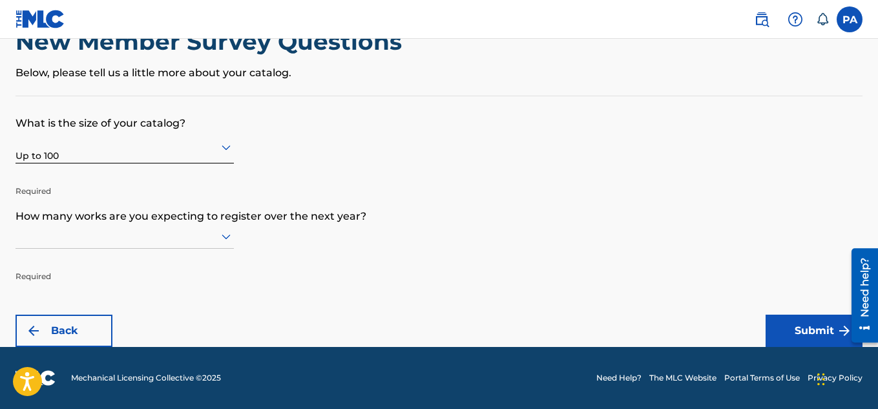
click at [173, 249] on div at bounding box center [125, 236] width 218 height 25
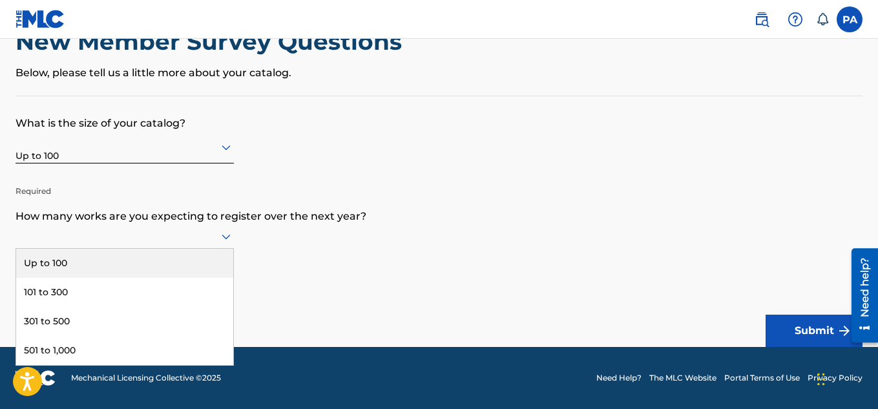
click at [174, 269] on div "Up to 100" at bounding box center [124, 263] width 217 height 29
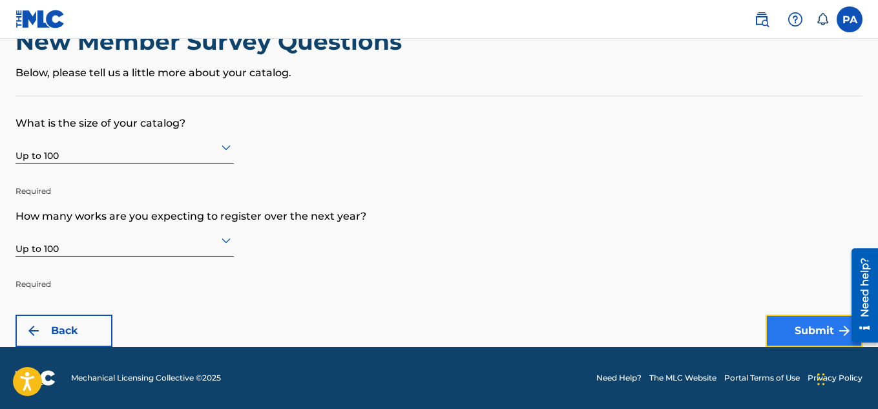
click at [791, 333] on button "Submit" at bounding box center [814, 331] width 97 height 32
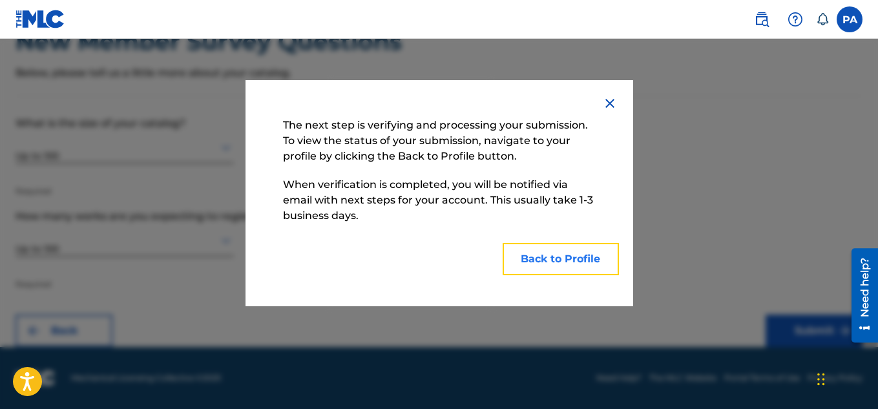
click at [577, 265] on button "Back to Profile" at bounding box center [561, 259] width 116 height 32
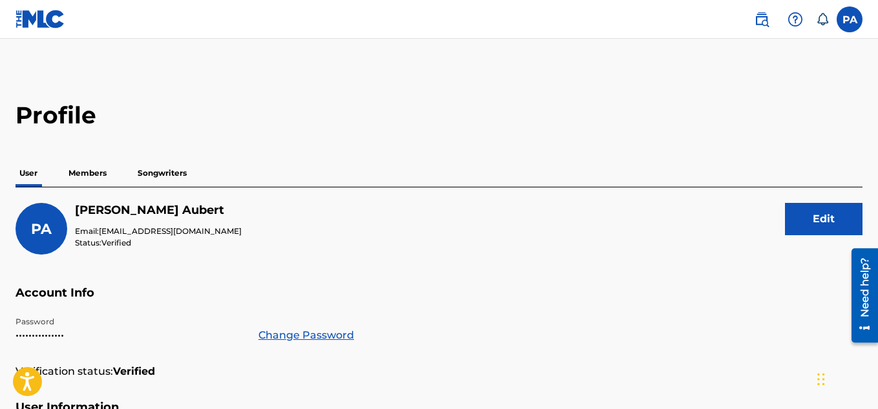
click at [154, 168] on p "Songwriters" at bounding box center [162, 173] width 57 height 27
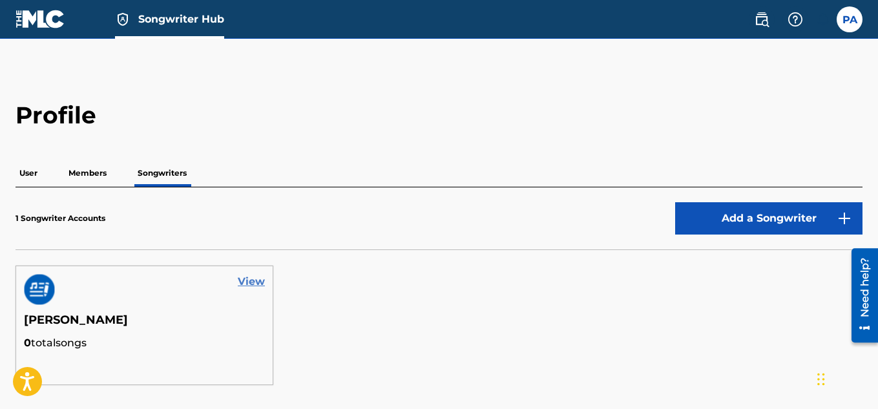
click at [244, 279] on link "View" at bounding box center [251, 282] width 27 height 16
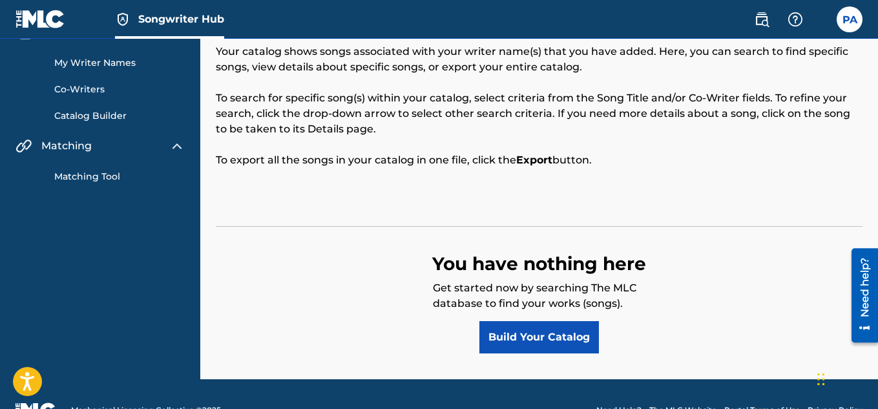
scroll to position [98, 0]
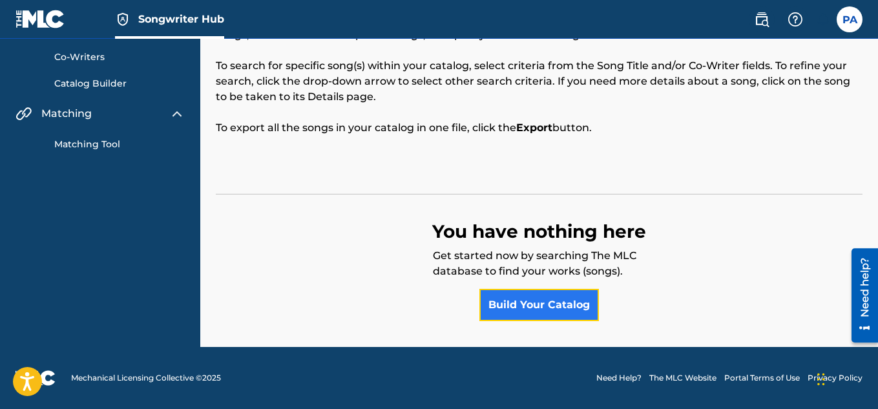
click at [545, 317] on link "Build Your Catalog" at bounding box center [539, 305] width 120 height 32
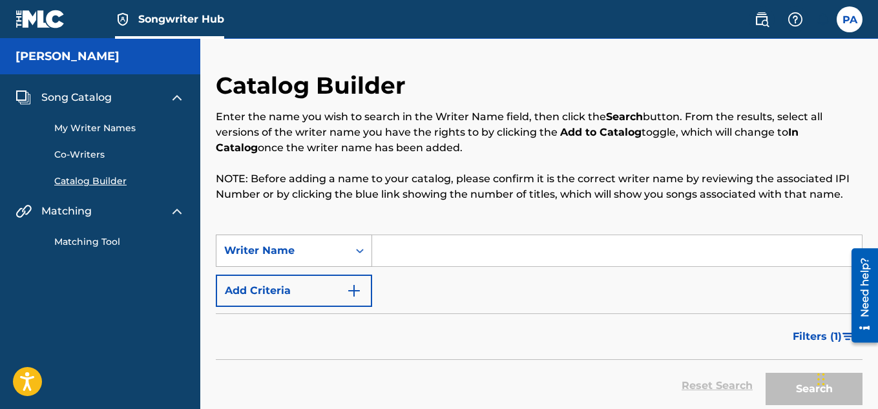
click at [360, 252] on icon "Search Form" at bounding box center [359, 250] width 13 height 13
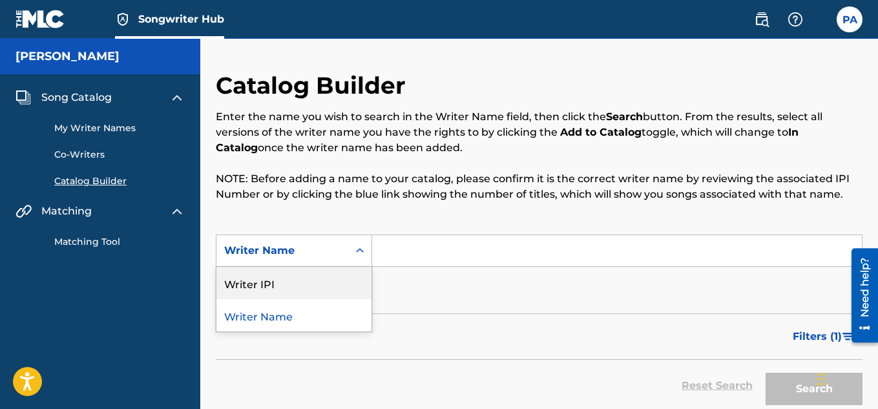
click at [331, 275] on div "Writer IPI" at bounding box center [293, 283] width 155 height 32
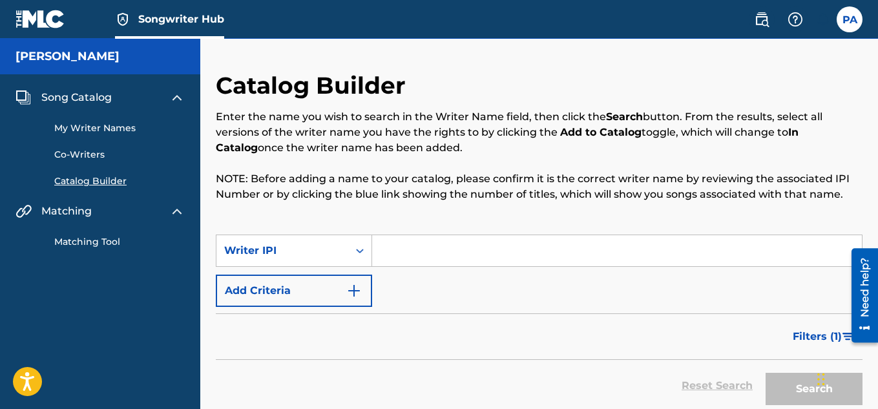
click at [395, 252] on input "Search Form" at bounding box center [617, 250] width 490 height 31
type input "[PERSON_NAME]"
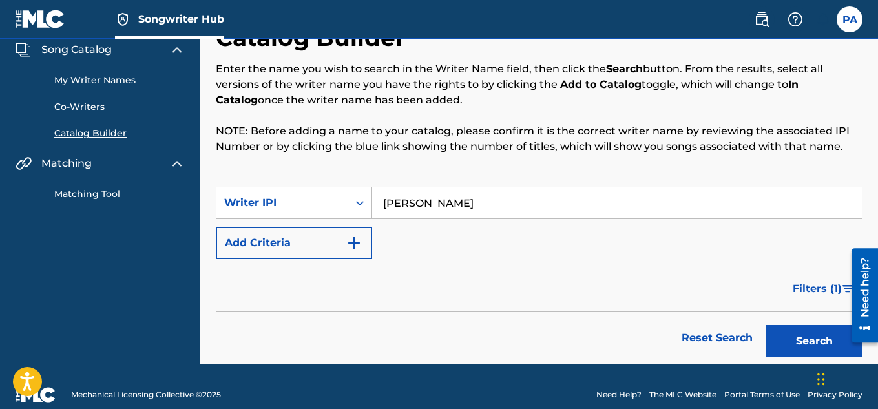
scroll to position [48, 0]
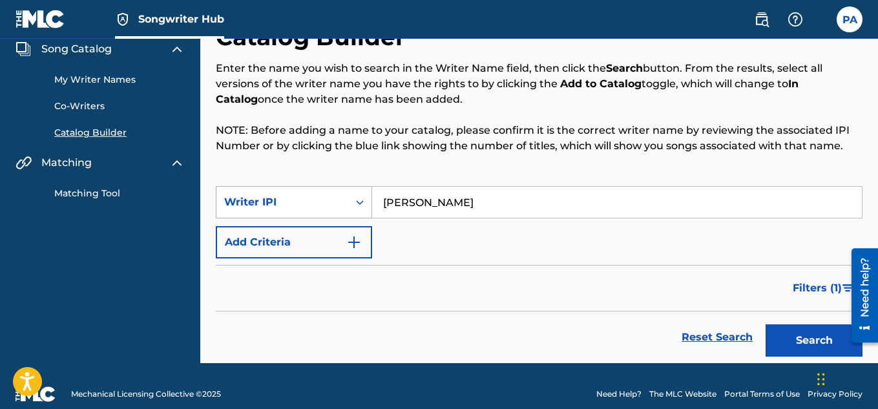
drag, startPoint x: 512, startPoint y: 204, endPoint x: 329, endPoint y: 196, distance: 183.0
click at [329, 196] on div "SearchWithCriteriab81b17a6-5019-436e-98ee-5d2db644c1d6 Writer IPI [PERSON_NAME]" at bounding box center [539, 202] width 647 height 32
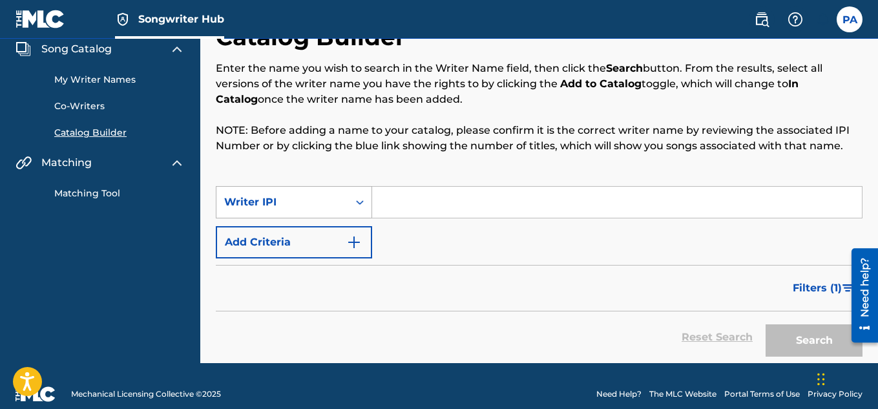
paste input "#733021292"
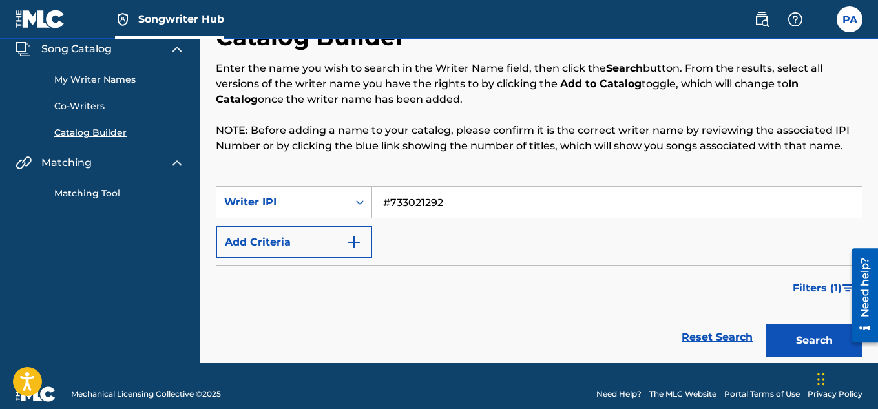
click at [389, 201] on input "#733021292" at bounding box center [617, 202] width 490 height 31
type input "733021292"
click at [818, 340] on button "Search" at bounding box center [814, 340] width 97 height 32
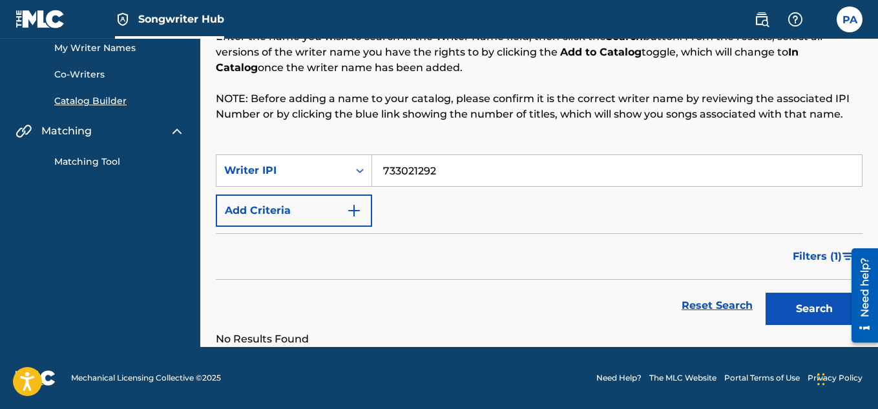
scroll to position [0, 0]
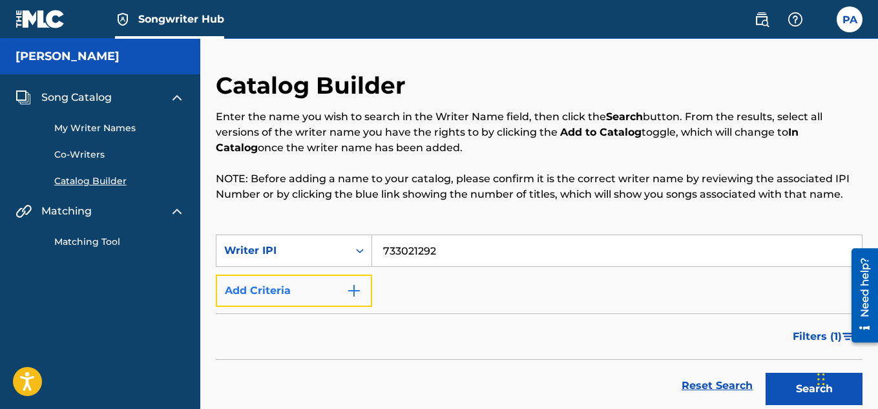
click at [357, 289] on img "Search Form" at bounding box center [354, 291] width 16 height 16
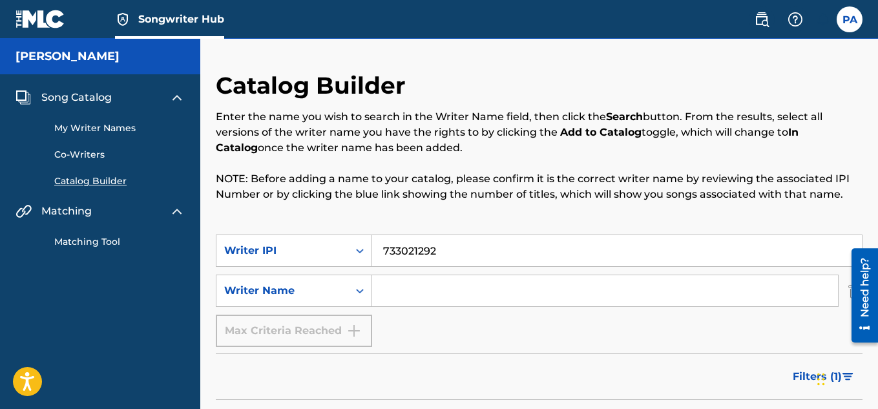
click at [422, 289] on input "Search Form" at bounding box center [605, 290] width 466 height 31
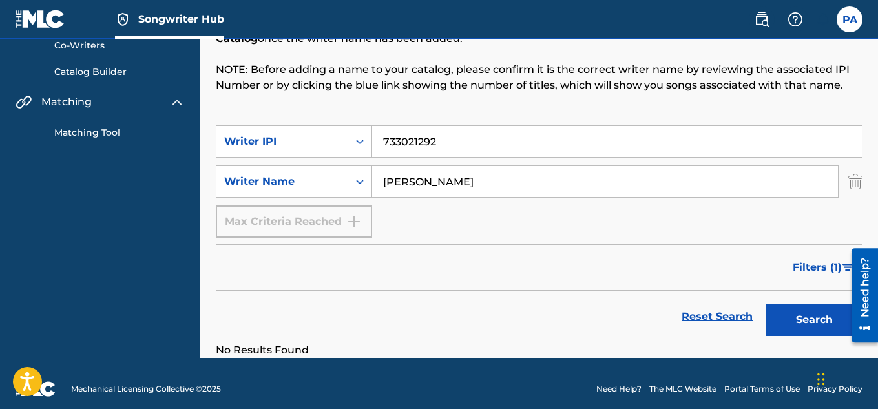
scroll to position [116, 0]
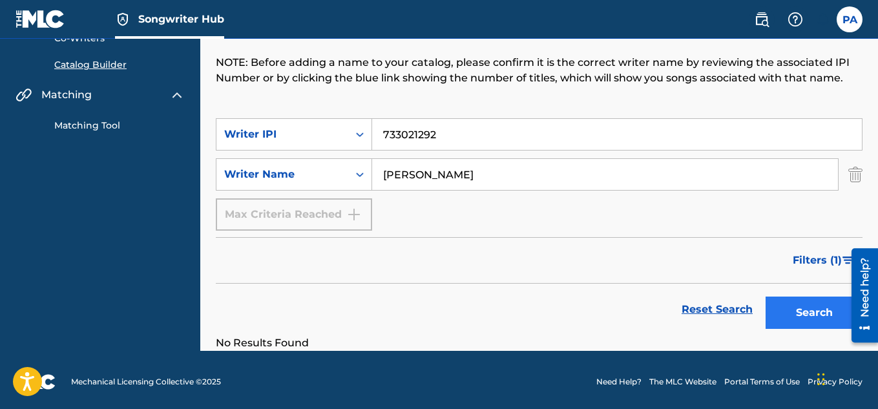
type input "[PERSON_NAME]"
click at [808, 312] on button "Search" at bounding box center [814, 313] width 97 height 32
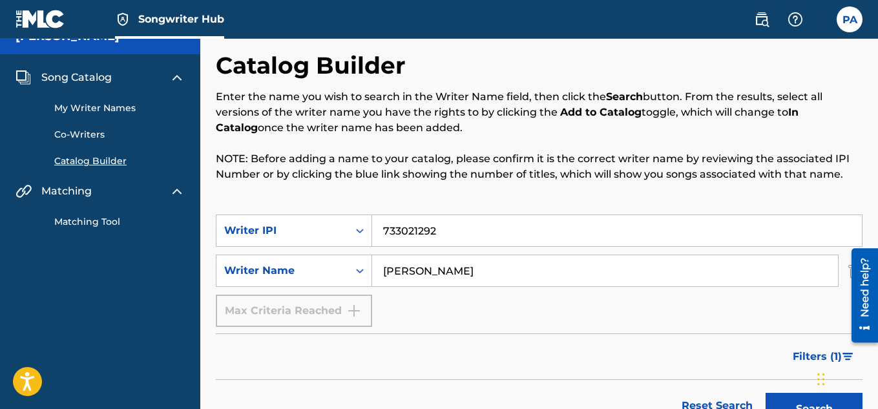
scroll to position [0, 0]
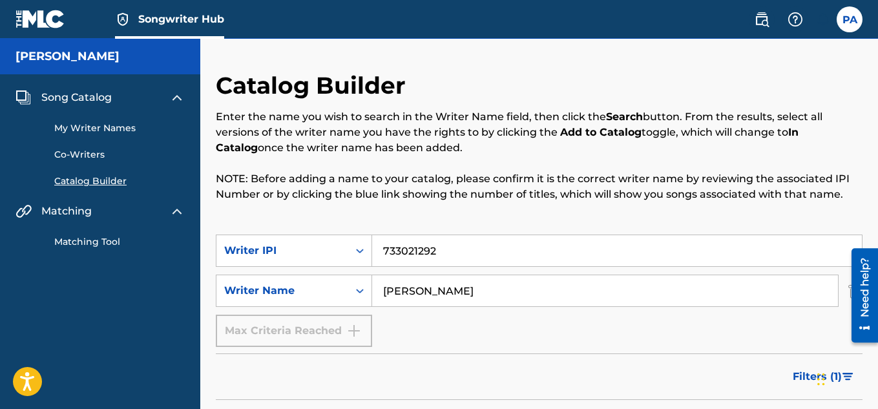
click at [86, 129] on link "My Writer Names" at bounding box center [119, 128] width 130 height 14
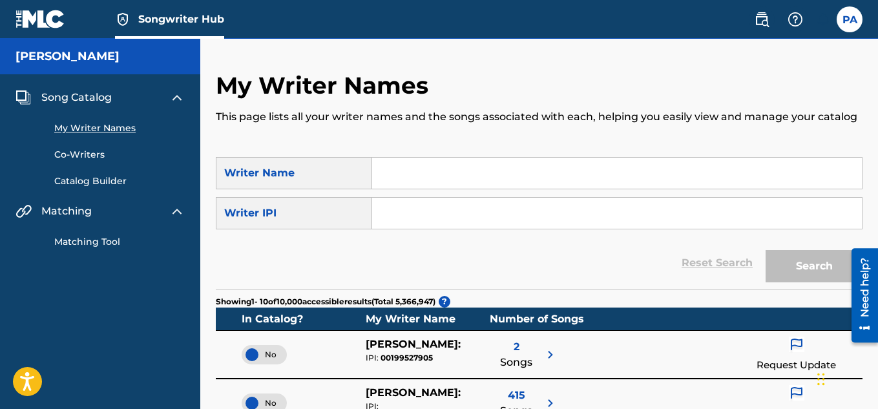
click at [516, 183] on input "Search Form" at bounding box center [617, 173] width 490 height 31
type input "[PERSON_NAME]"
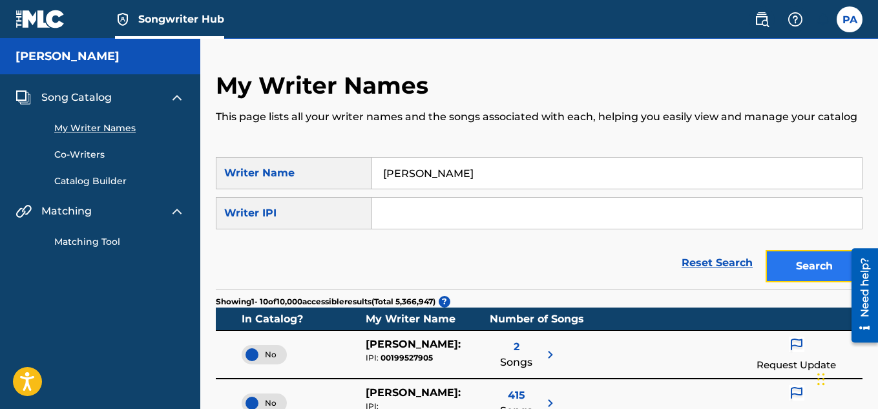
click at [810, 261] on button "Search" at bounding box center [814, 266] width 97 height 32
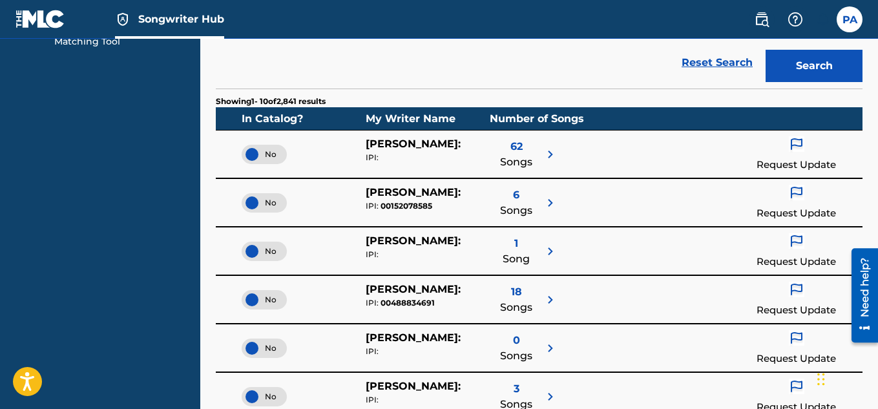
scroll to position [147, 0]
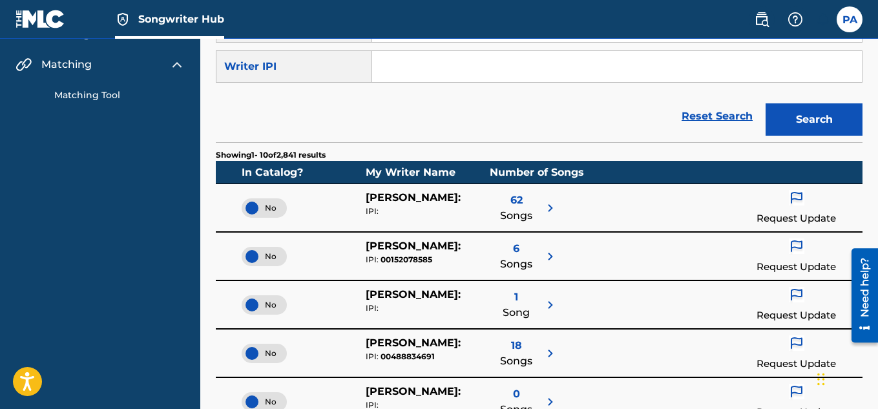
click at [520, 201] on span "62" at bounding box center [516, 201] width 12 height 16
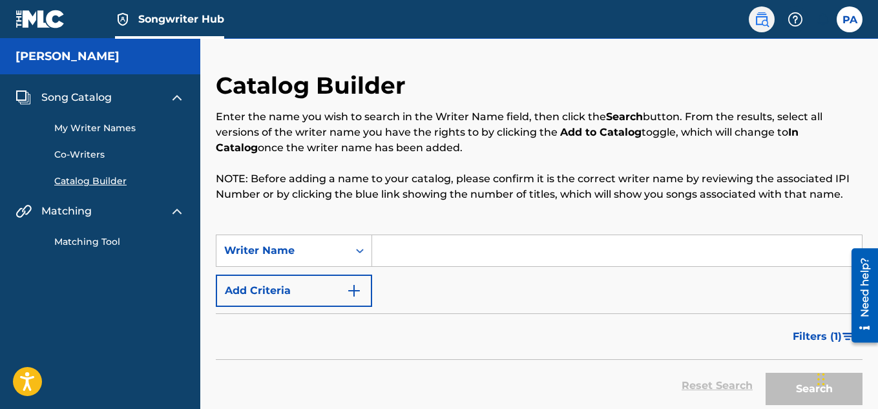
click at [766, 20] on img at bounding box center [762, 20] width 16 height 16
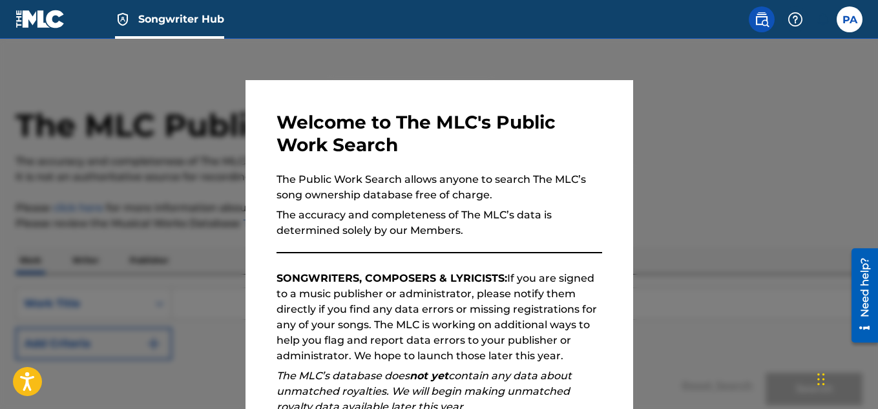
click at [809, 72] on div at bounding box center [439, 243] width 878 height 409
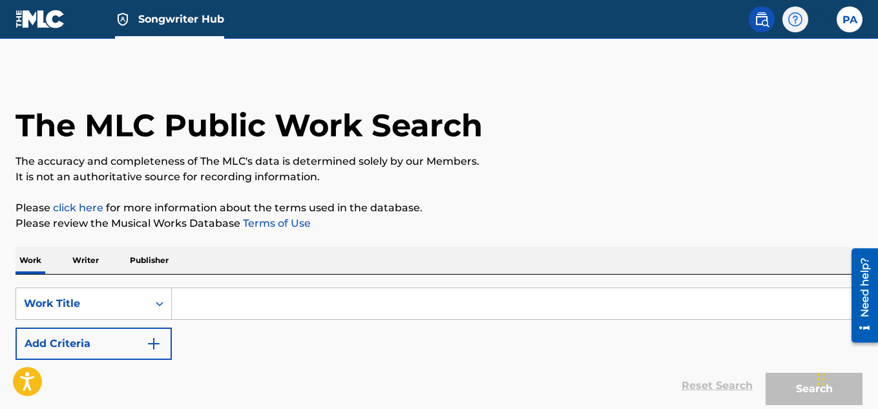
click at [797, 25] on img at bounding box center [795, 20] width 16 height 16
click at [785, 60] on link "Contact us" at bounding box center [795, 54] width 110 height 31
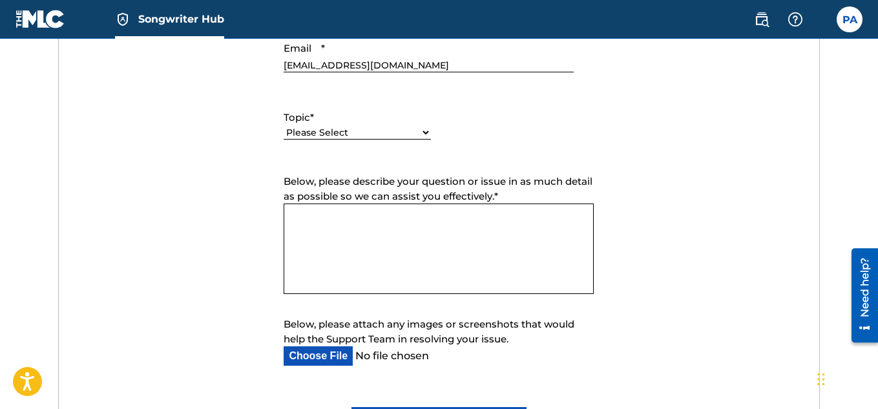
scroll to position [625, 0]
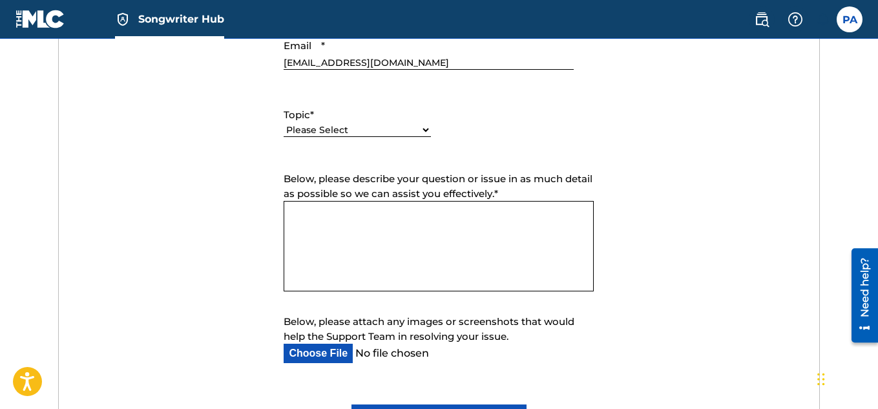
click at [408, 238] on textarea "Below, please describe your question or issue in as much detail as possible so …" at bounding box center [439, 246] width 310 height 90
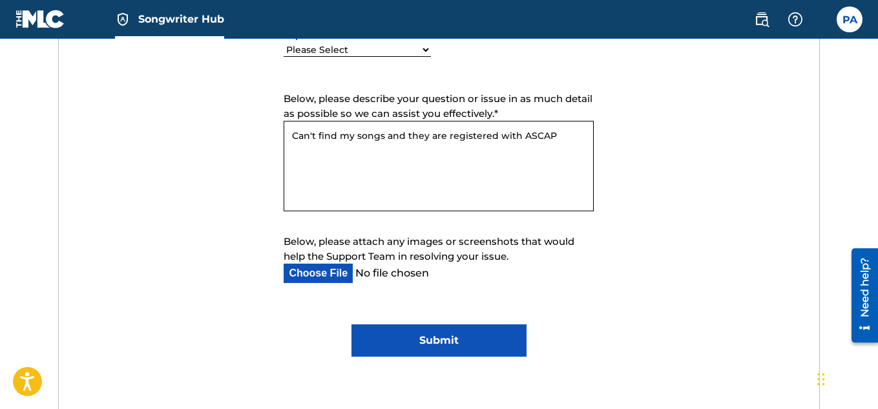
scroll to position [714, 0]
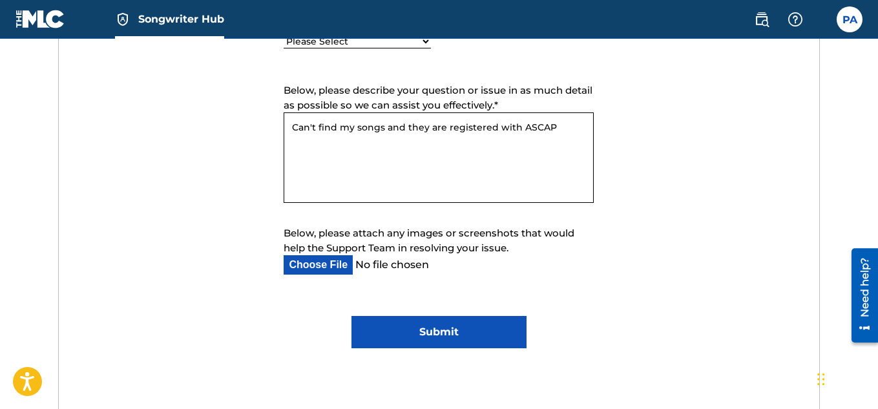
type textarea "Can't find my songs and they are registered with ASCAP"
click at [336, 266] on input "Below, please attach any images or screenshots that would help the Support Team…" at bounding box center [428, 264] width 289 height 19
click at [439, 347] on input "Submit" at bounding box center [438, 332] width 175 height 32
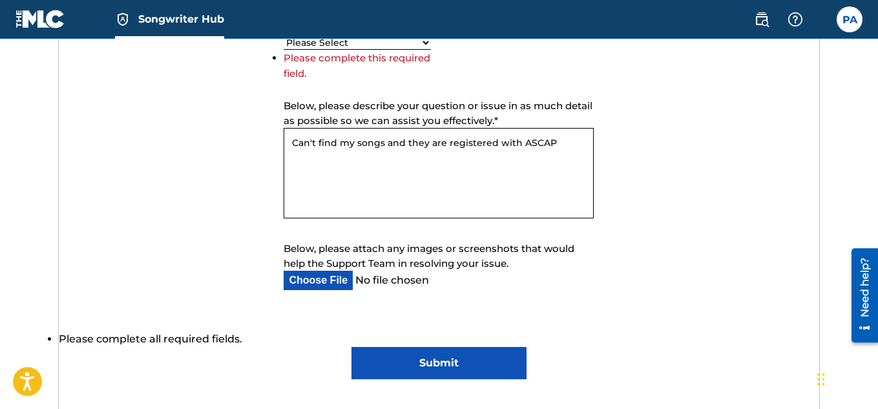
scroll to position [729, 0]
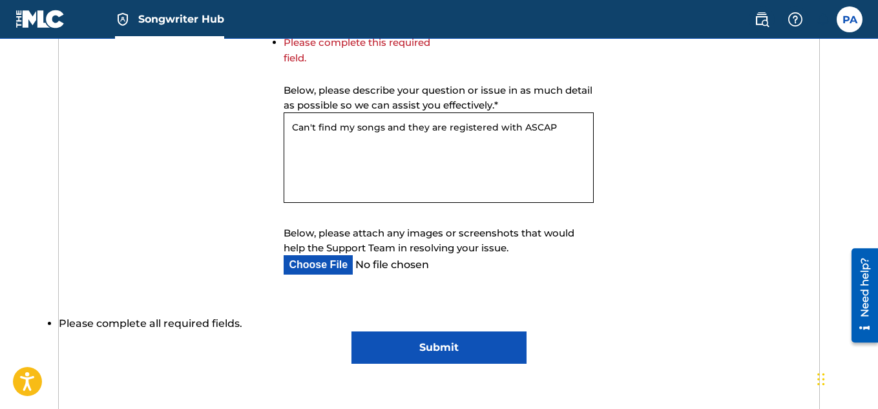
click at [441, 343] on input "Submit" at bounding box center [438, 347] width 175 height 32
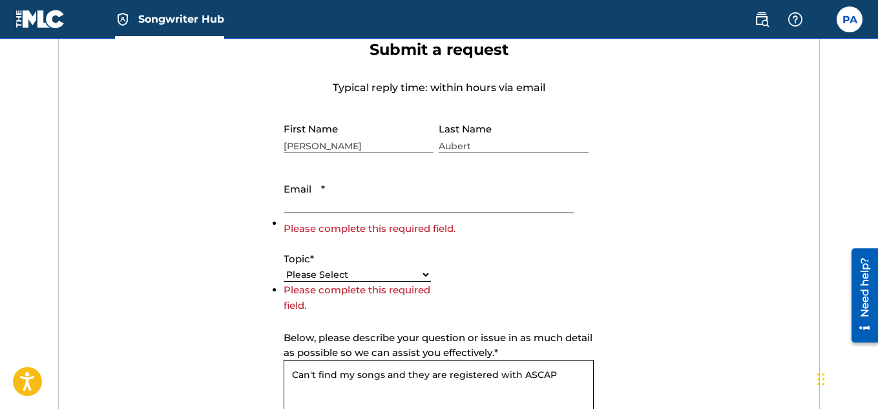
scroll to position [485, 0]
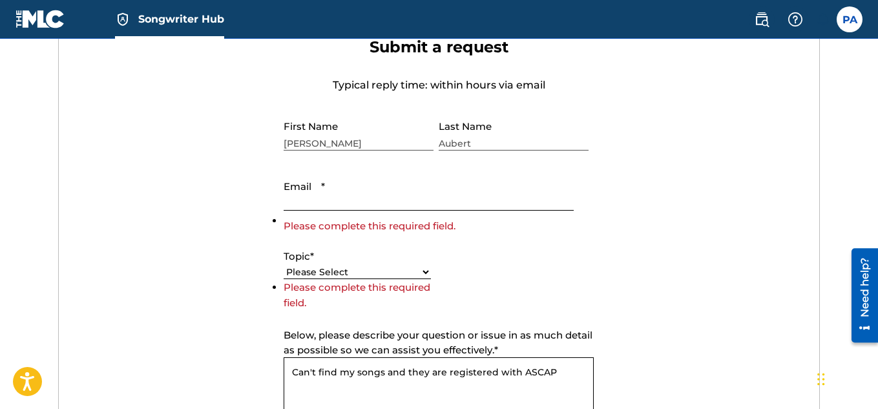
click at [352, 199] on input "Email *" at bounding box center [428, 192] width 289 height 37
type input "[EMAIL_ADDRESS][DOMAIN_NAME]"
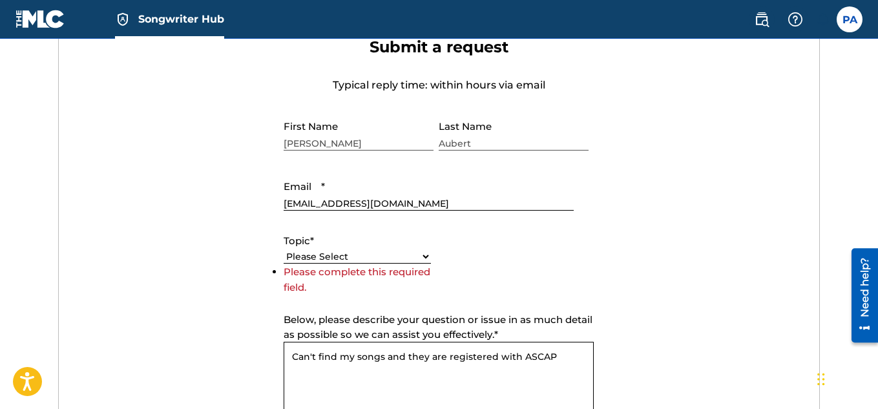
click at [383, 253] on select "Please Select I need help with my account I need help with managing my catalog …" at bounding box center [357, 257] width 147 height 14
select select "I need help with the Public Search"
click at [284, 264] on select "Please Select I need help with my account I need help with managing my catalog …" at bounding box center [357, 257] width 147 height 14
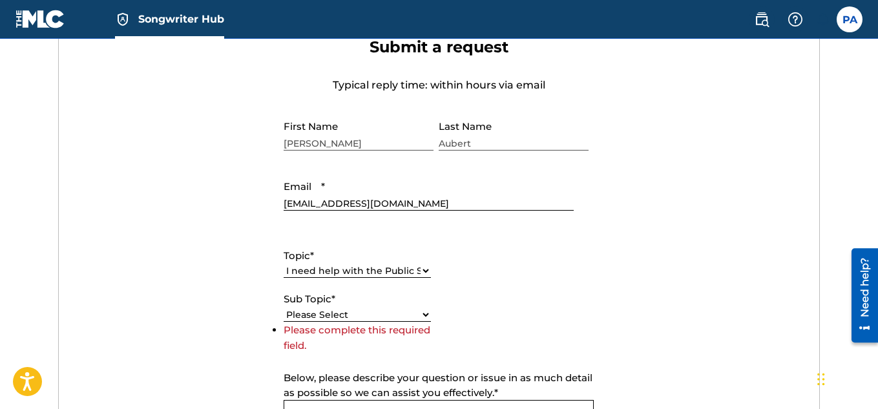
click at [426, 313] on select "Please Select I need help with the Public Search I need help with the Bulk Data…" at bounding box center [357, 315] width 147 height 14
select select "I need help with the Public Search"
click at [284, 322] on select "Please Select I need help with the Public Search I need help with the Bulk Data…" at bounding box center [357, 315] width 147 height 14
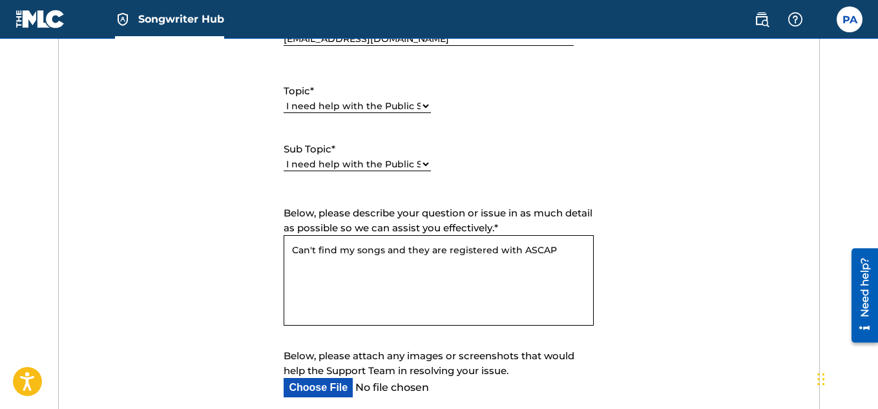
scroll to position [658, 0]
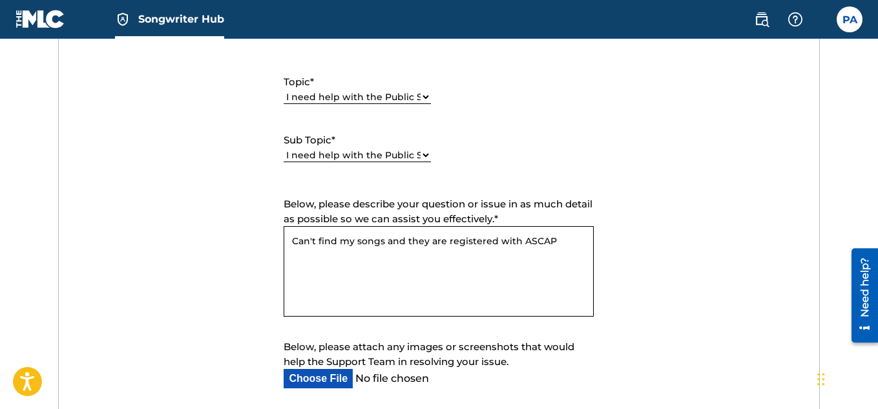
click at [559, 253] on textarea "Can't find my songs and they are registered with ASCAP" at bounding box center [439, 271] width 310 height 90
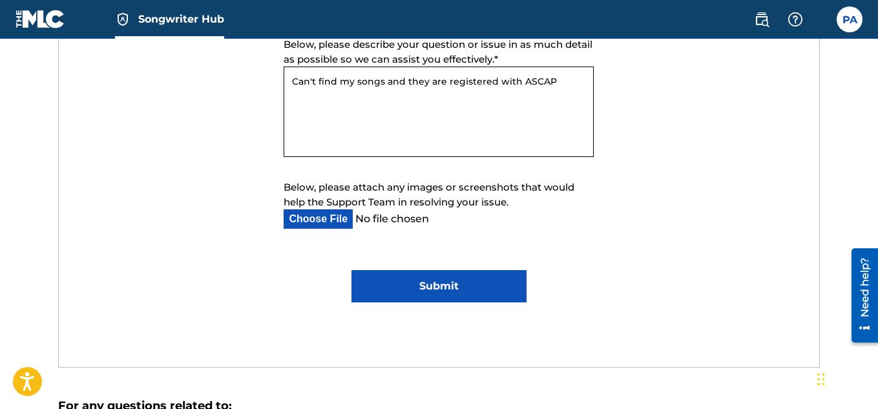
scroll to position [853, 0]
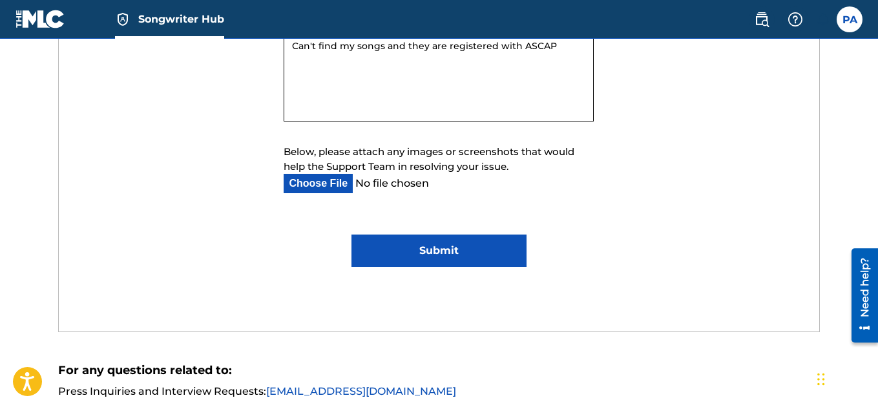
type textarea "Can't find my songs and they are registered with ASCAP"
click at [454, 244] on input "Submit" at bounding box center [438, 251] width 175 height 32
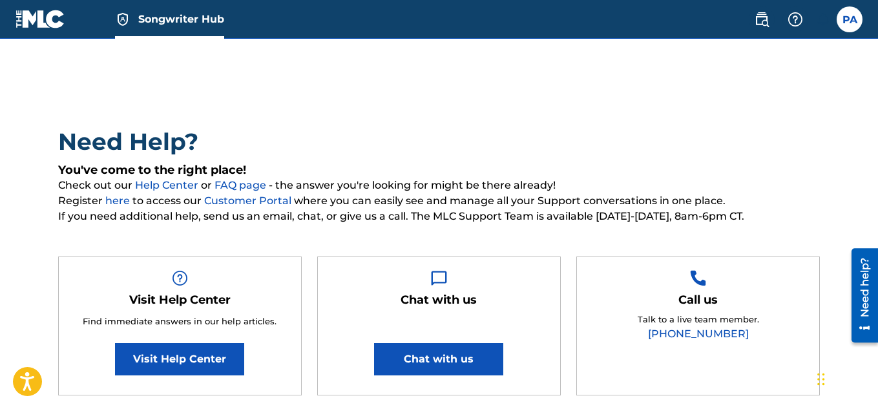
scroll to position [0, 0]
